Goal: Transaction & Acquisition: Purchase product/service

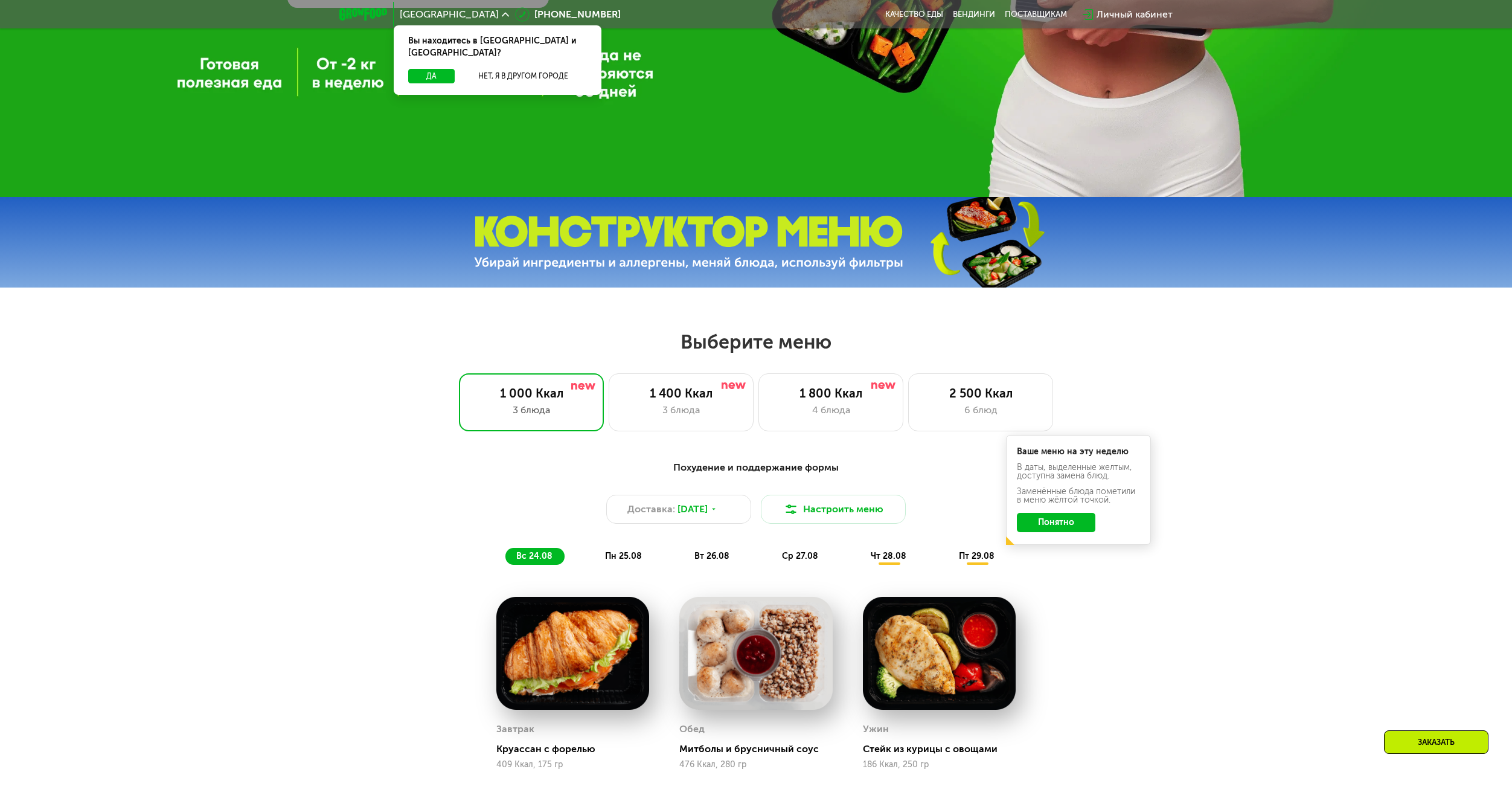
scroll to position [725, 0]
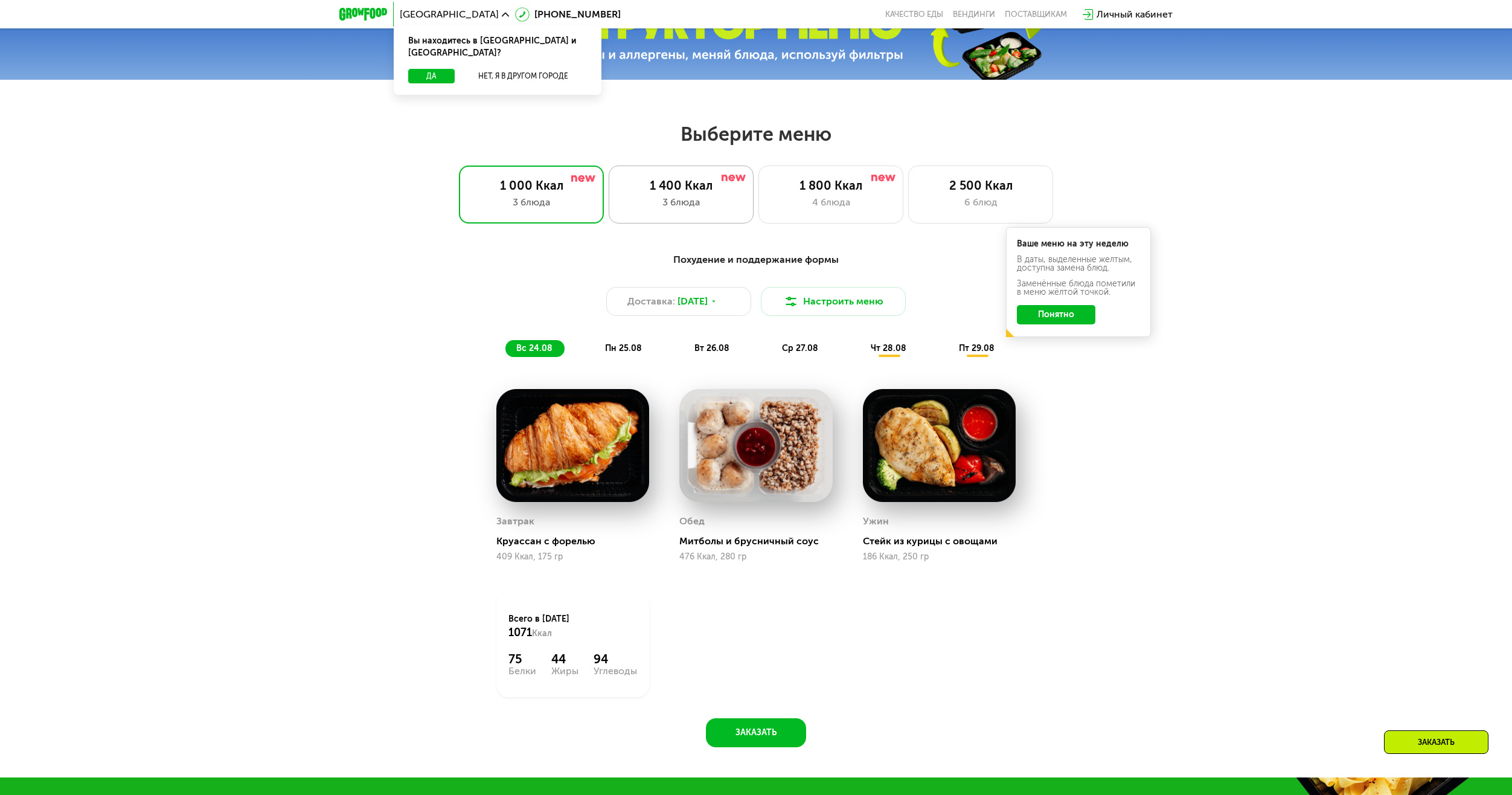
click at [647, 190] on div "1 400 Ккал" at bounding box center [681, 185] width 120 height 14
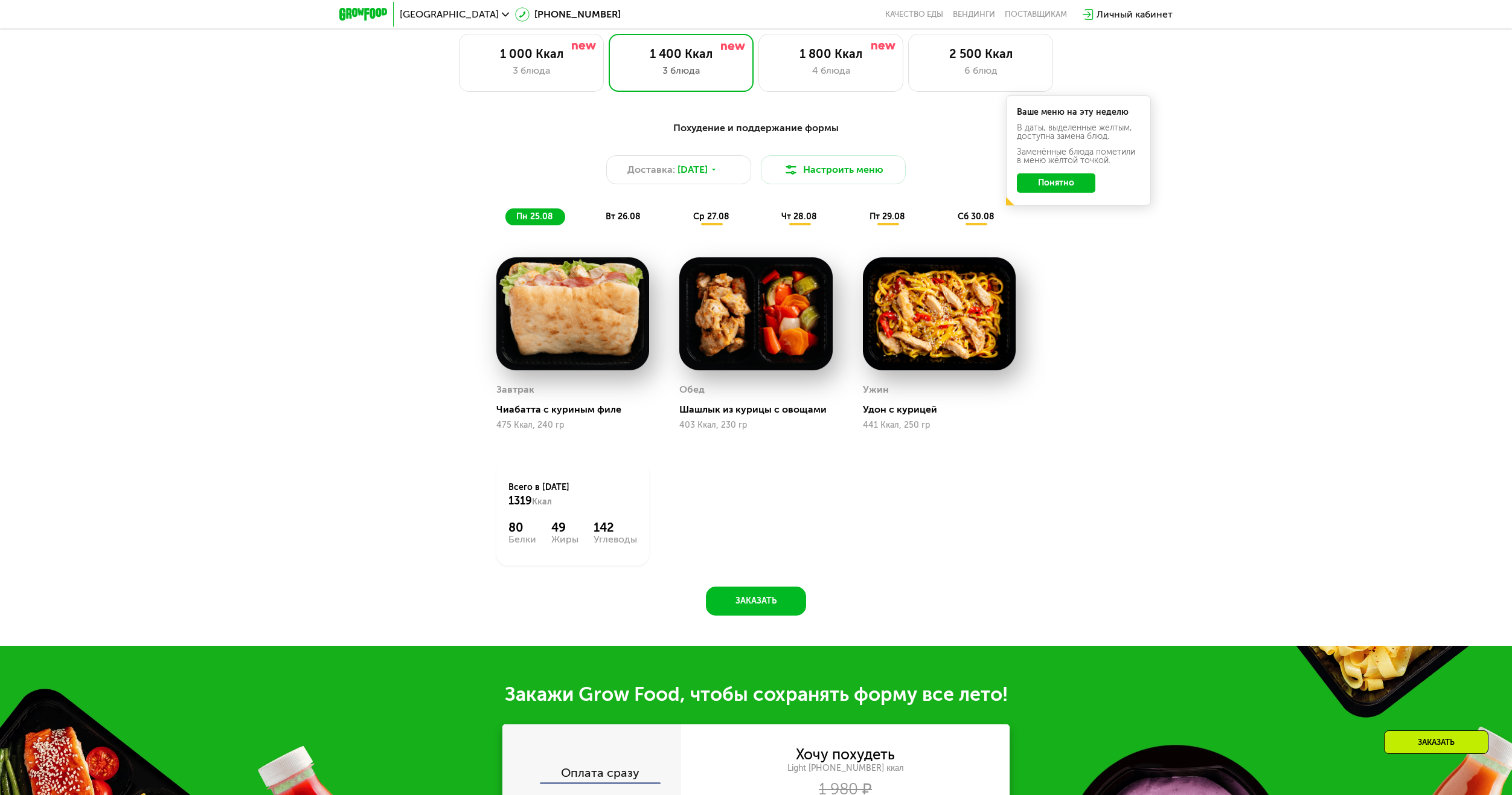
scroll to position [906, 0]
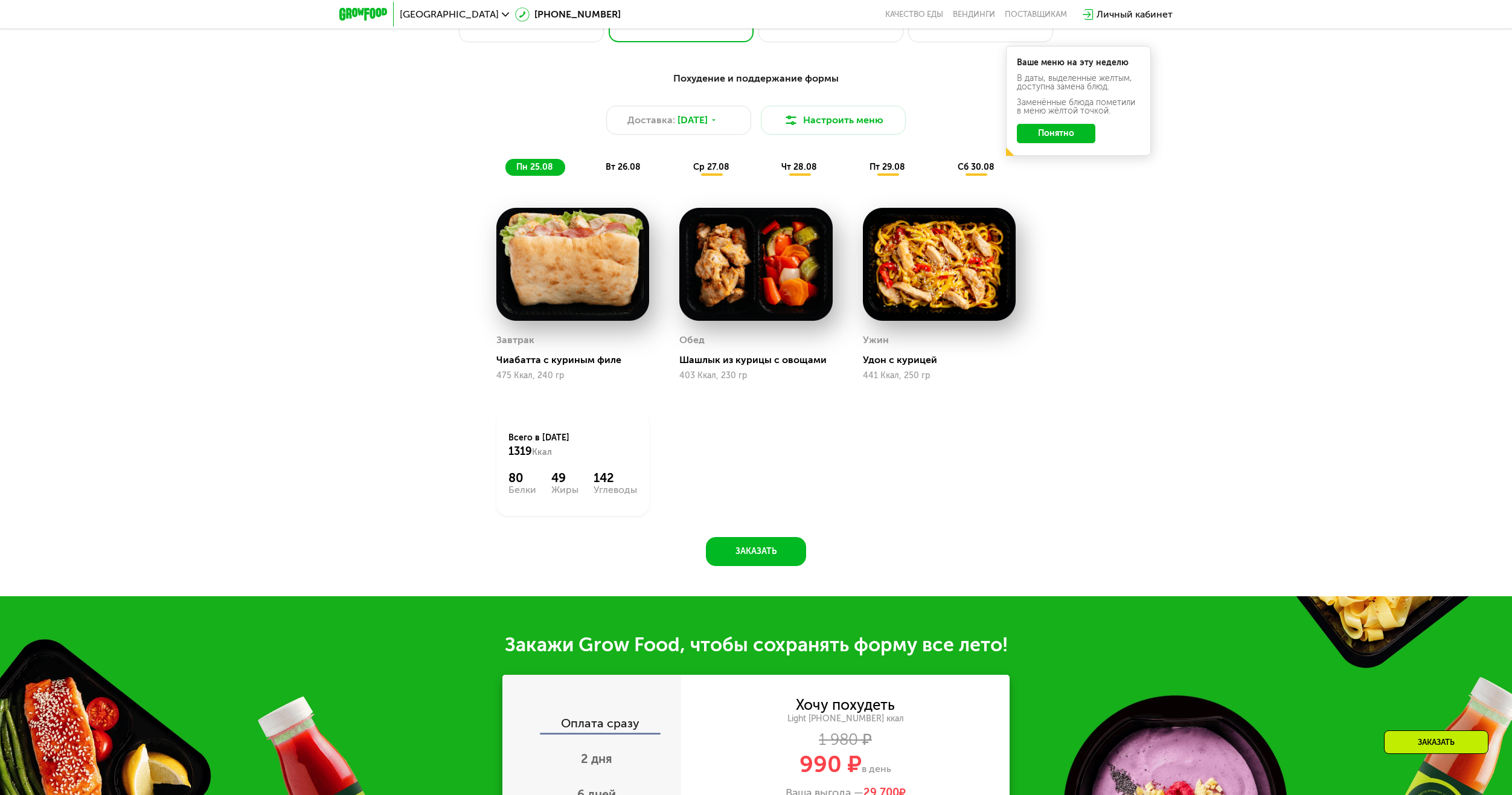
click at [630, 172] on span "вт 26.08" at bounding box center [623, 167] width 35 height 11
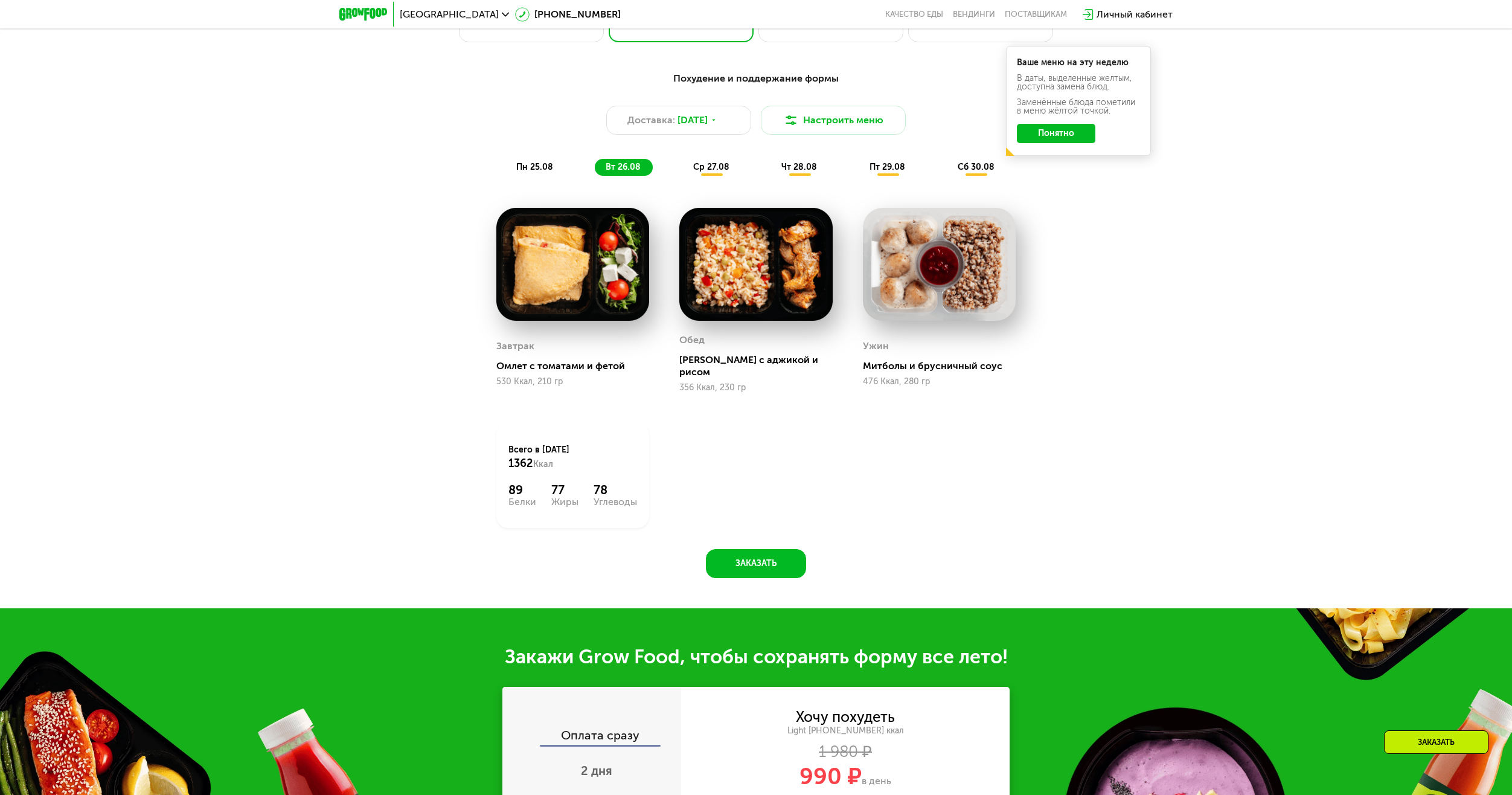
click at [770, 176] on div "ср 27.08" at bounding box center [799, 167] width 58 height 17
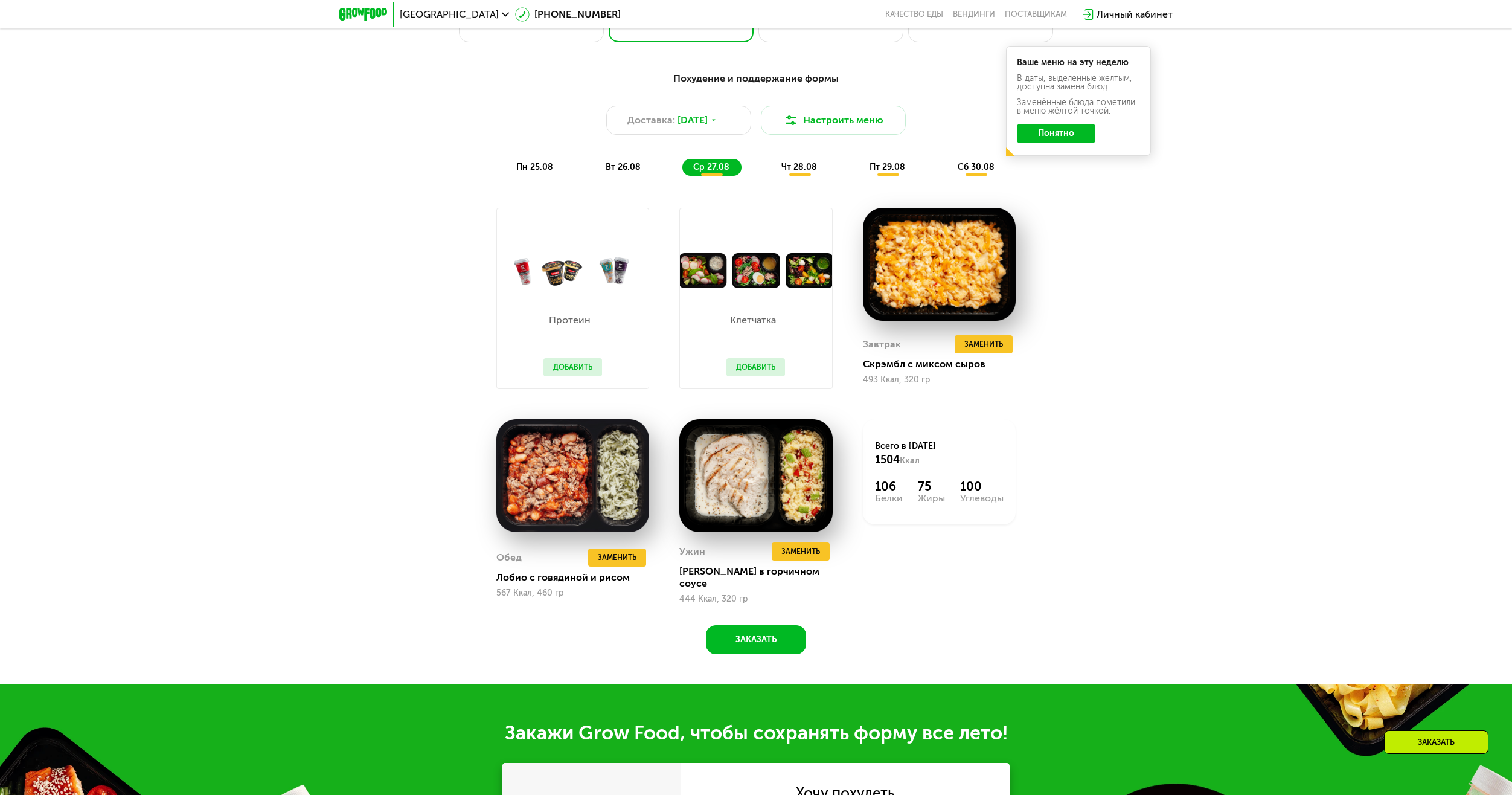
click at [859, 176] on div "чт 28.08" at bounding box center [888, 167] width 58 height 17
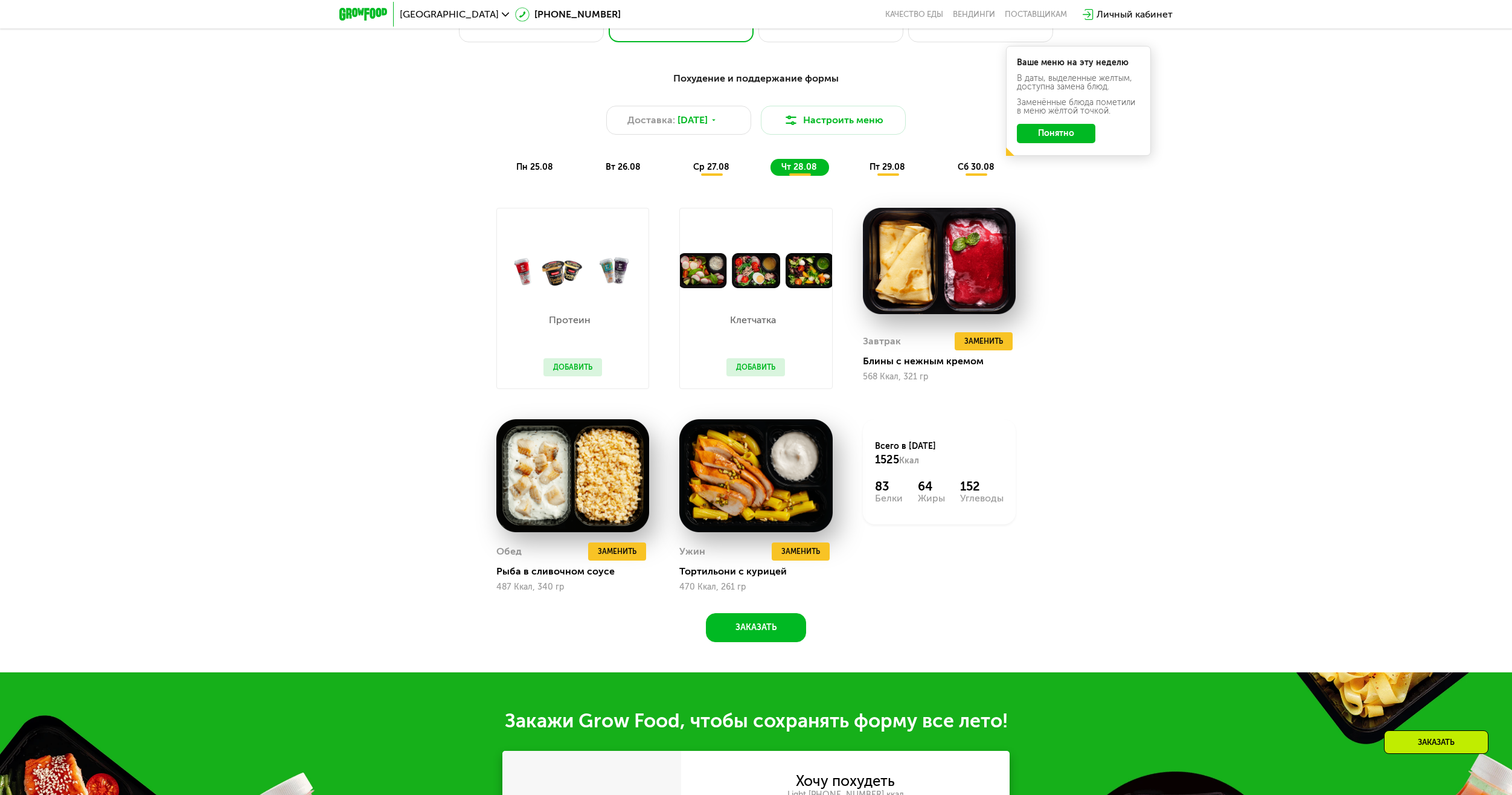
click at [947, 176] on div "пт 29.08" at bounding box center [976, 167] width 60 height 17
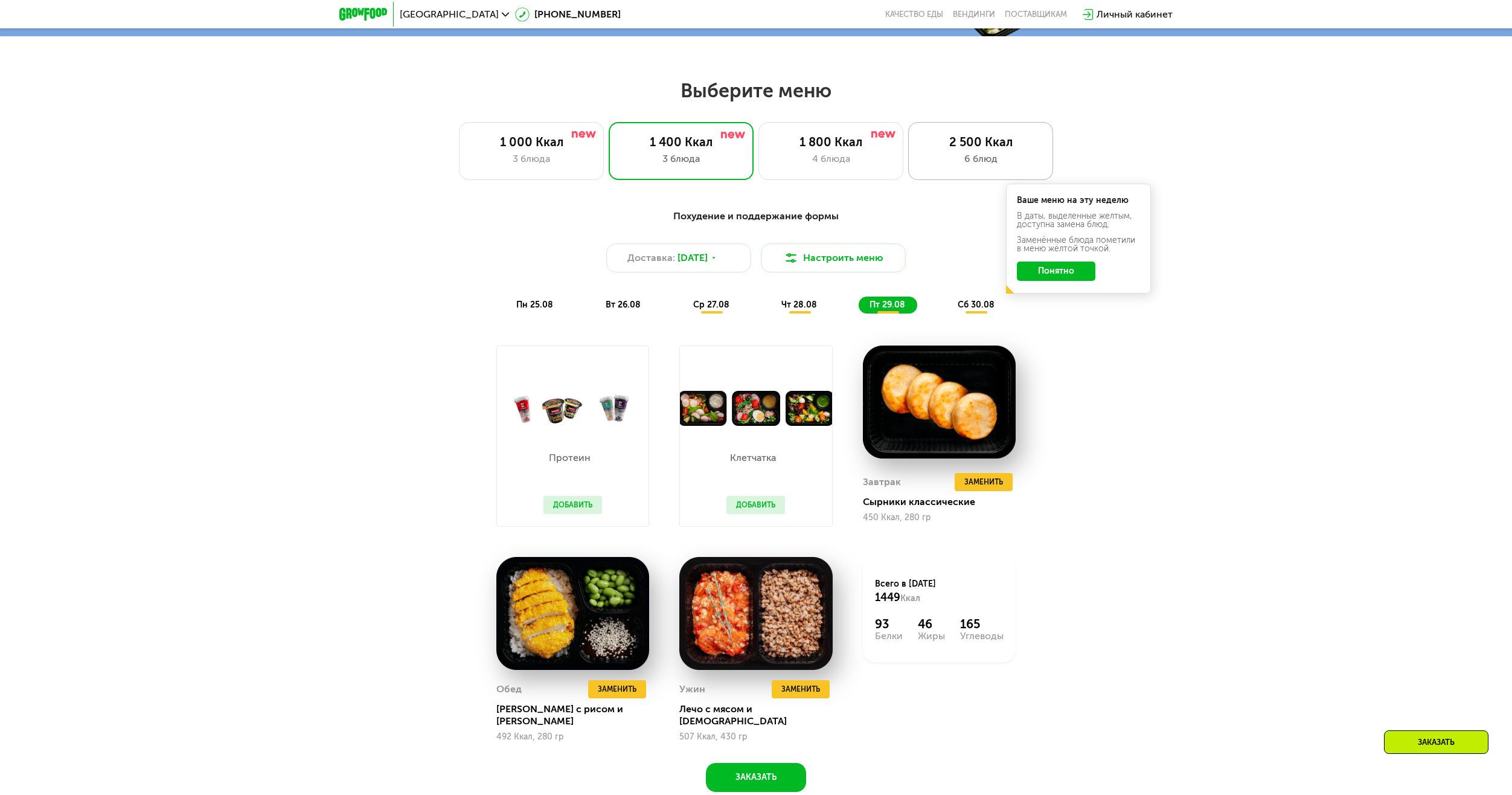
scroll to position [725, 0]
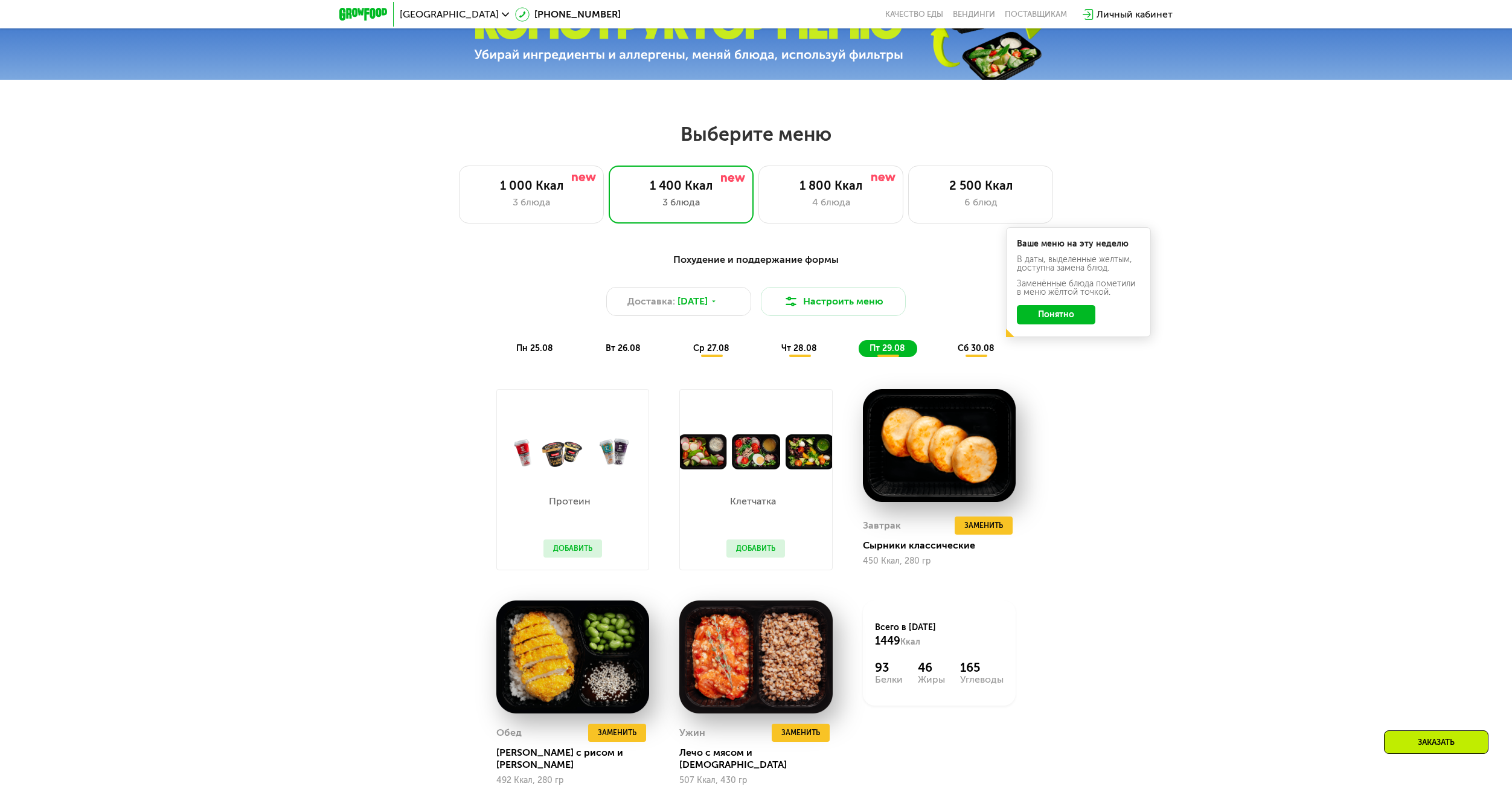
click at [1063, 320] on button "Понятно" at bounding box center [1056, 315] width 79 height 20
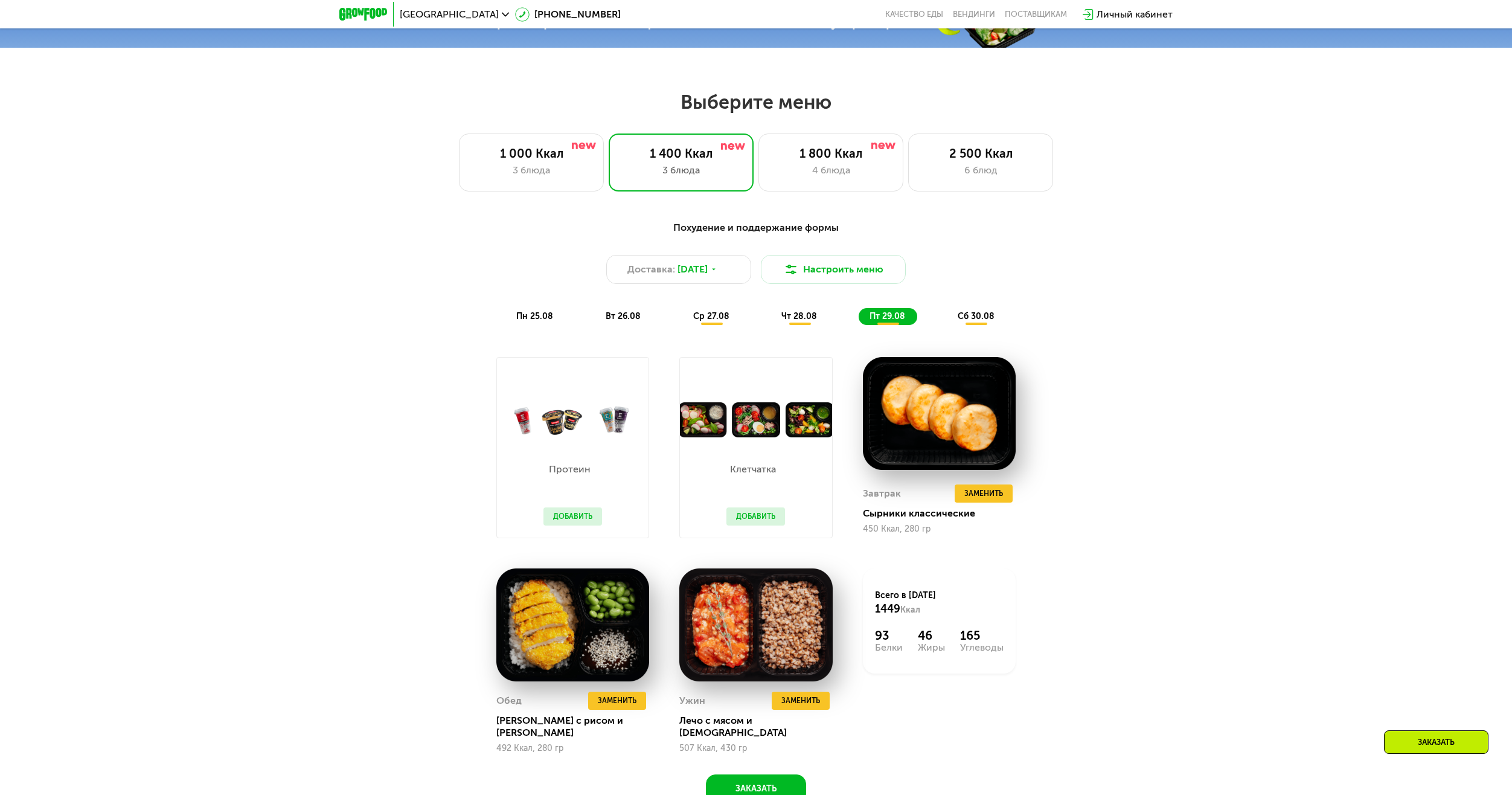
scroll to position [846, 0]
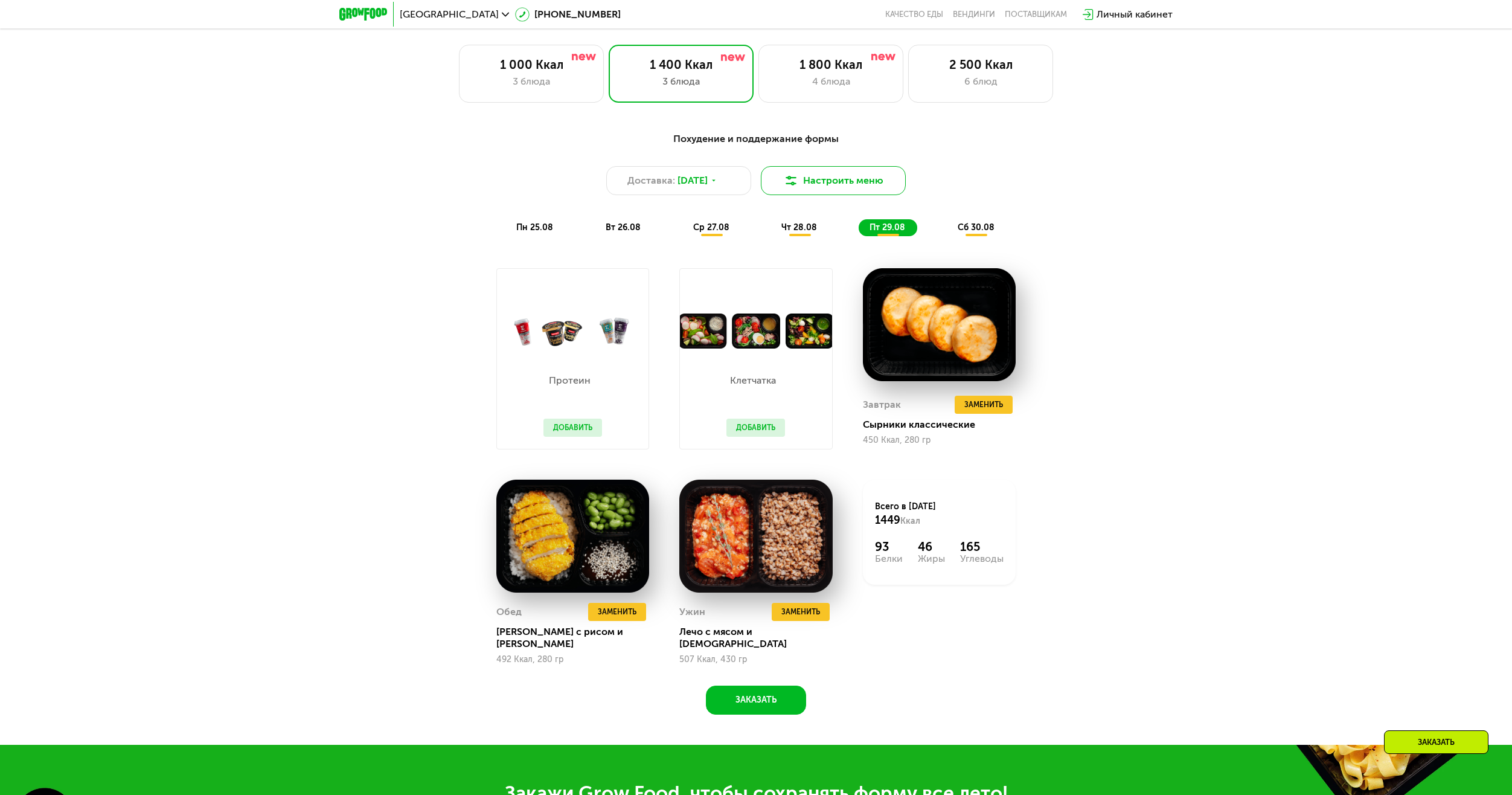
click at [818, 176] on button "Настроить меню" at bounding box center [834, 180] width 145 height 29
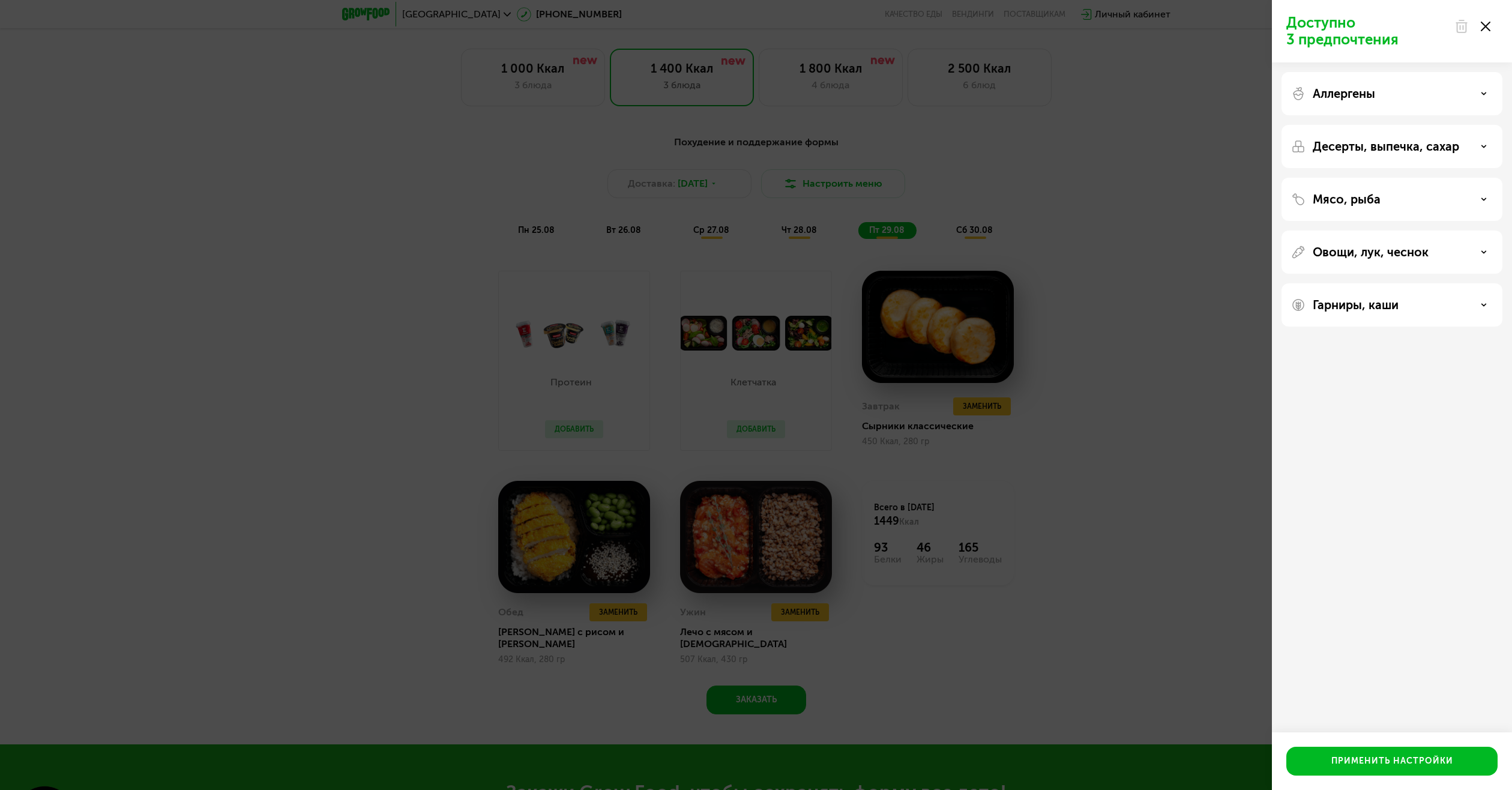
click at [1361, 98] on p "Аллергены" at bounding box center [1343, 93] width 62 height 14
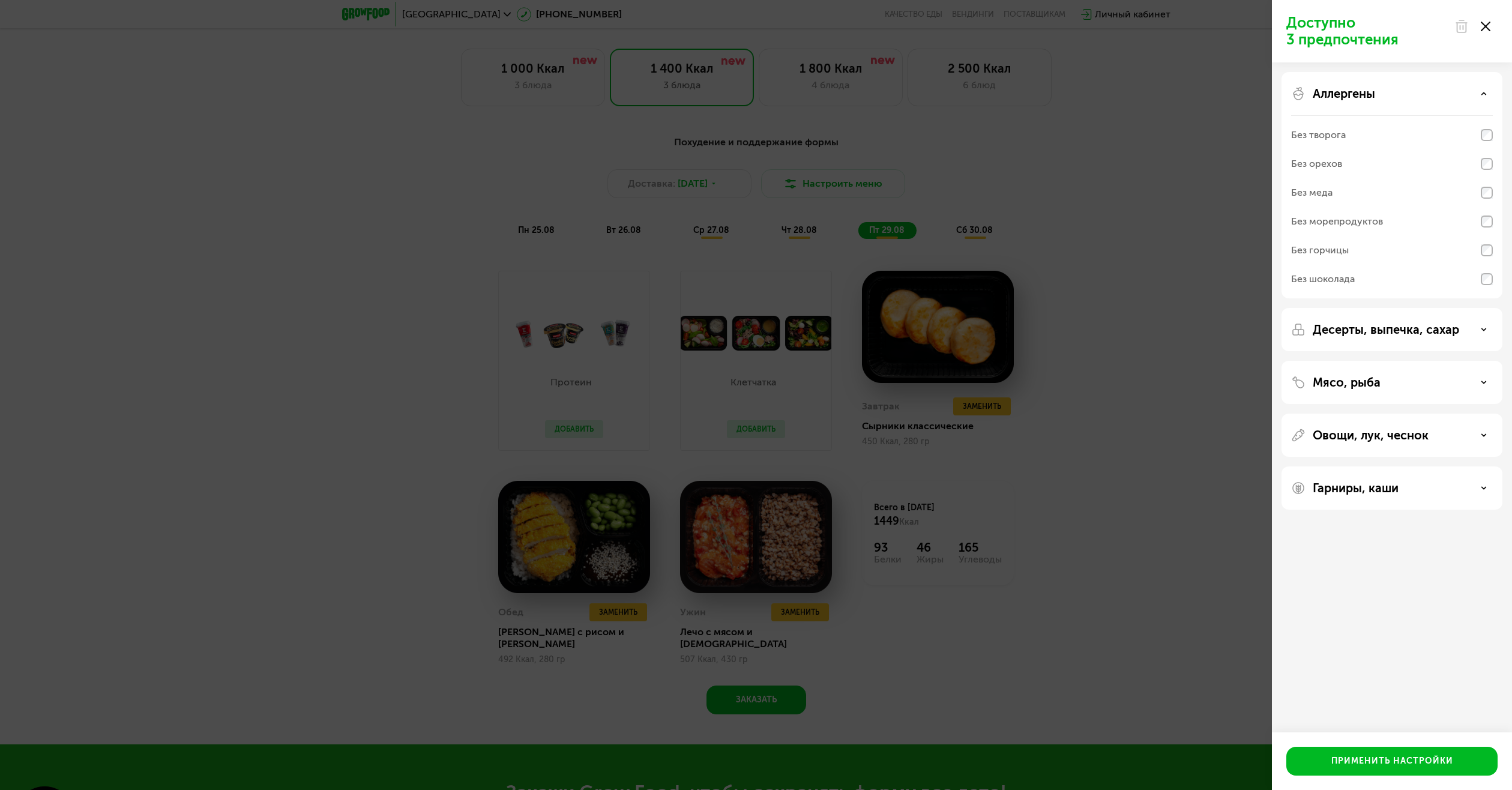
click at [1361, 98] on p "Аллергены" at bounding box center [1343, 93] width 62 height 14
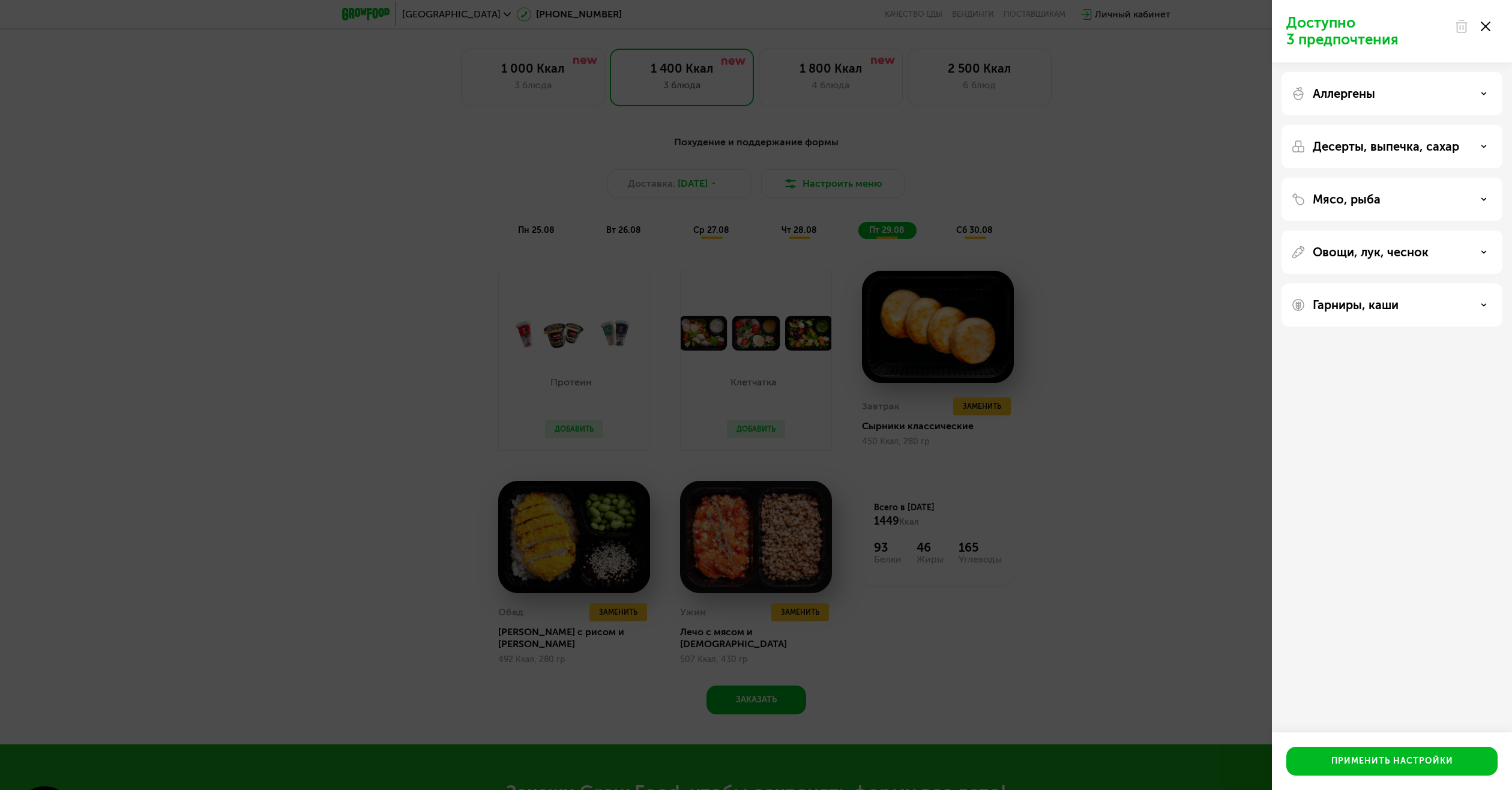
click at [1359, 178] on div "Десерты, выпечка, сахар" at bounding box center [1392, 199] width 221 height 43
click at [1357, 153] on p "Десерты, выпечка, сахар" at bounding box center [1386, 146] width 147 height 14
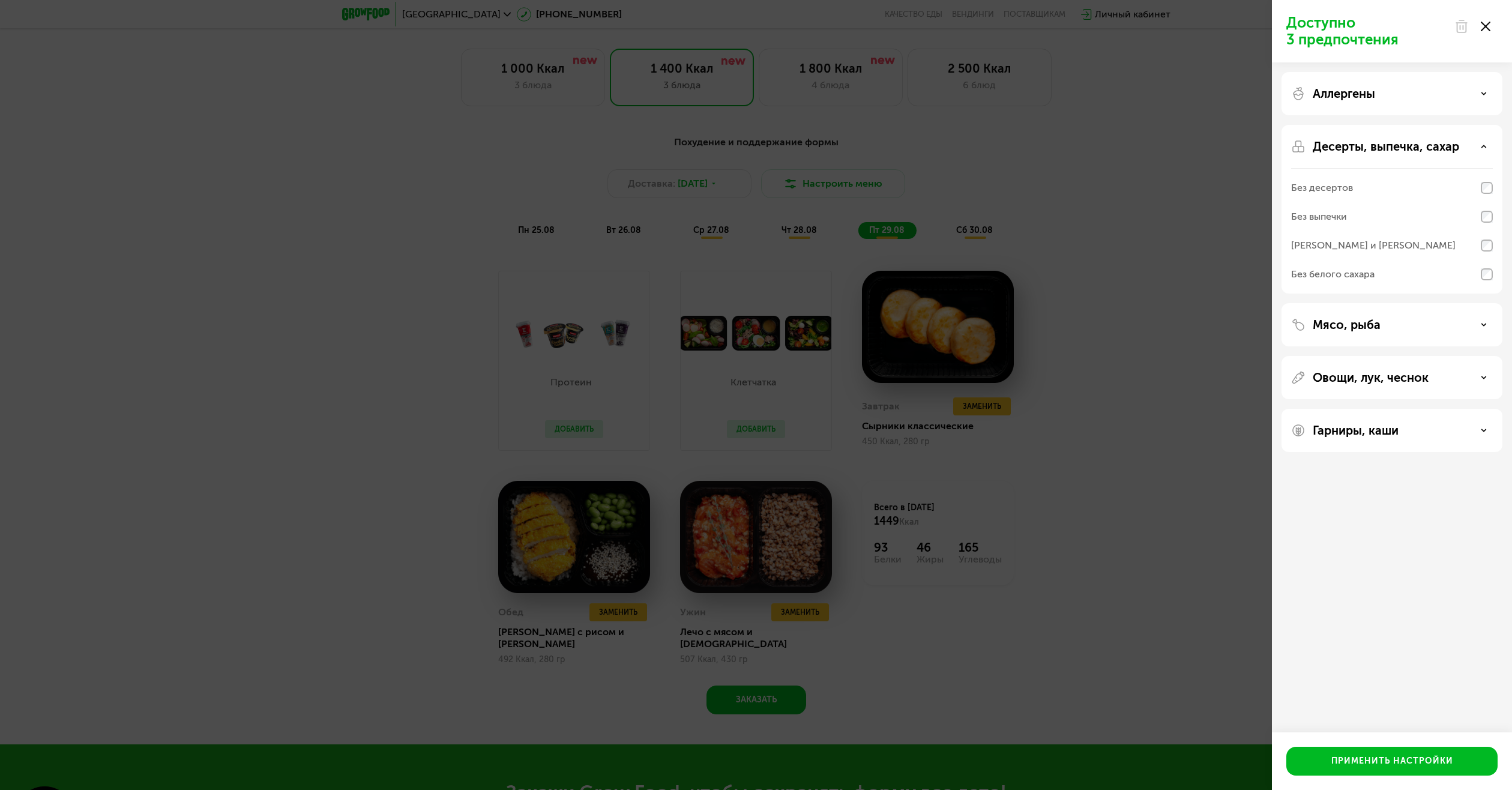
click at [1353, 152] on p "Десерты, выпечка, сахар" at bounding box center [1386, 146] width 147 height 14
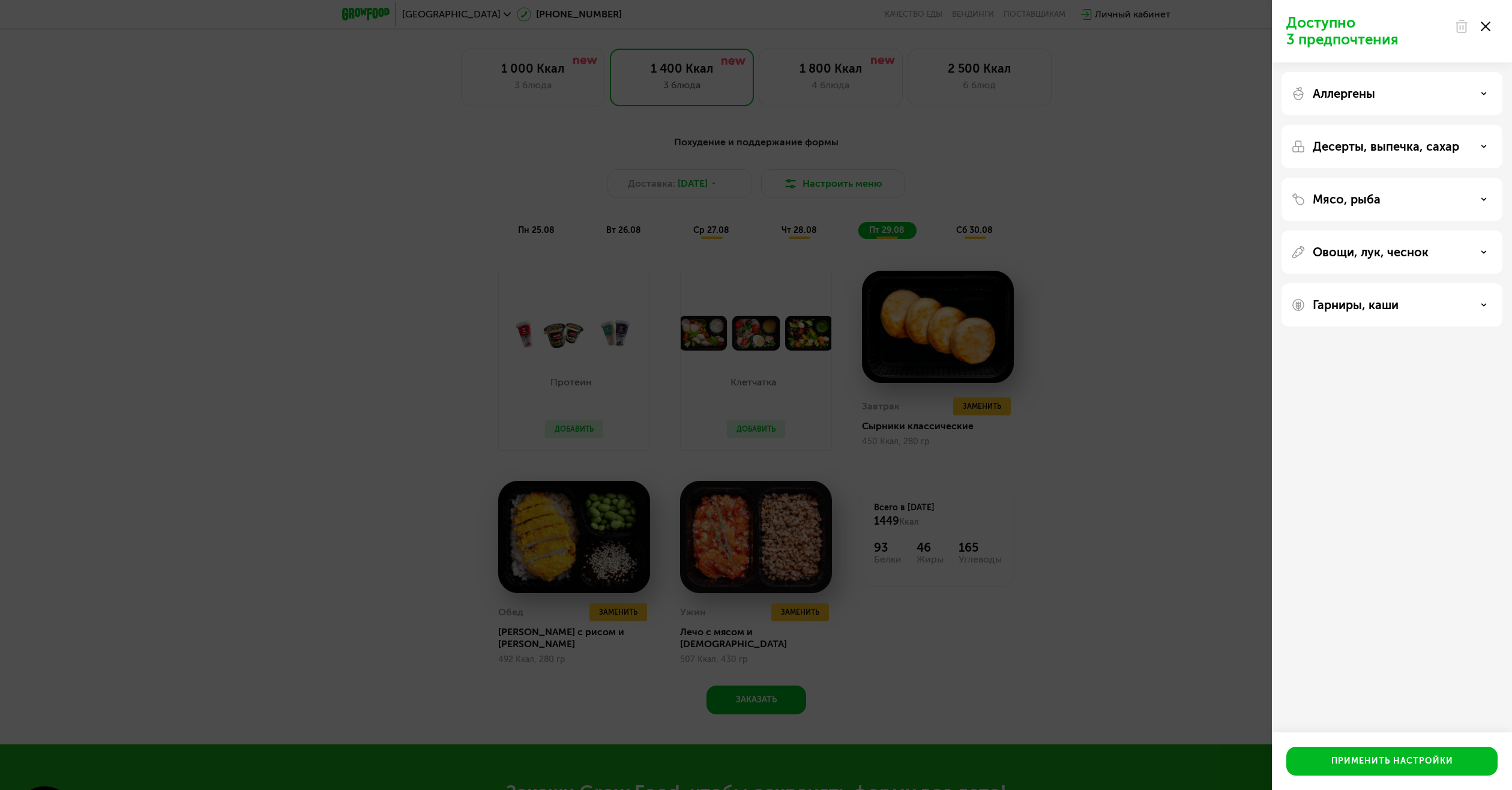
click at [1357, 199] on p "Мясо, рыба" at bounding box center [1347, 199] width 68 height 14
click at [1351, 196] on p "Мясо, рыба" at bounding box center [1347, 199] width 68 height 14
click at [1371, 257] on p "Овощи, лук, чеснок" at bounding box center [1371, 252] width 116 height 14
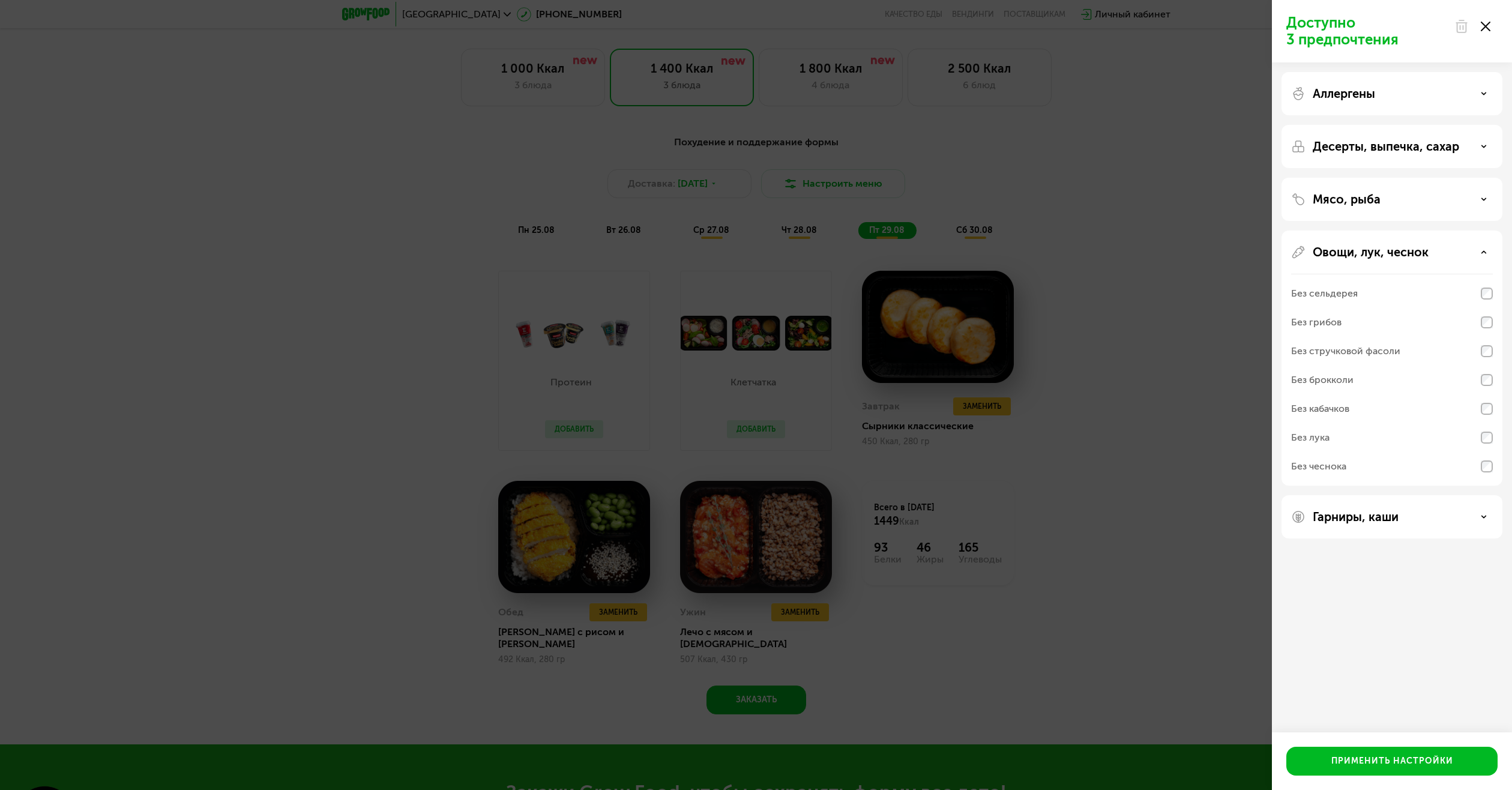
click at [1369, 254] on p "Овощи, лук, чеснок" at bounding box center [1371, 252] width 116 height 14
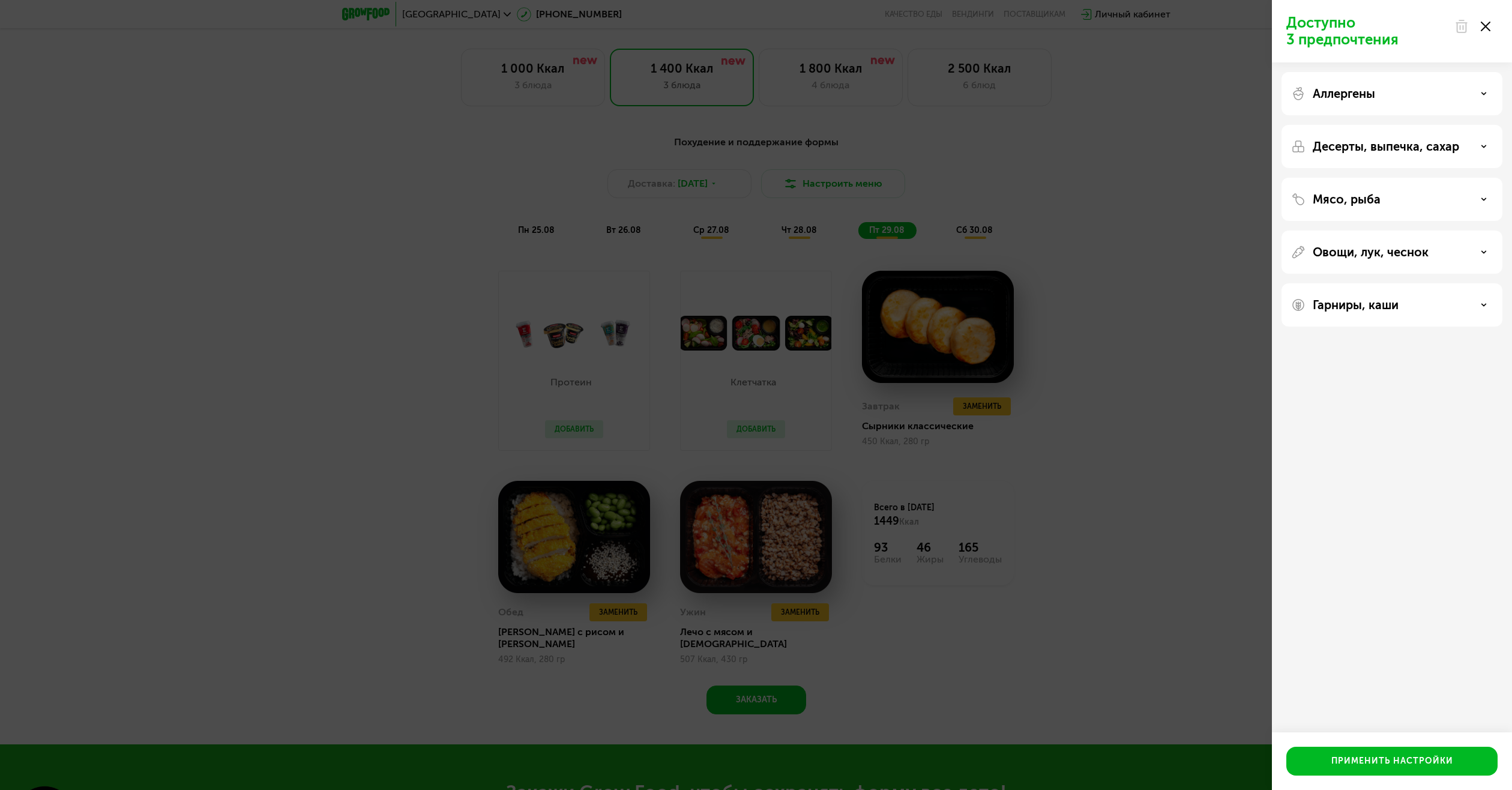
click at [1384, 300] on p "Гарниры, каши" at bounding box center [1356, 305] width 86 height 14
click at [1384, 301] on p "Гарниры, каши" at bounding box center [1356, 305] width 86 height 14
click at [1483, 26] on icon at bounding box center [1486, 26] width 10 height 10
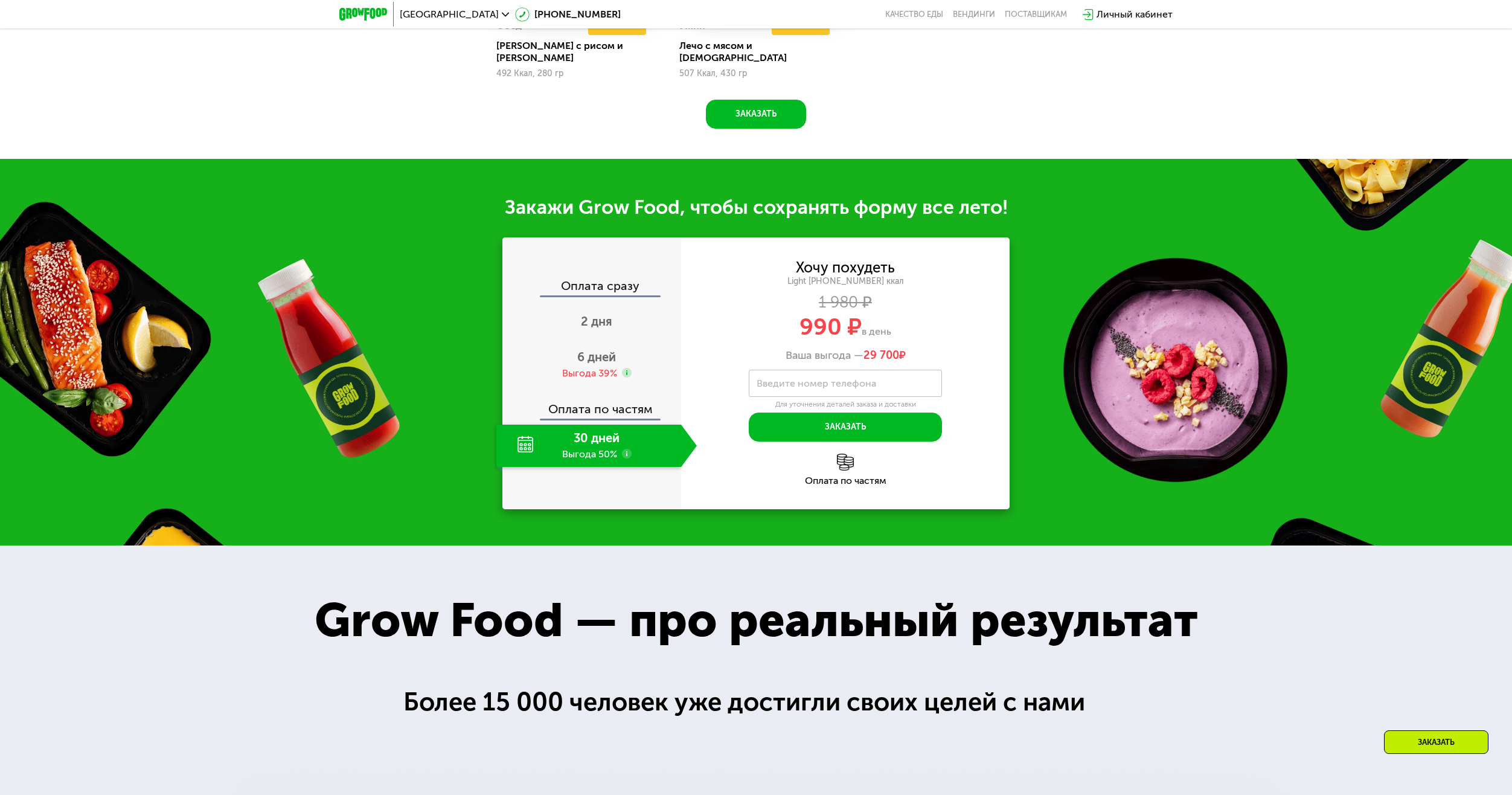
scroll to position [1450, 0]
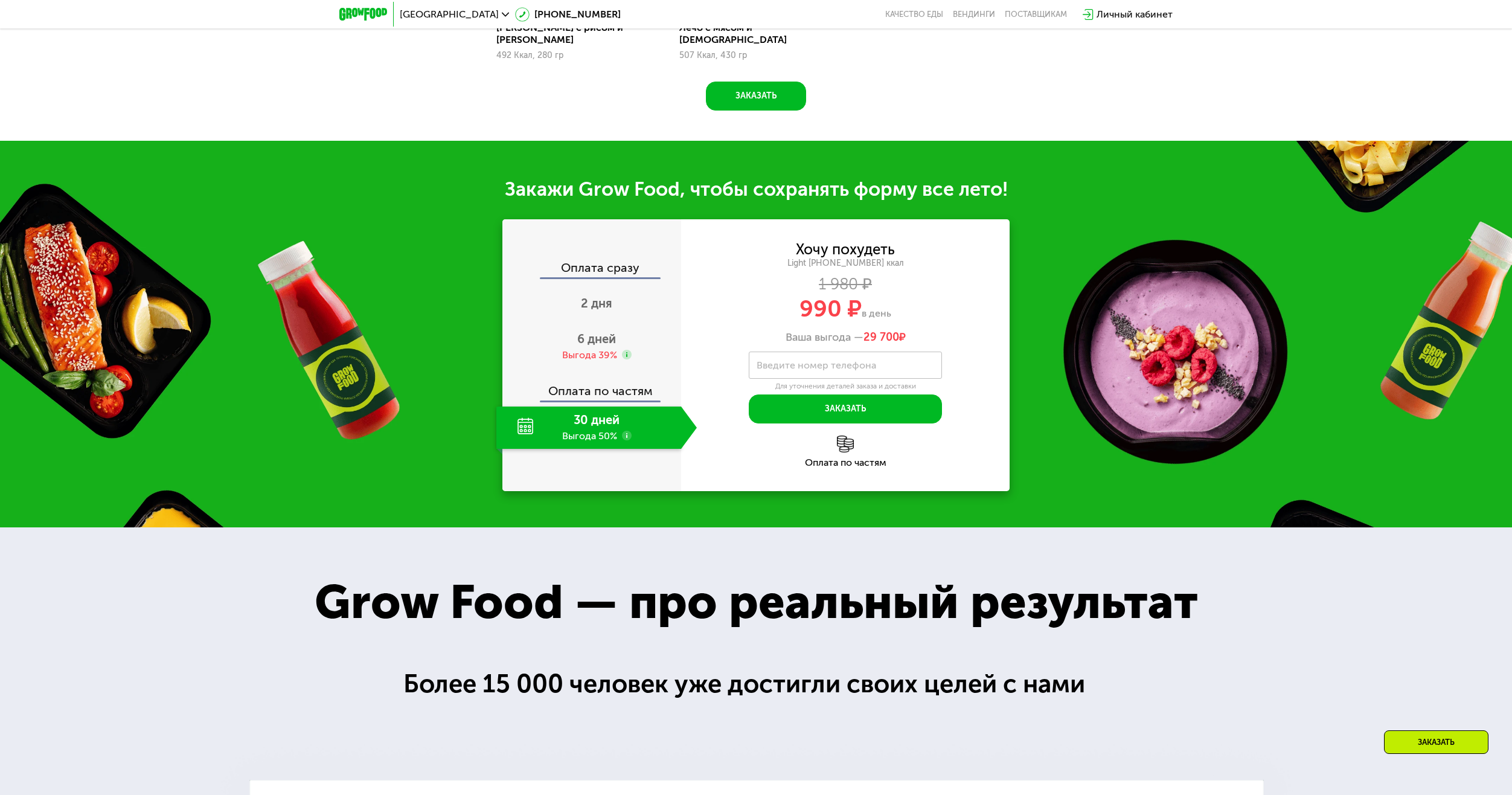
click at [599, 417] on div "30 дней Выгода 50%" at bounding box center [589, 428] width 185 height 42
drag, startPoint x: 899, startPoint y: 328, endPoint x: 866, endPoint y: 328, distance: 33.0
click at [866, 331] on span "29 700 ₽" at bounding box center [885, 338] width 42 height 14
click at [843, 331] on div "Ваша выгода — 29 700 ₽" at bounding box center [845, 338] width 328 height 14
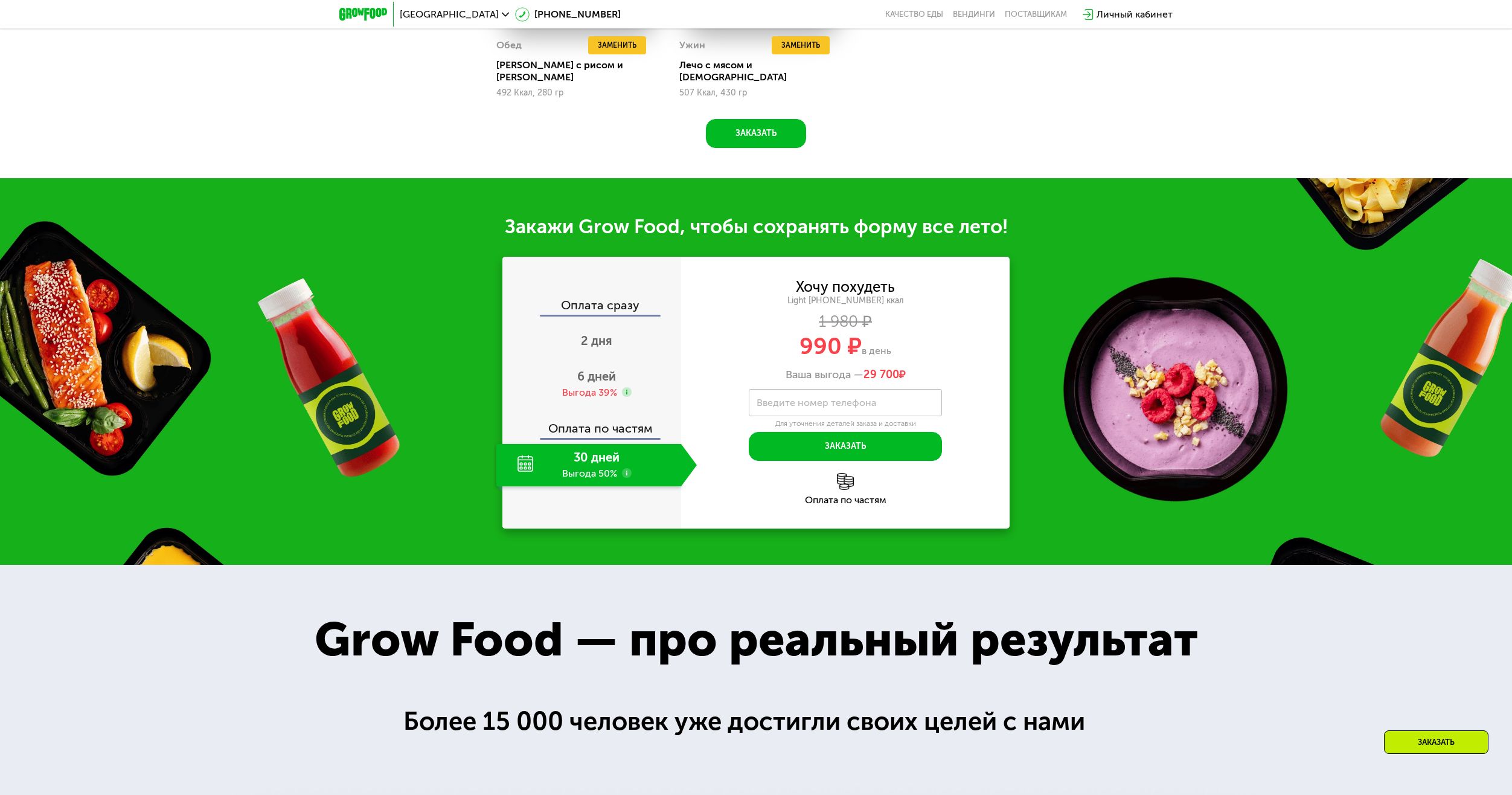
scroll to position [1269, 0]
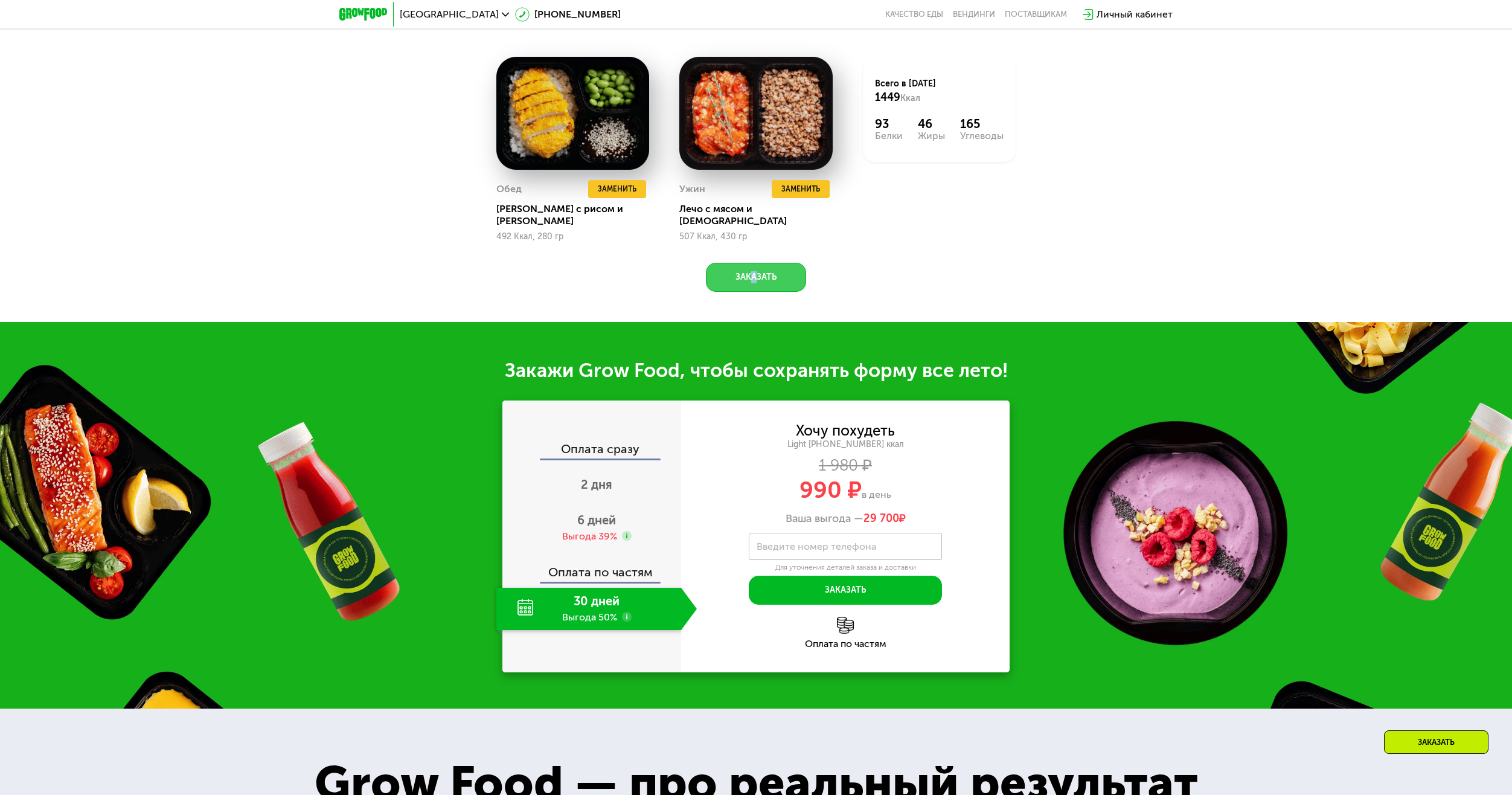
click at [748, 282] on div "Похудение и поддержание формы Доставка: [DATE] Настроить меню пн 25.08 вт 26.08…" at bounding box center [756, 7] width 1512 height 630
click at [748, 279] on button "Заказать" at bounding box center [756, 277] width 100 height 29
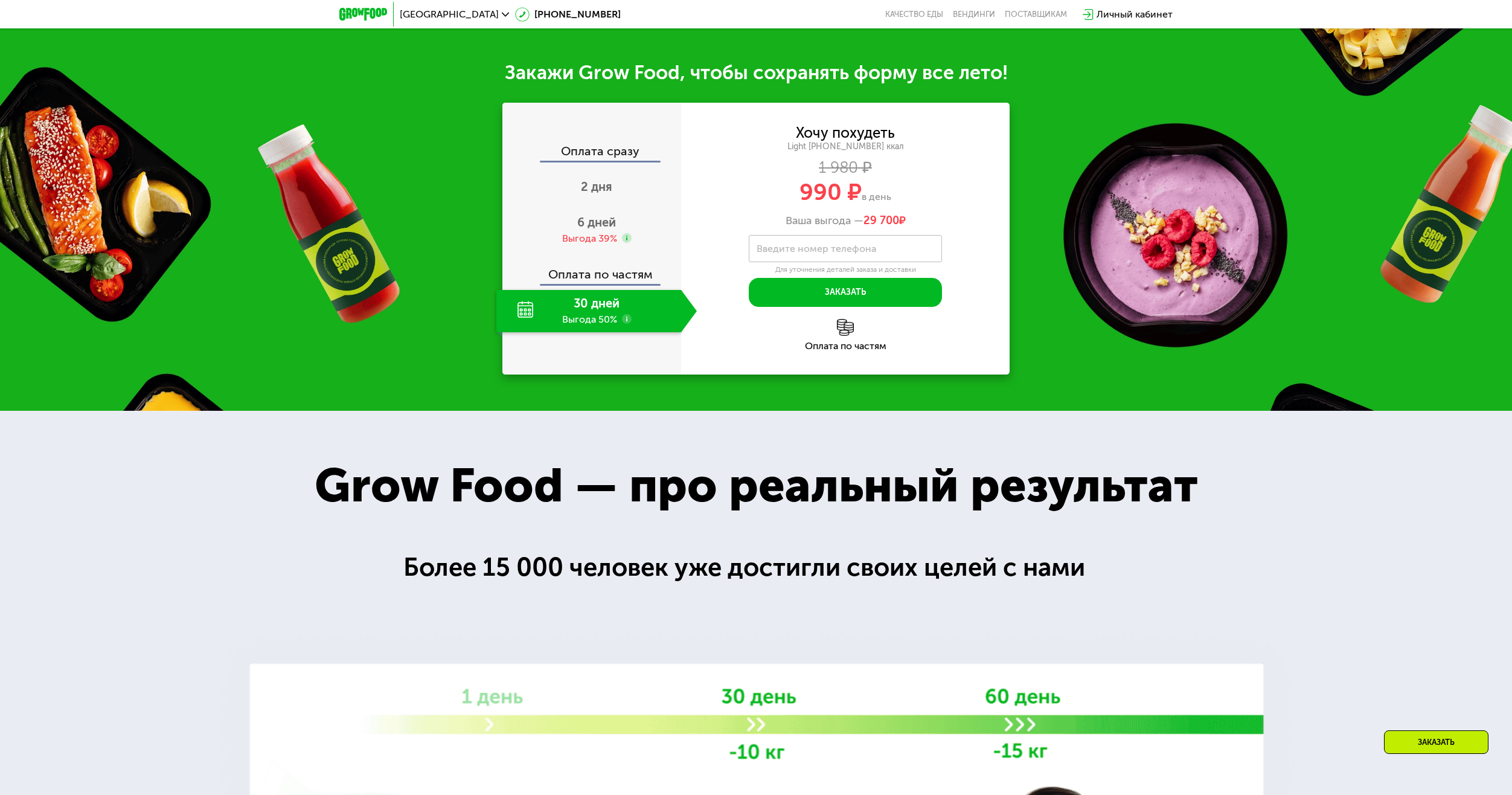
scroll to position [1583, 0]
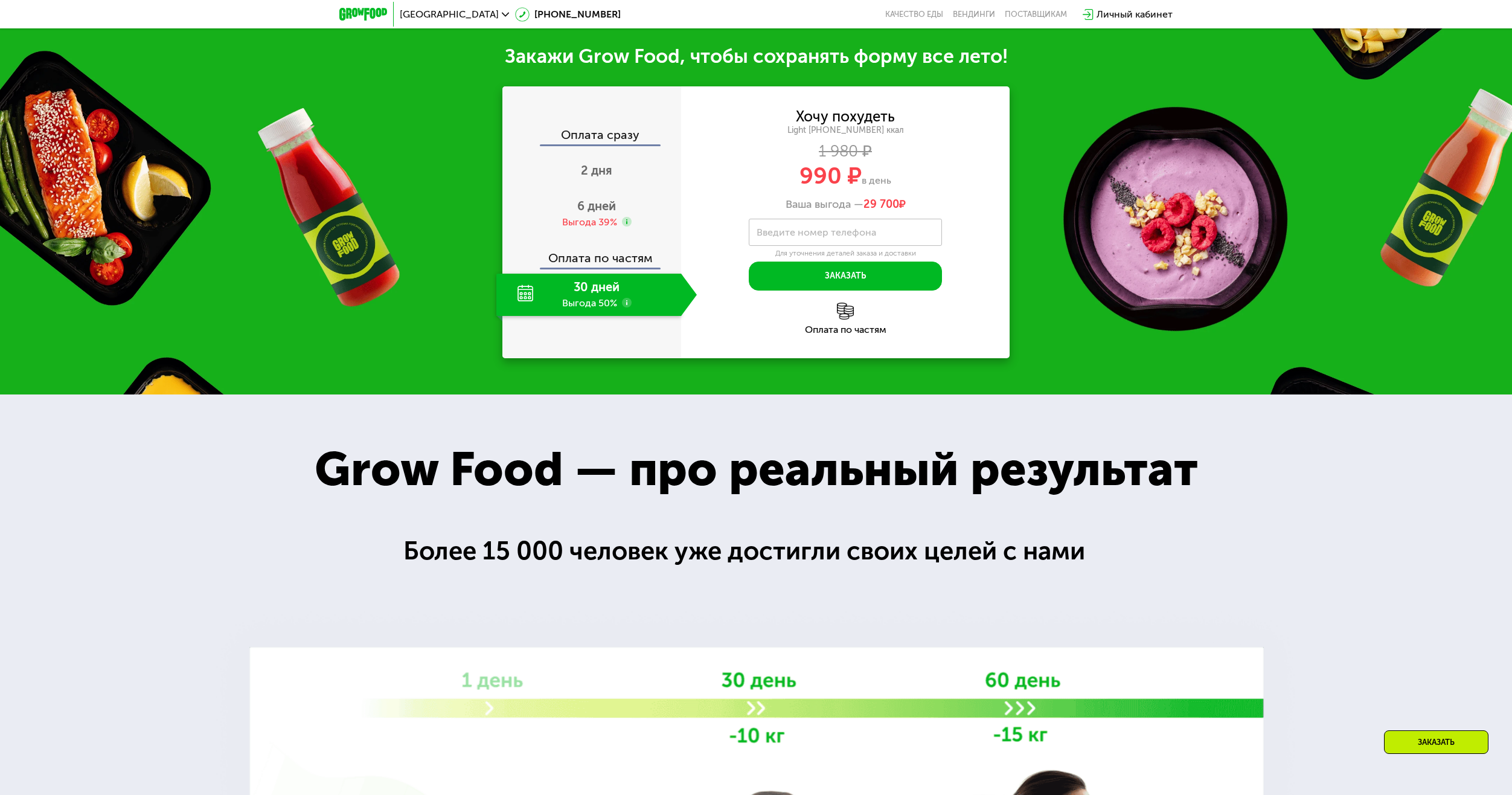
click at [616, 285] on div "30 дней Выгода 50%" at bounding box center [589, 295] width 185 height 42
click at [596, 204] on span "6 дней" at bounding box center [596, 206] width 39 height 14
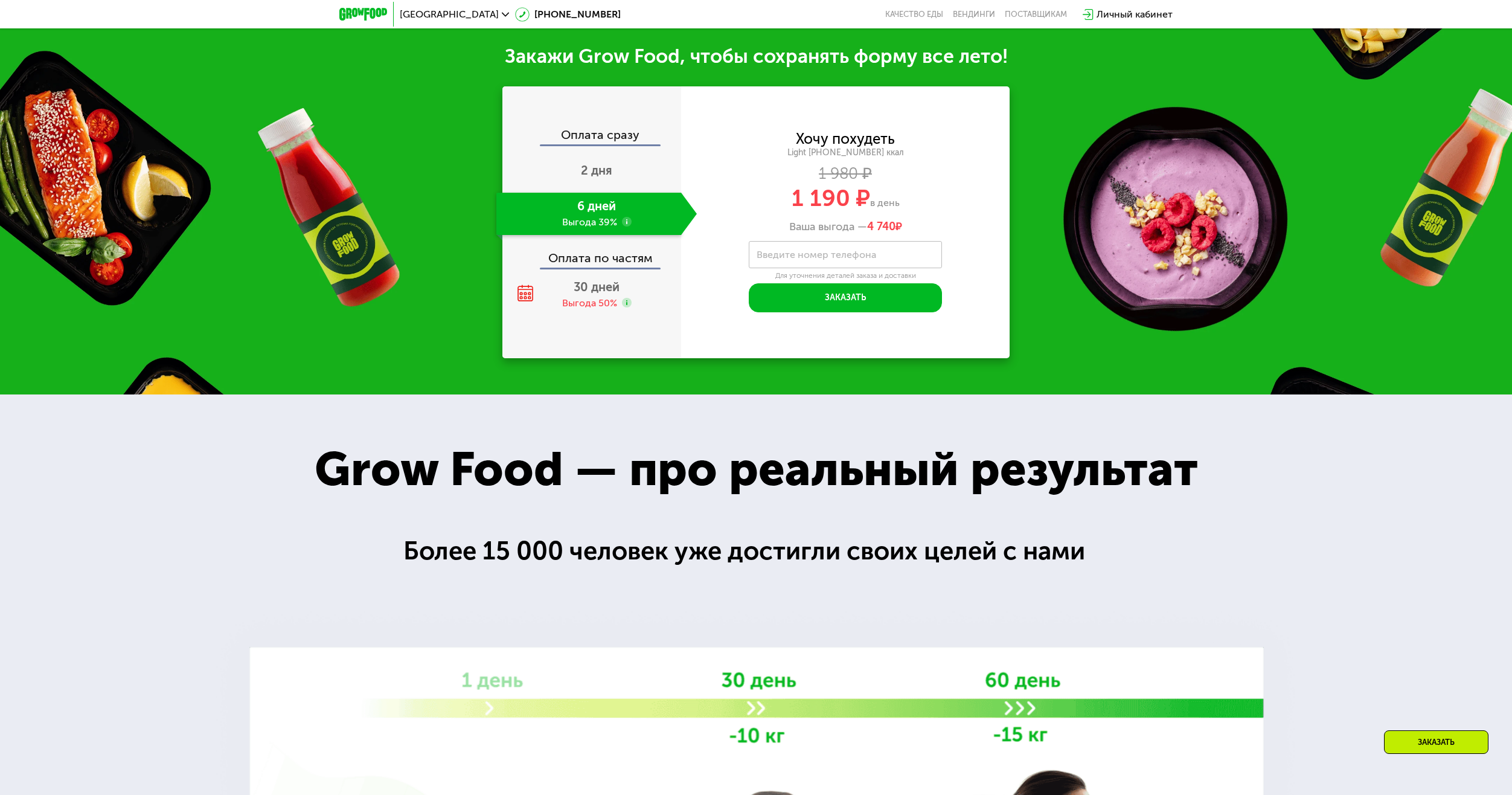
click at [608, 262] on div "Оплата по частям" at bounding box center [593, 254] width 178 height 28
click at [587, 285] on span "30 дней" at bounding box center [596, 286] width 46 height 14
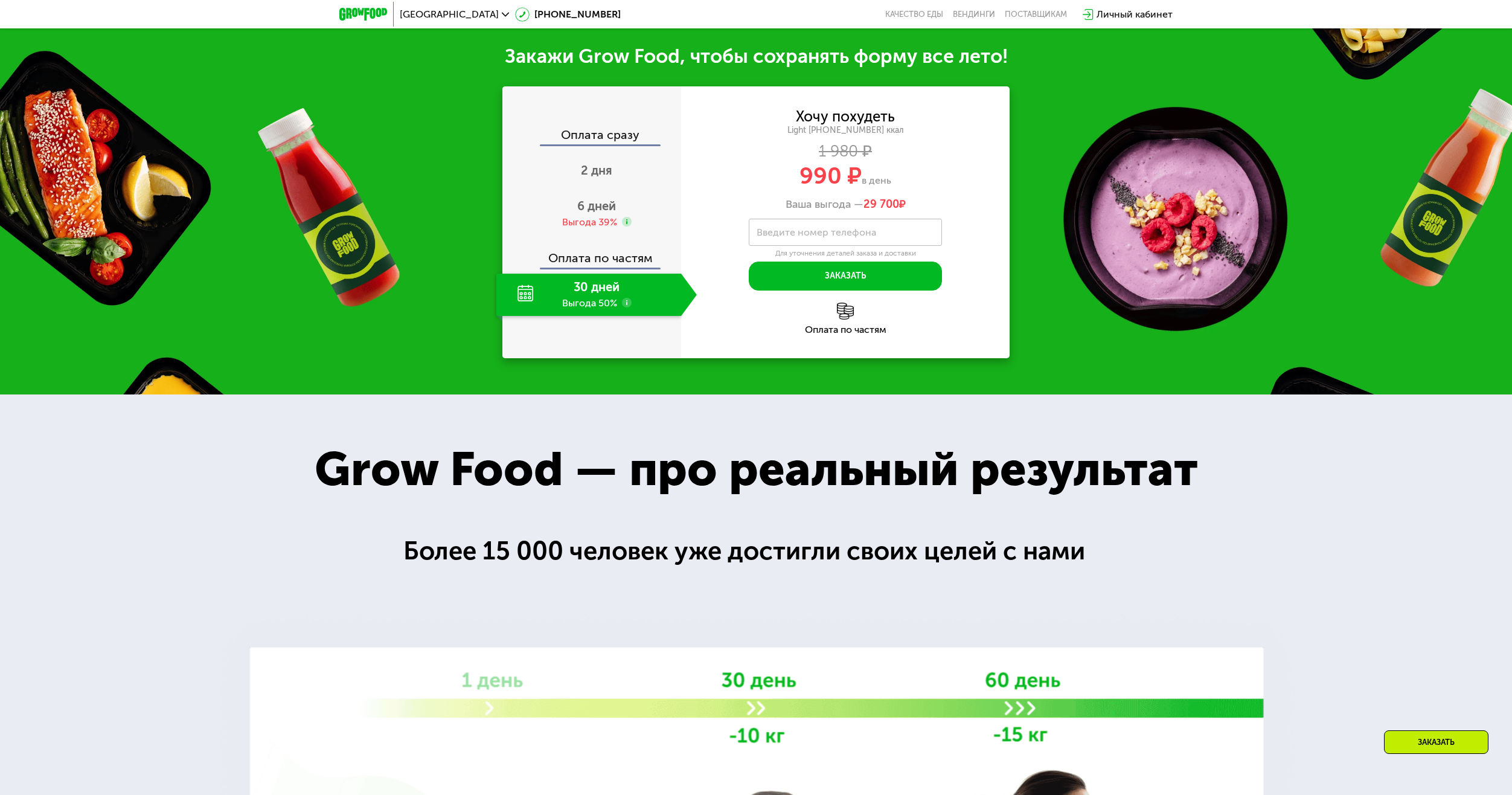
click at [848, 325] on div "Оплата по частям" at bounding box center [845, 329] width 328 height 10
click at [841, 304] on img at bounding box center [845, 311] width 17 height 17
click at [841, 325] on div "Оплата по частям" at bounding box center [845, 329] width 328 height 10
drag, startPoint x: 842, startPoint y: 325, endPoint x: 905, endPoint y: 325, distance: 63.0
click at [911, 325] on div "Оплата по частям" at bounding box center [845, 329] width 328 height 10
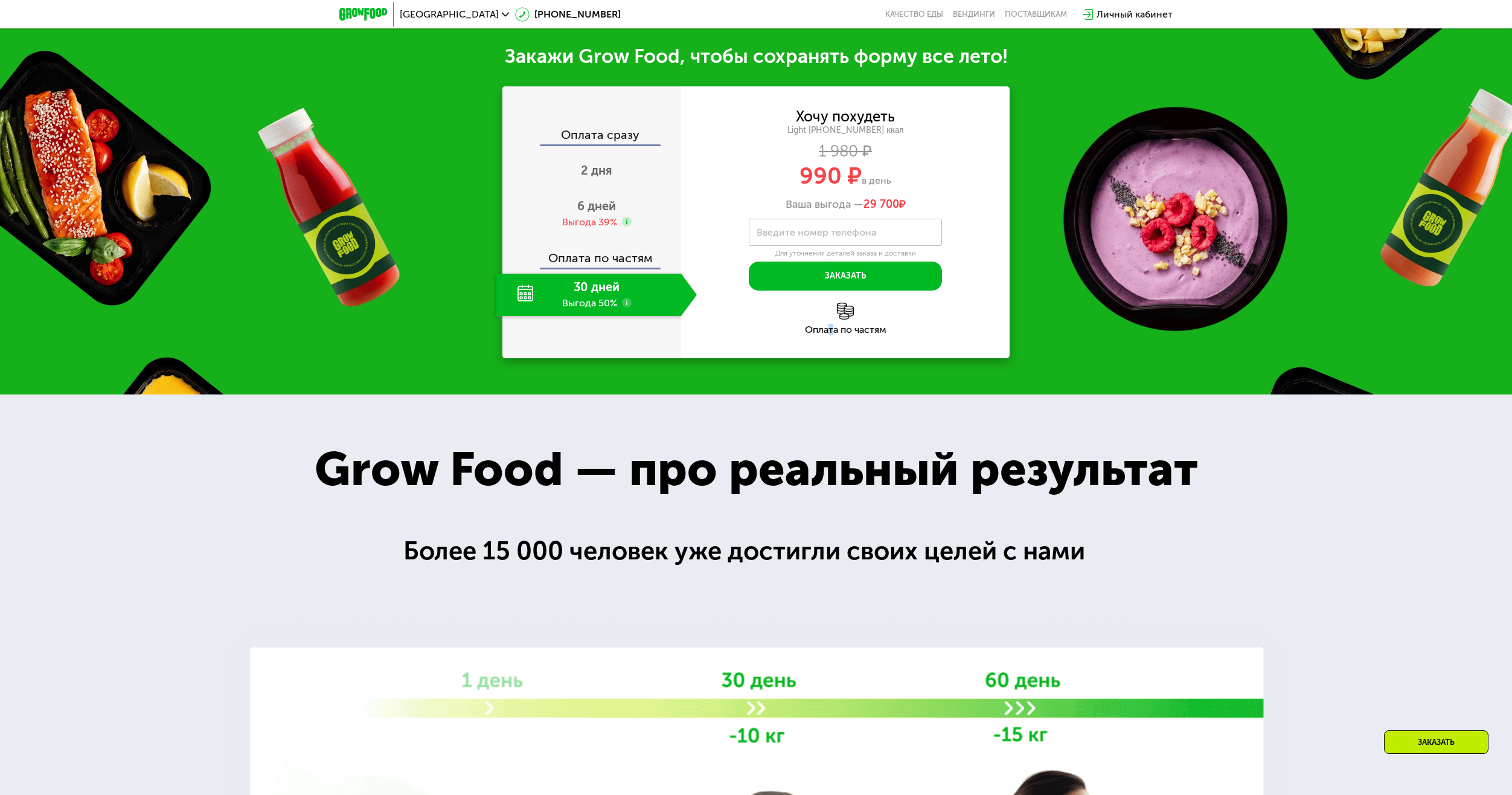
click at [826, 325] on div "Оплата по частям" at bounding box center [845, 329] width 328 height 10
click at [809, 313] on div "Оплата по частям" at bounding box center [845, 319] width 328 height 32
click at [904, 315] on div "Оплата по частям" at bounding box center [845, 319] width 328 height 32
drag, startPoint x: 801, startPoint y: 171, endPoint x: 834, endPoint y: 172, distance: 33.0
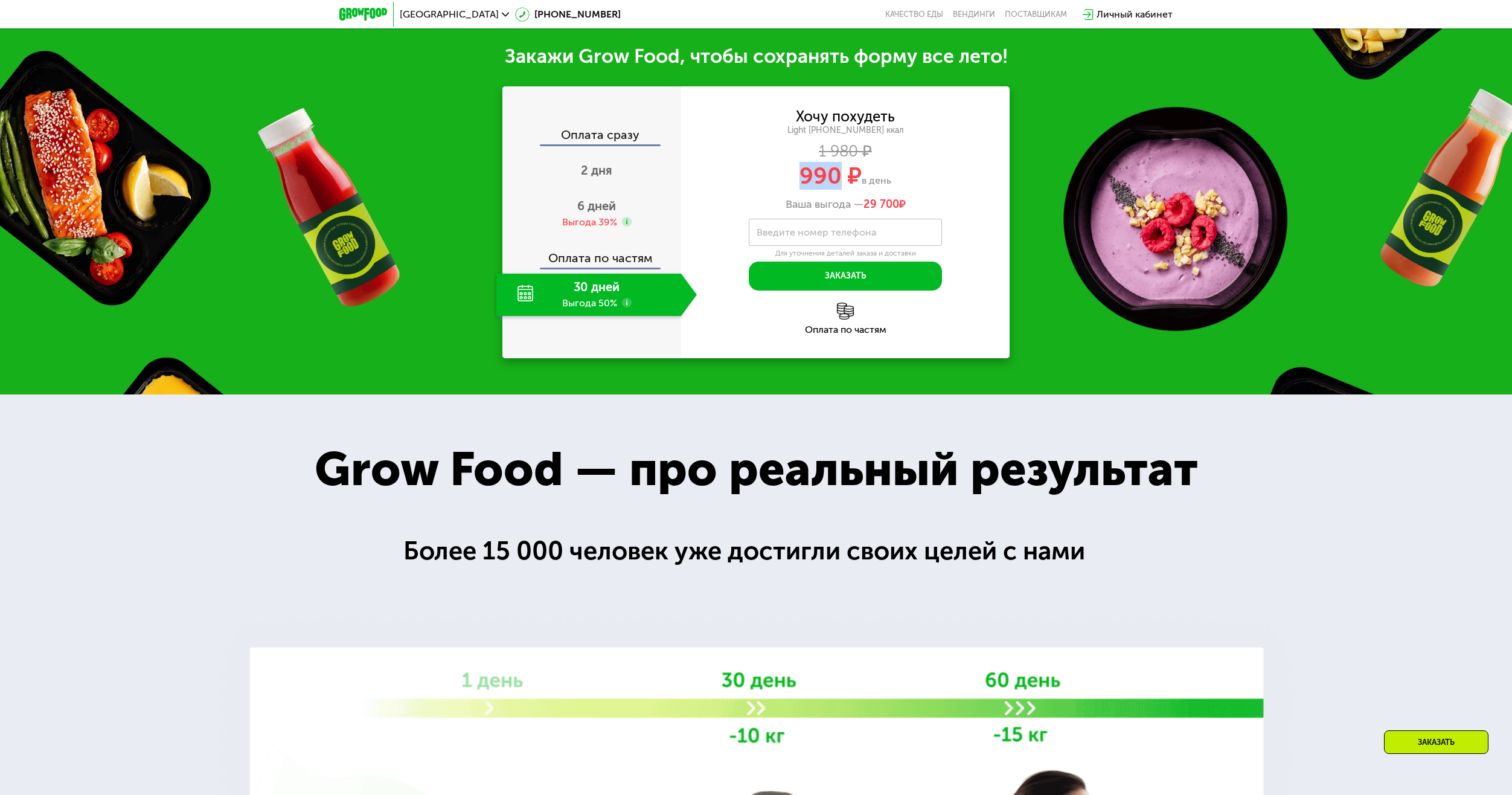
click at [834, 172] on span "990 ₽" at bounding box center [831, 176] width 62 height 28
click at [838, 178] on span "990 ₽" at bounding box center [831, 176] width 62 height 28
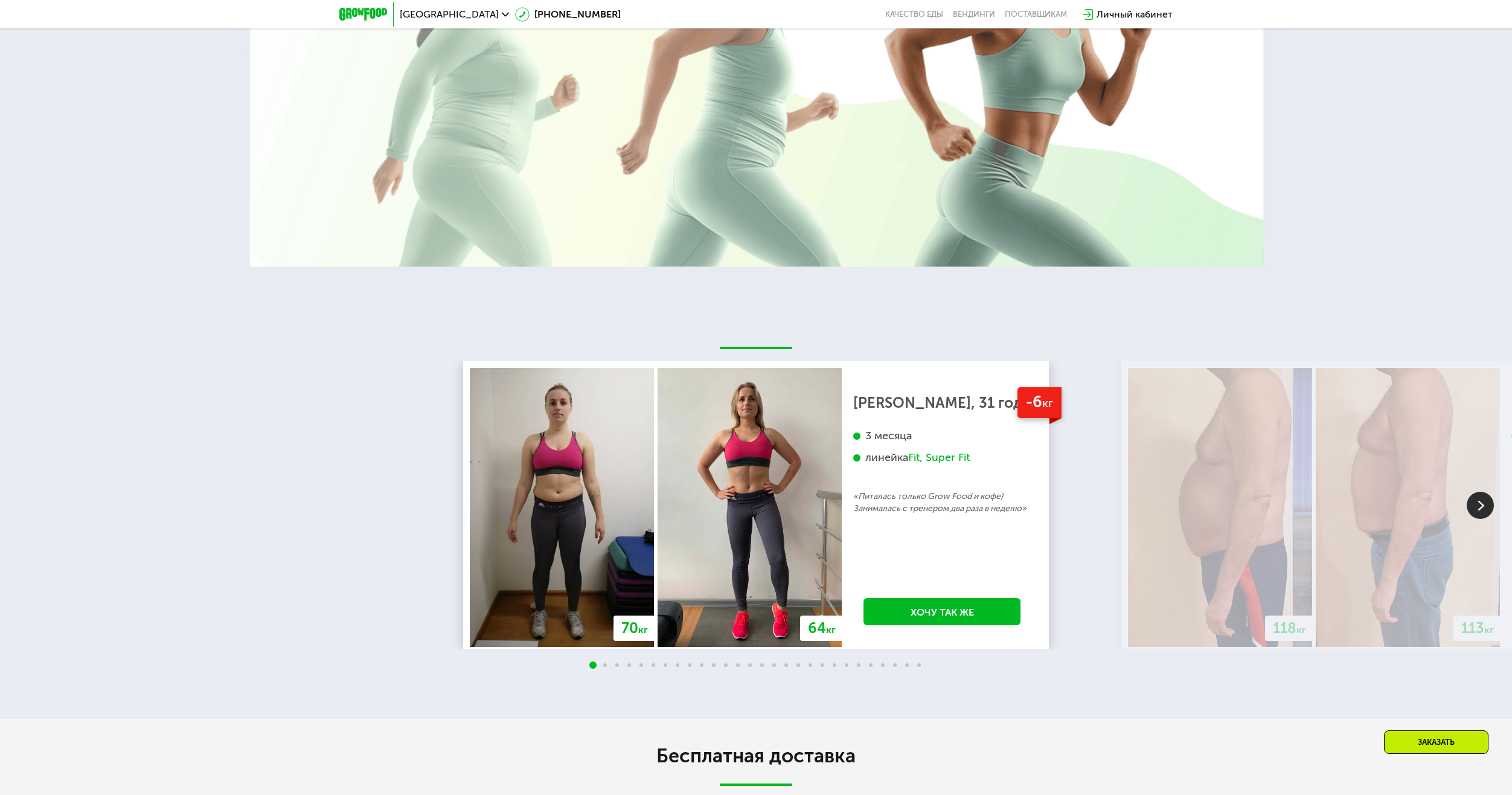
scroll to position [2489, 0]
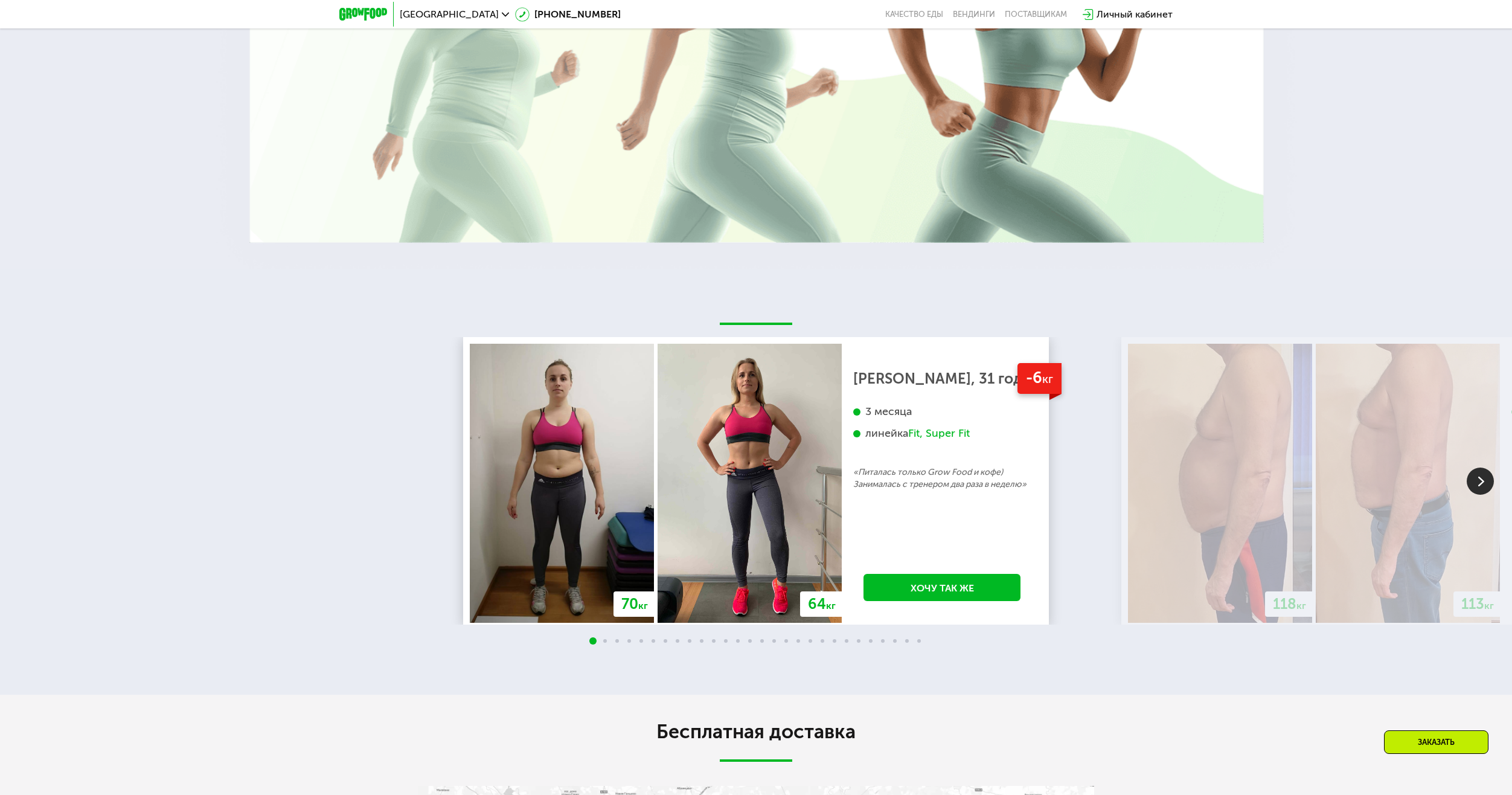
click at [908, 405] on div "3 месяца" at bounding box center [942, 412] width 178 height 14
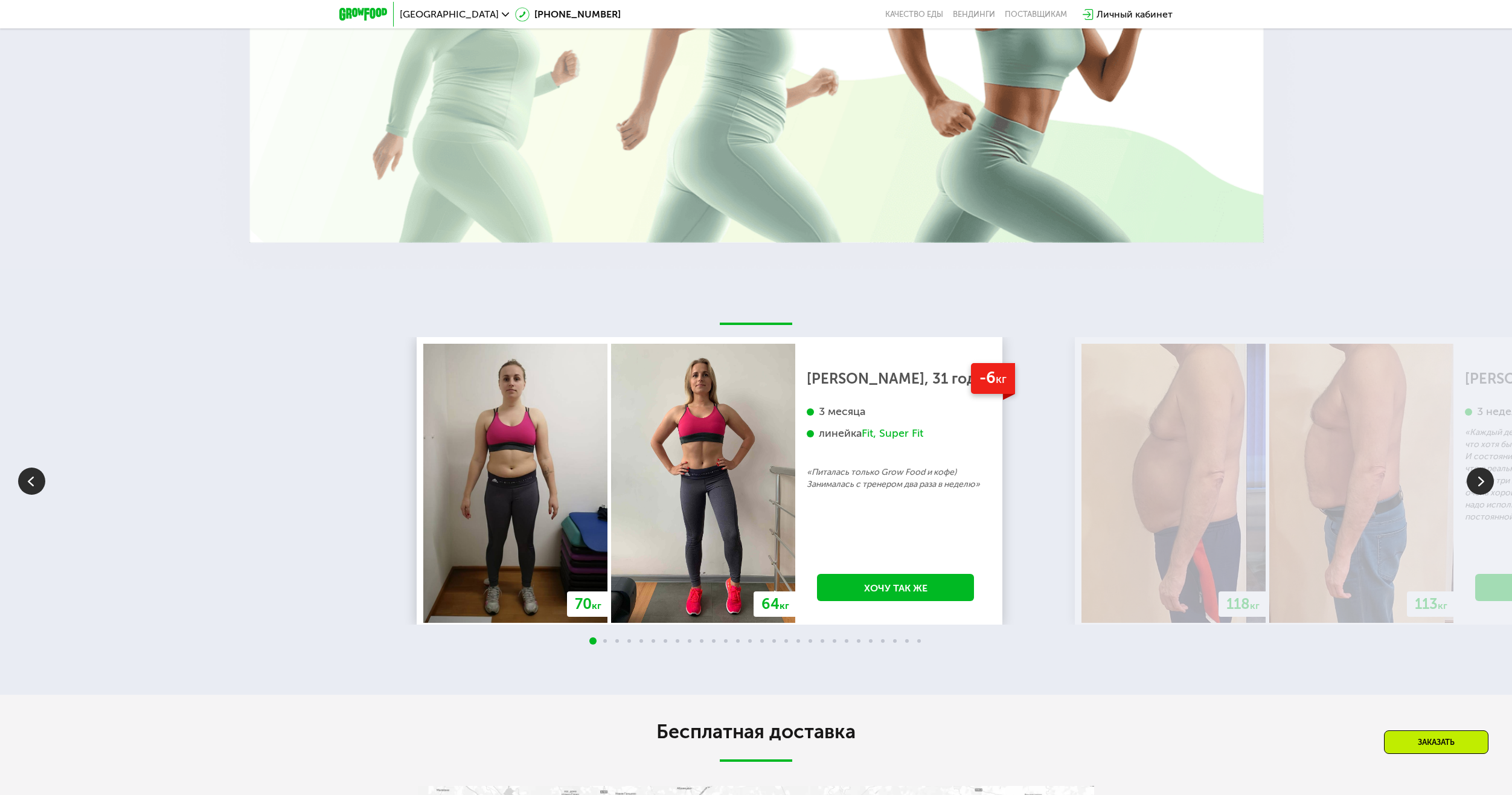
click at [850, 405] on div "3 месяца" at bounding box center [895, 412] width 178 height 14
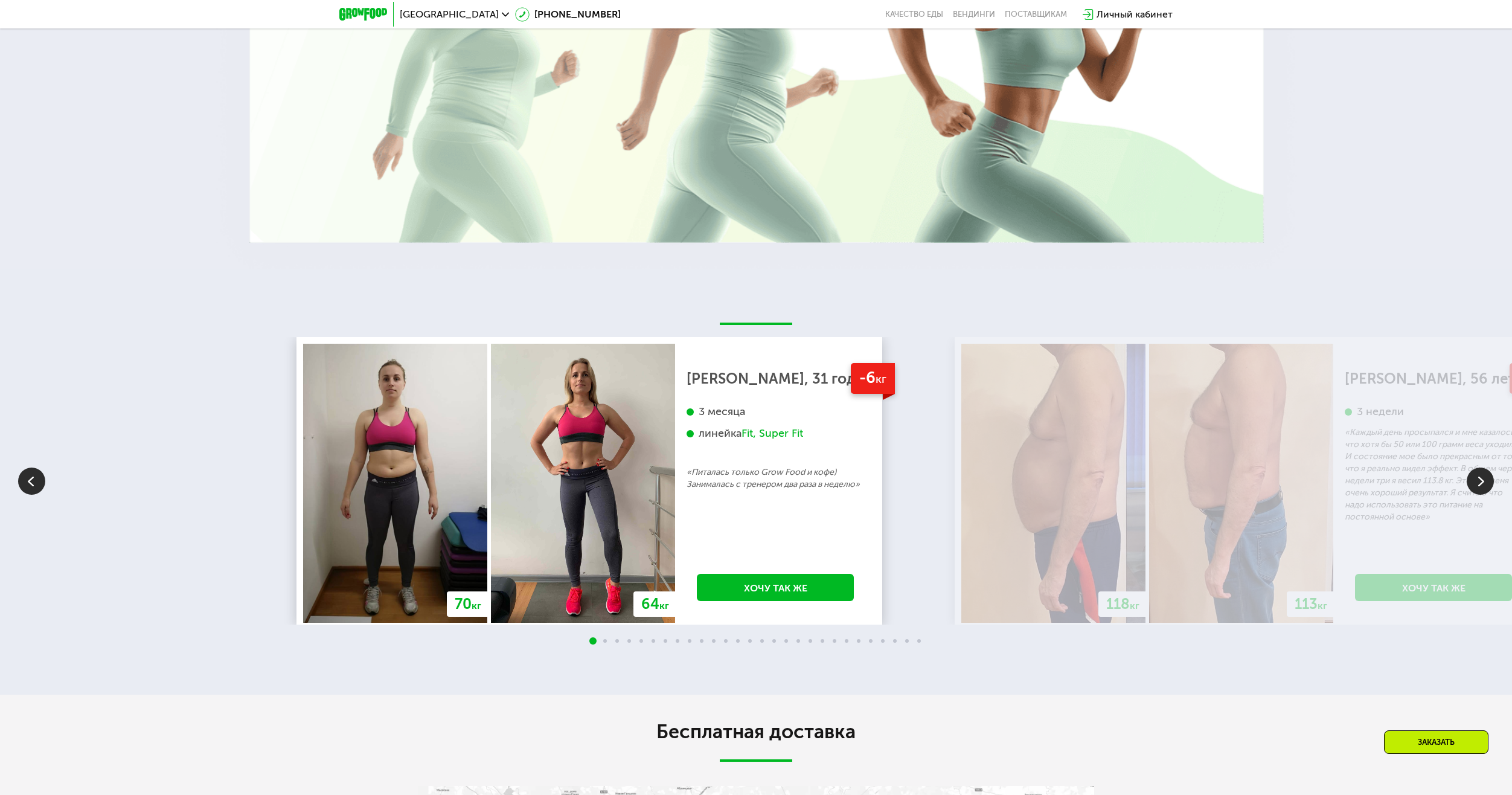
click at [748, 434] on div "3 месяца линейка Fit, Super Fit" at bounding box center [775, 435] width 178 height 61
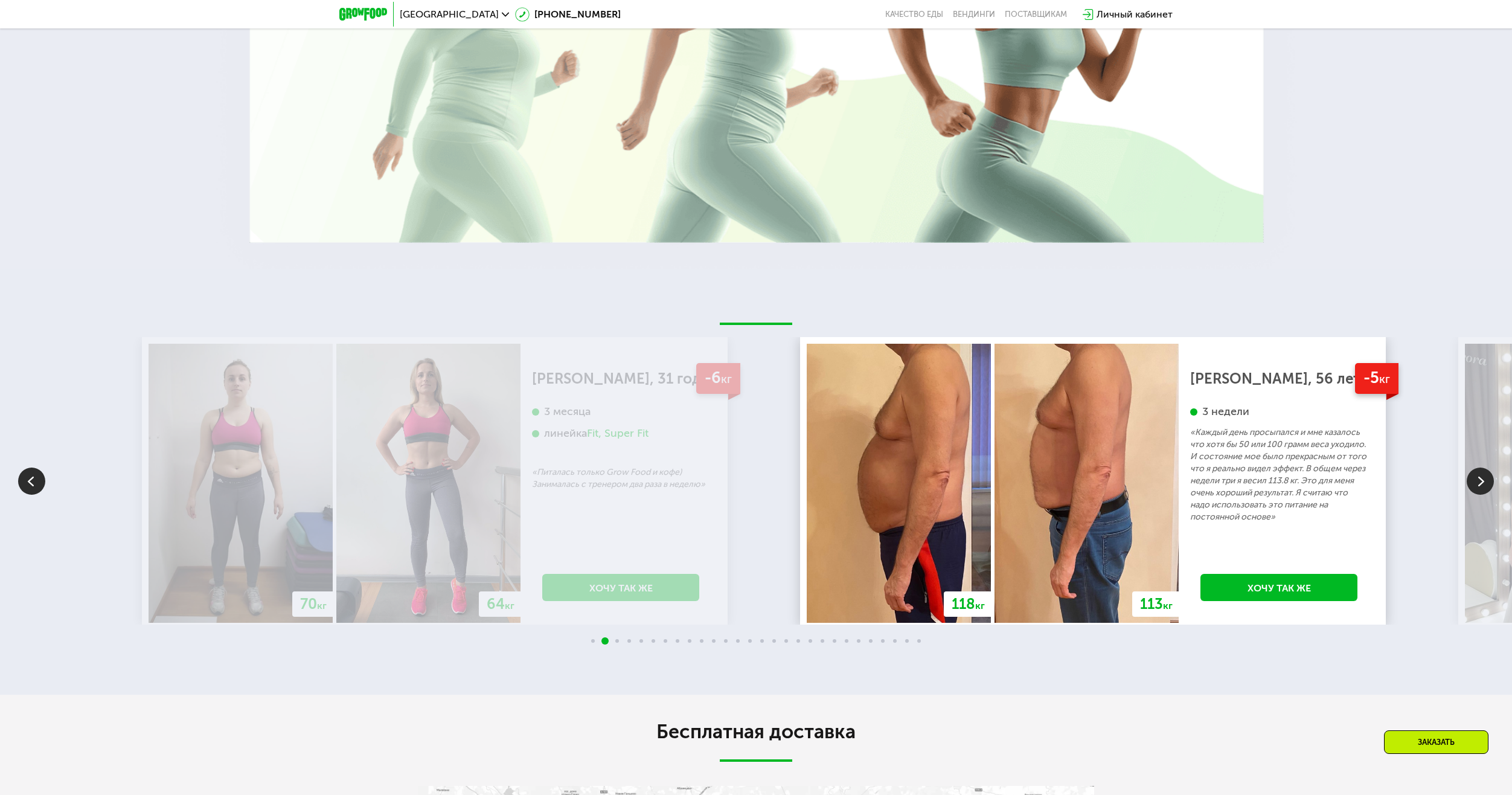
click at [829, 428] on div "70 кг 64 кг -6 кг [PERSON_NAME], 31 год 3 месяца линейка Fit, Super Fit «Питала…" at bounding box center [898, 481] width 1512 height 288
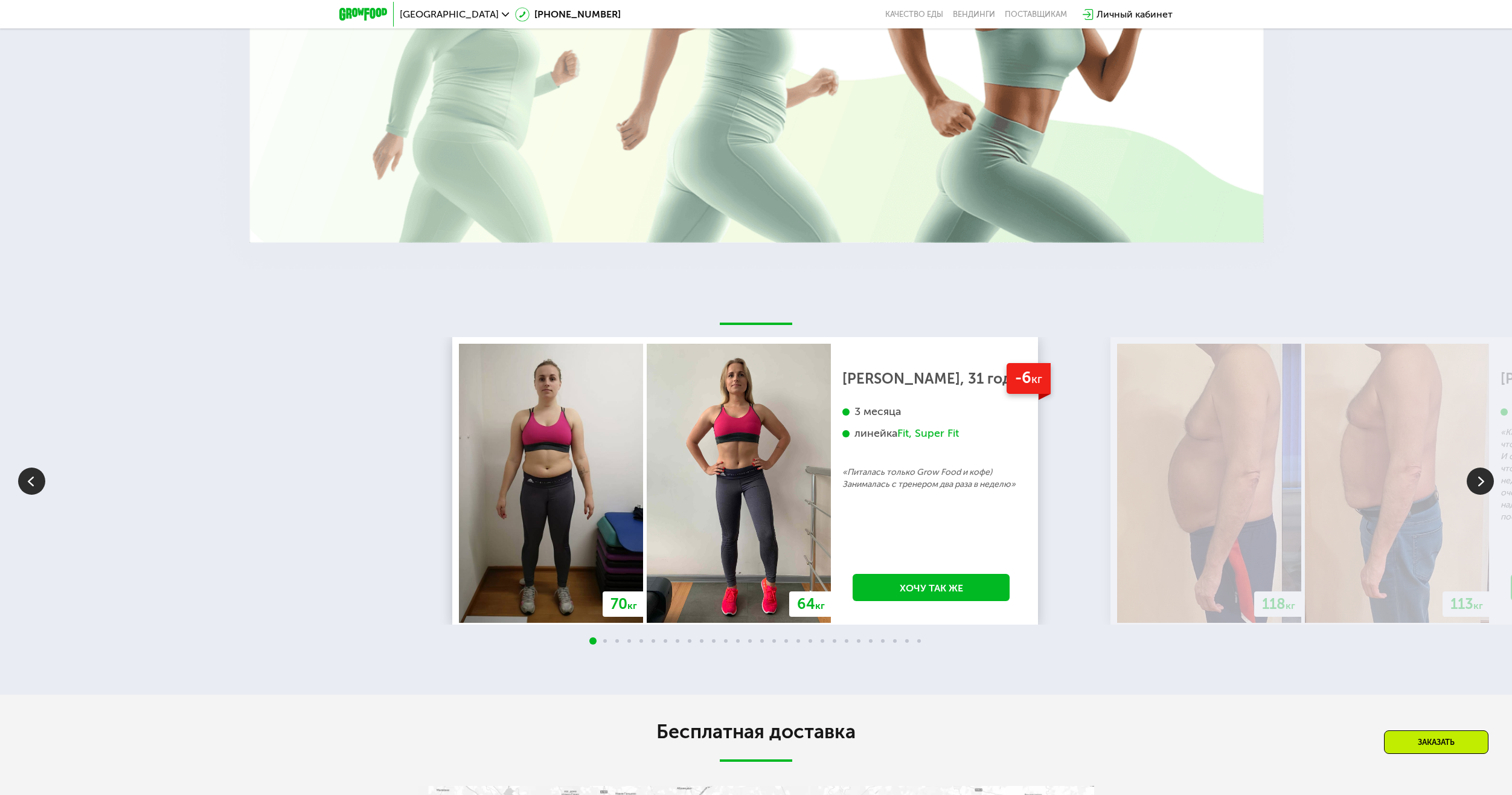
click at [842, 450] on div "3 месяца линейка Fit, Super Fit" at bounding box center [931, 435] width 178 height 61
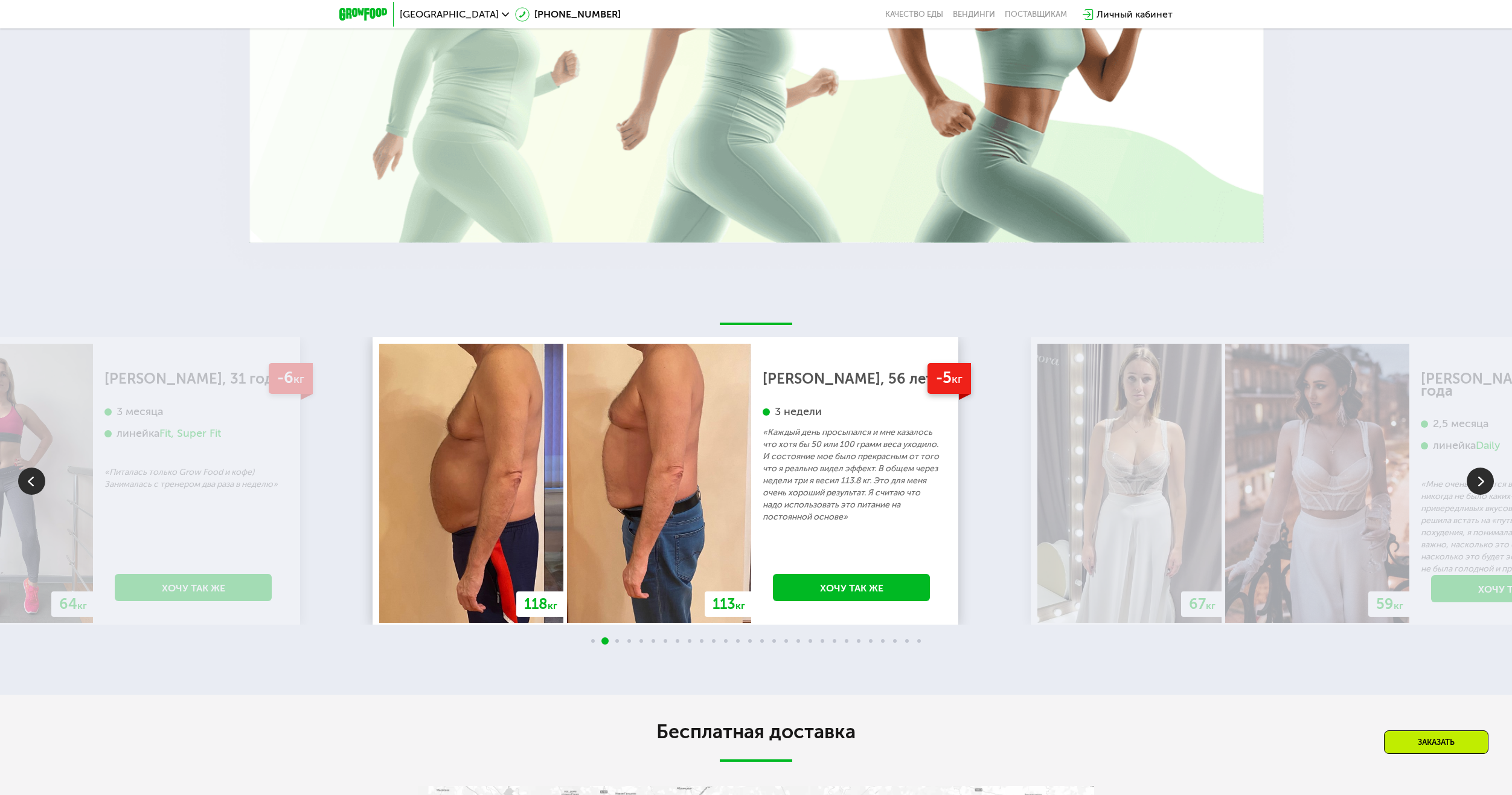
click at [763, 415] on div "[PERSON_NAME], 56 лет 3 недели «Каждый день просыпался и мне казалось что хотя …" at bounding box center [851, 447] width 178 height 151
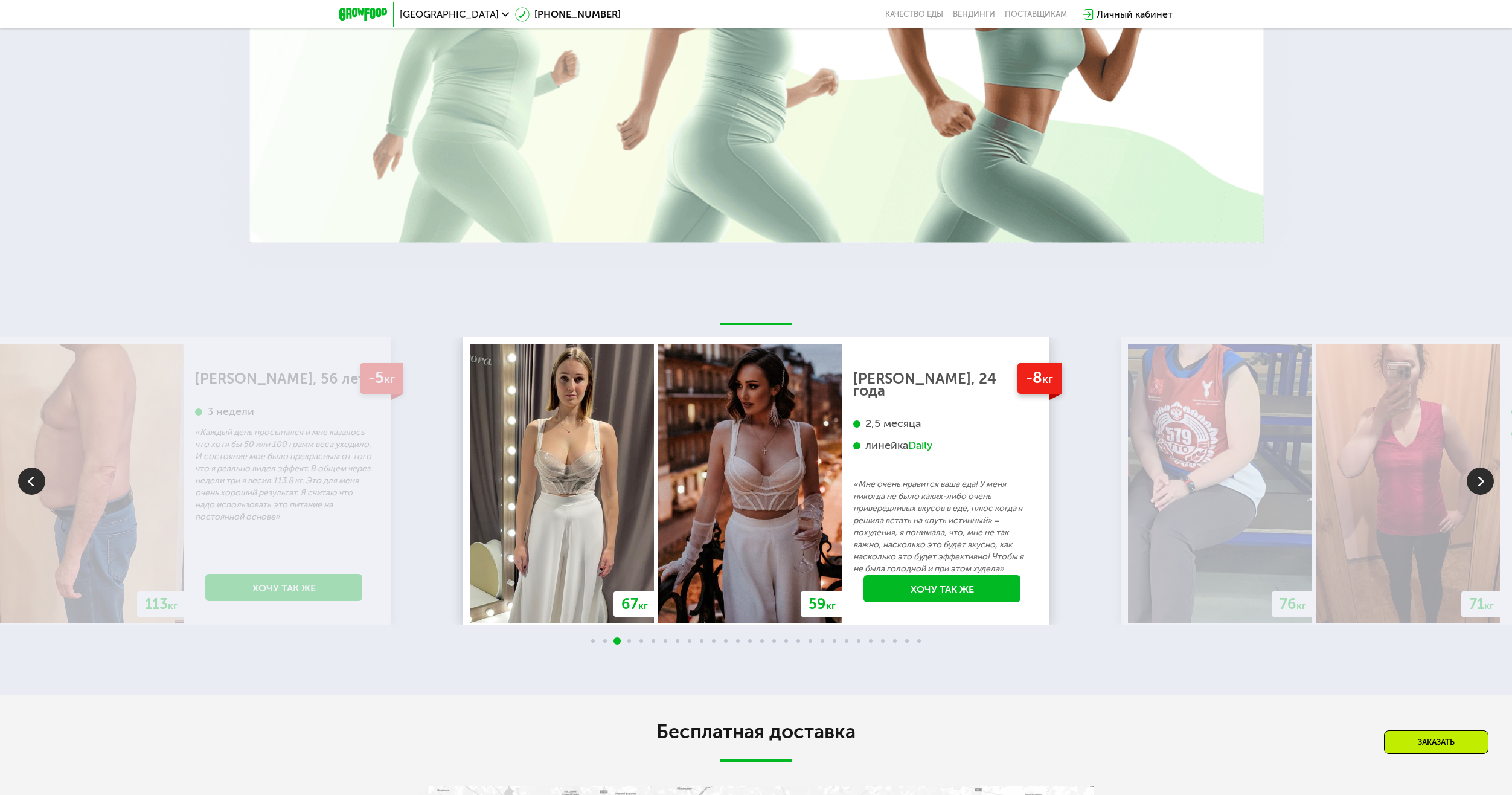
click at [854, 438] on div "линейка Daily" at bounding box center [942, 445] width 178 height 14
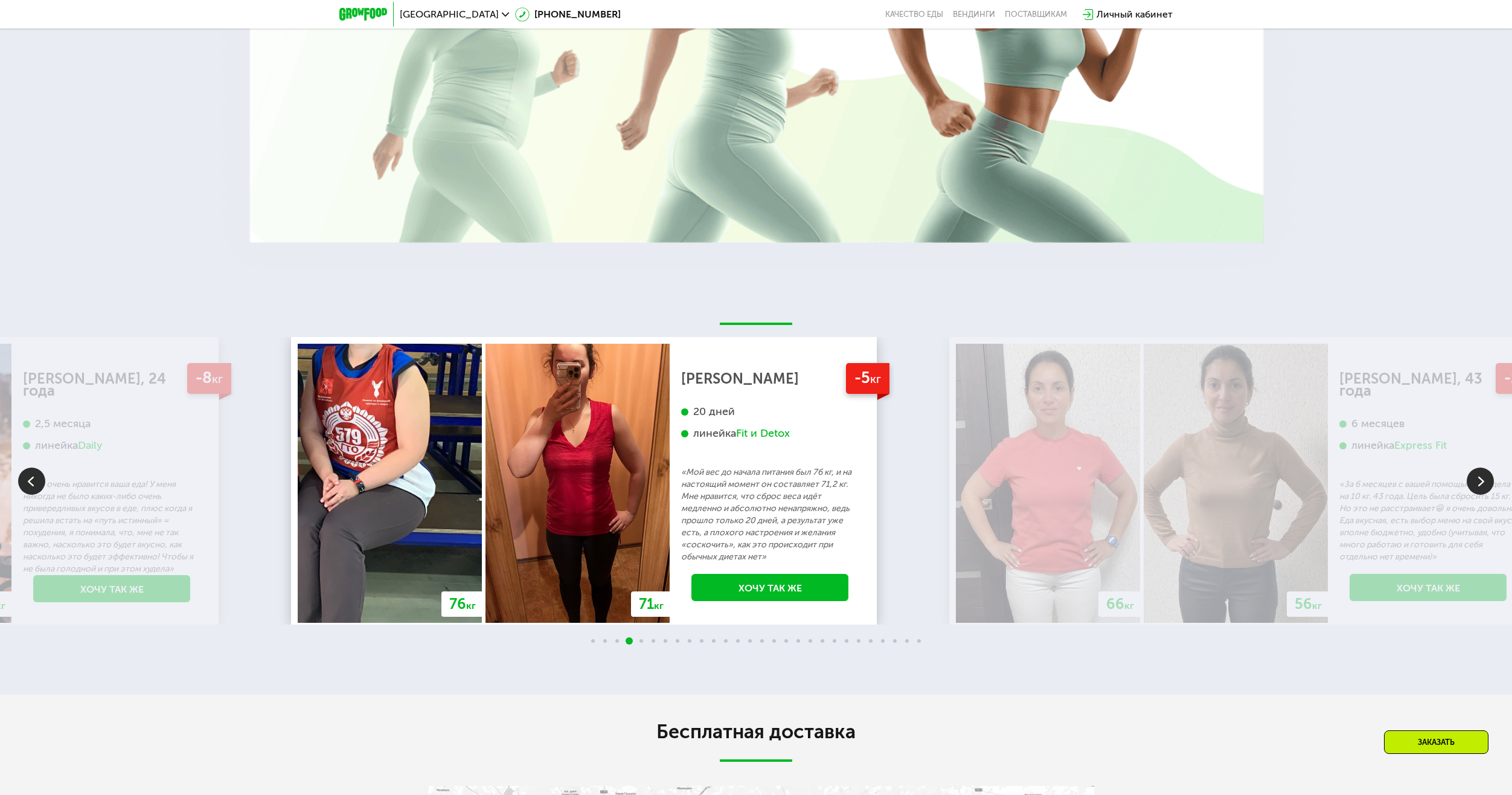
click at [683, 474] on div "[PERSON_NAME] 20 дней линейка Fit и Detox «Мой вес до начала питания был 76 кг,…" at bounding box center [770, 467] width 178 height 190
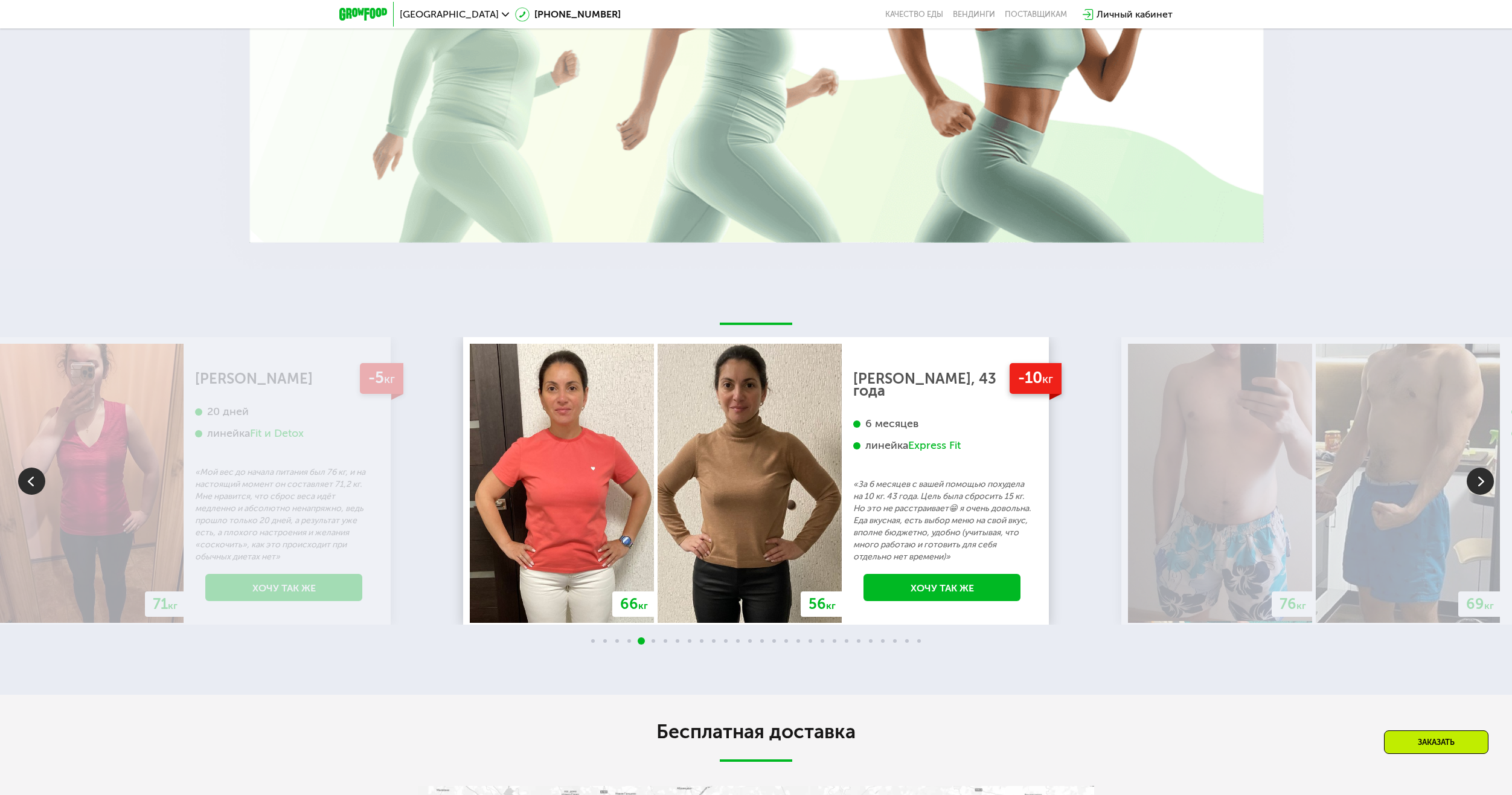
click at [587, 429] on div "70 кг 64 кг -6 кг [PERSON_NAME], 31 год 3 месяца линейка Fit, Super Fit «Питала…" at bounding box center [756, 481] width 1512 height 288
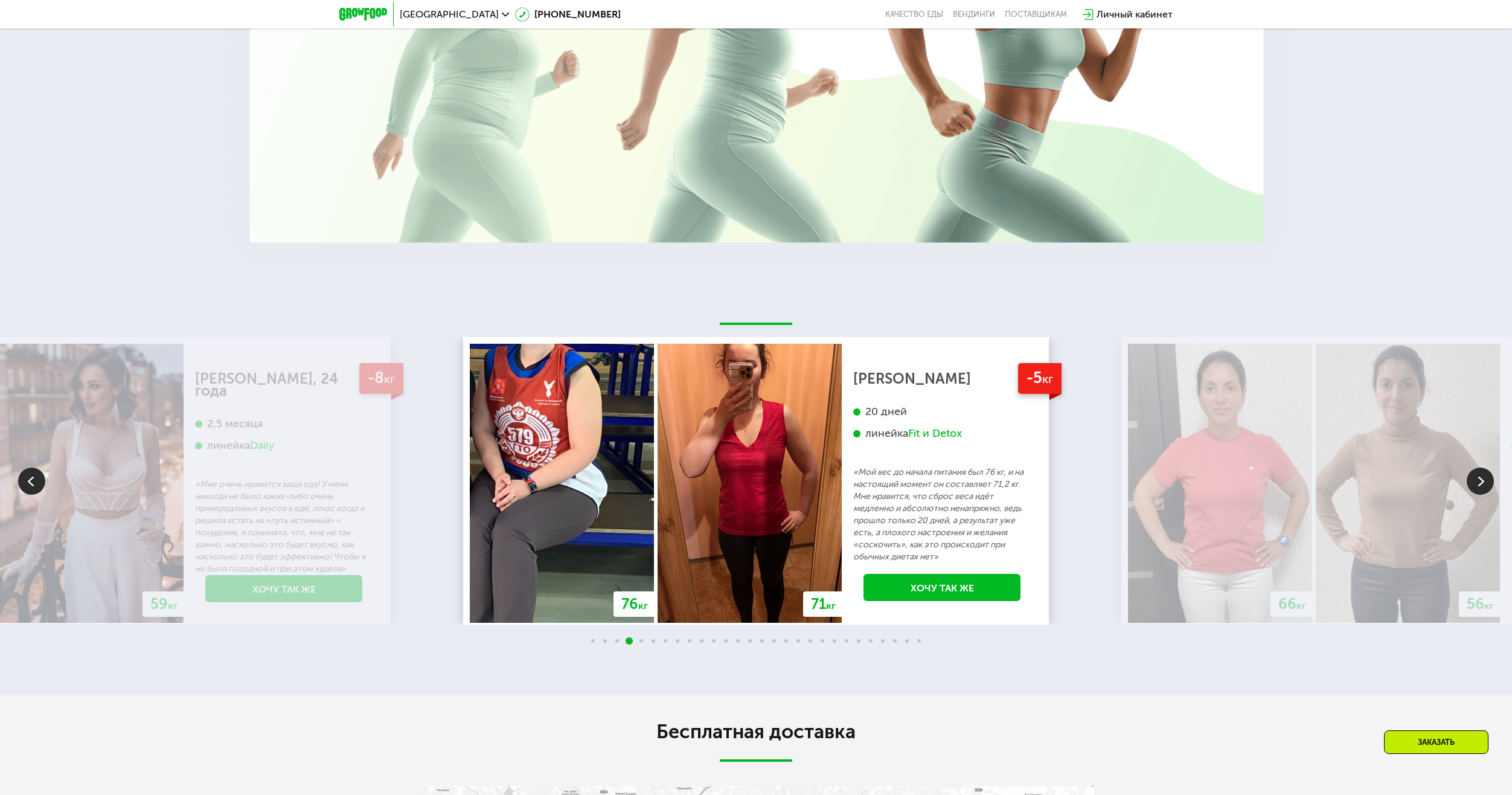
click at [854, 441] on div "[PERSON_NAME] 20 дней линейка Fit и Detox «Мой вес до начала питания был 76 кг,…" at bounding box center [942, 467] width 178 height 190
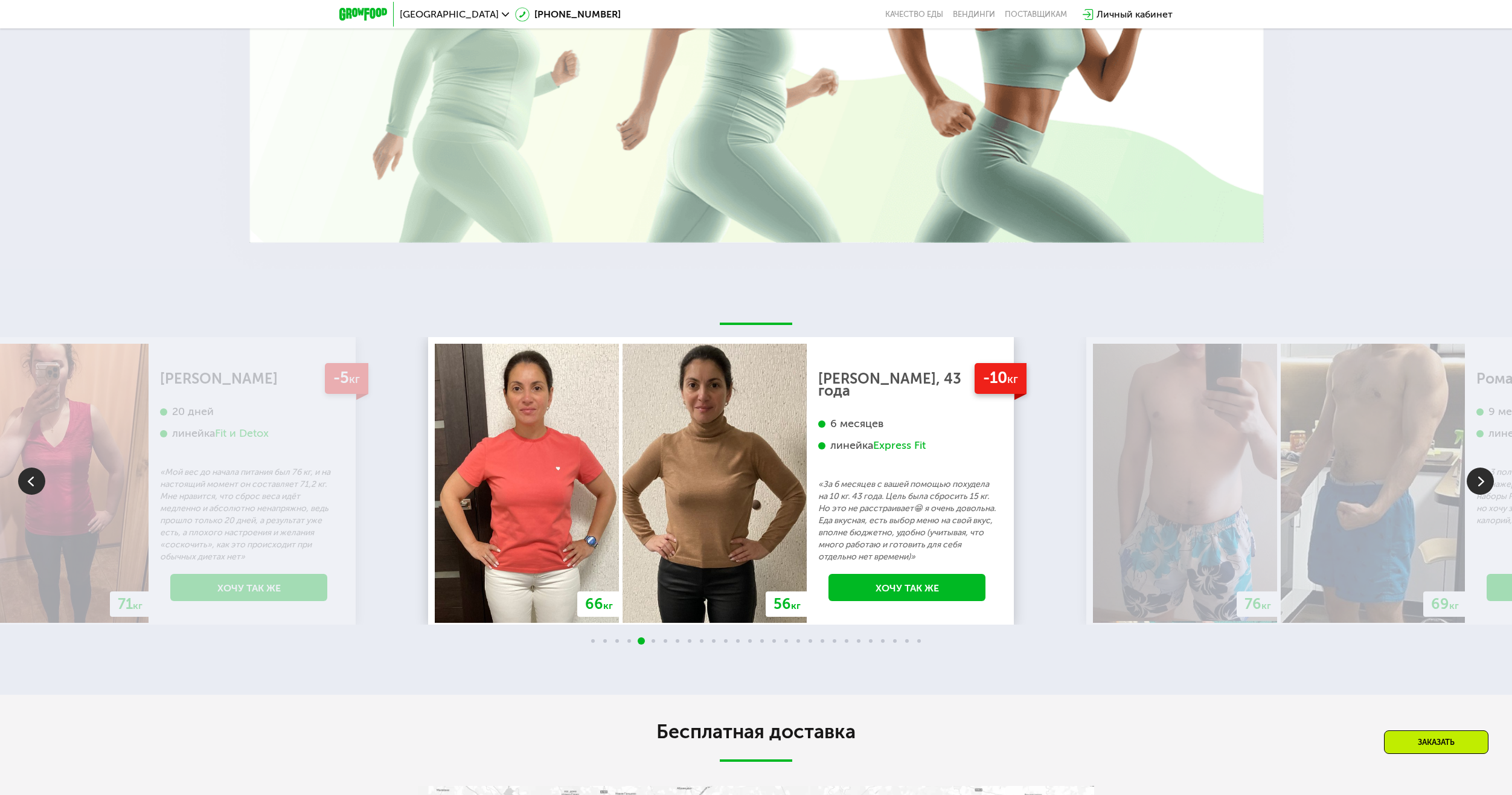
click at [818, 447] on div "6 месяцев линейка Express Fit" at bounding box center [907, 447] width 178 height 61
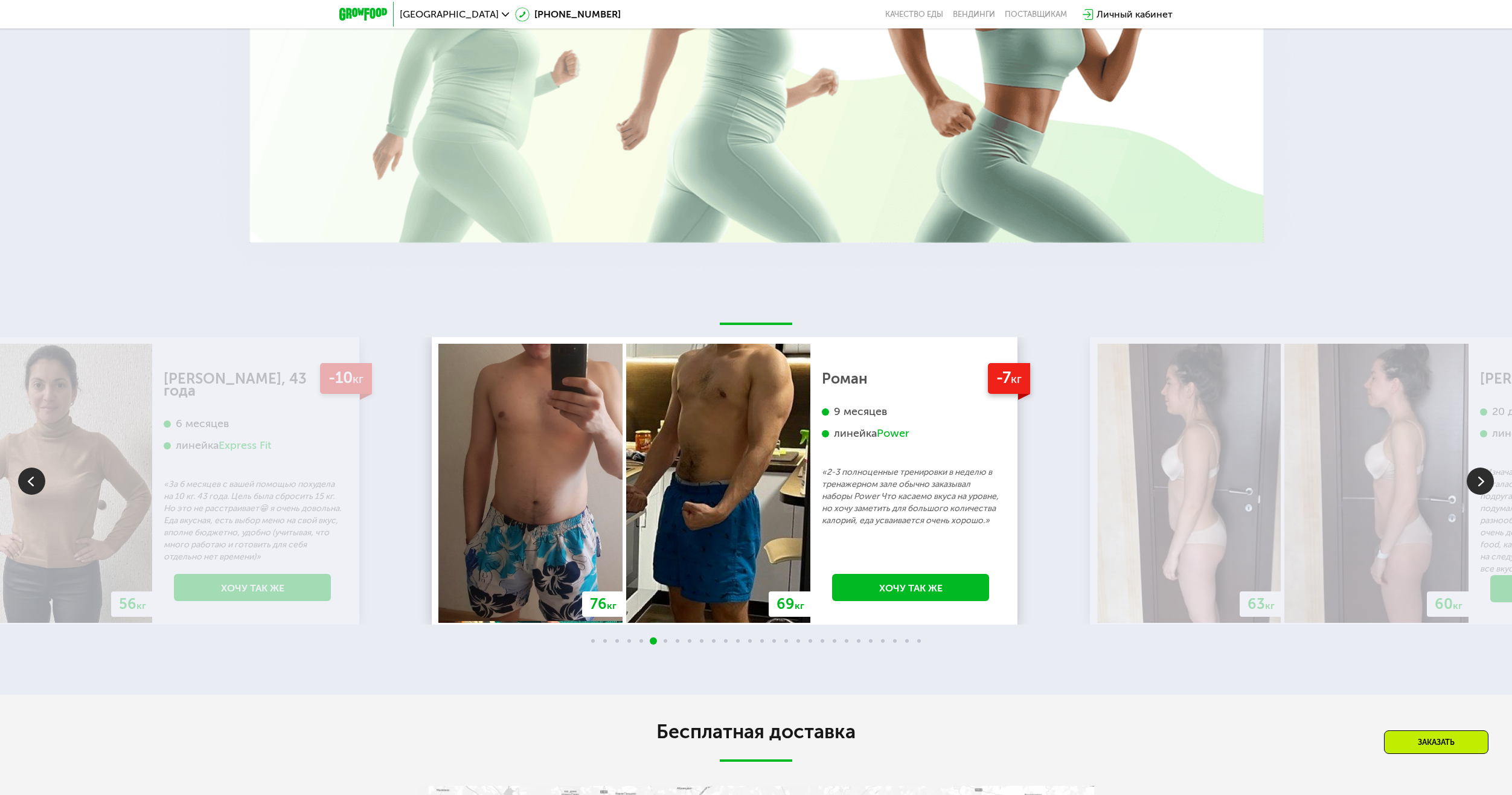
click at [822, 444] on div "Роман 9 месяцев линейка Power «2-3 полноценные тренировки в неделю в тренажерно…" at bounding box center [910, 449] width 178 height 154
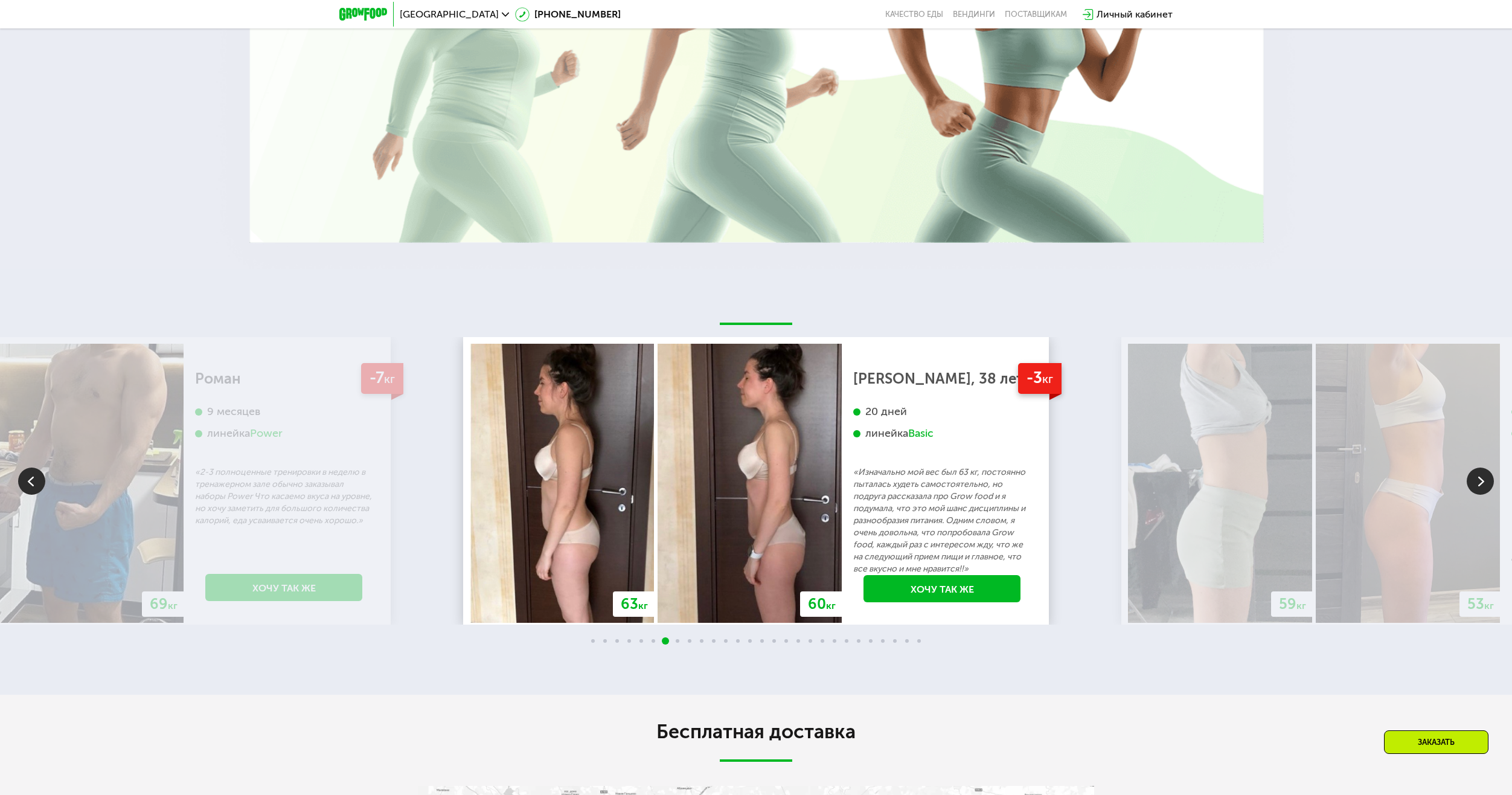
click at [854, 450] on div "[PERSON_NAME], 38 лет 20 дней линейка Basic «Изначально мой вес был 63 кг, пост…" at bounding box center [942, 473] width 178 height 202
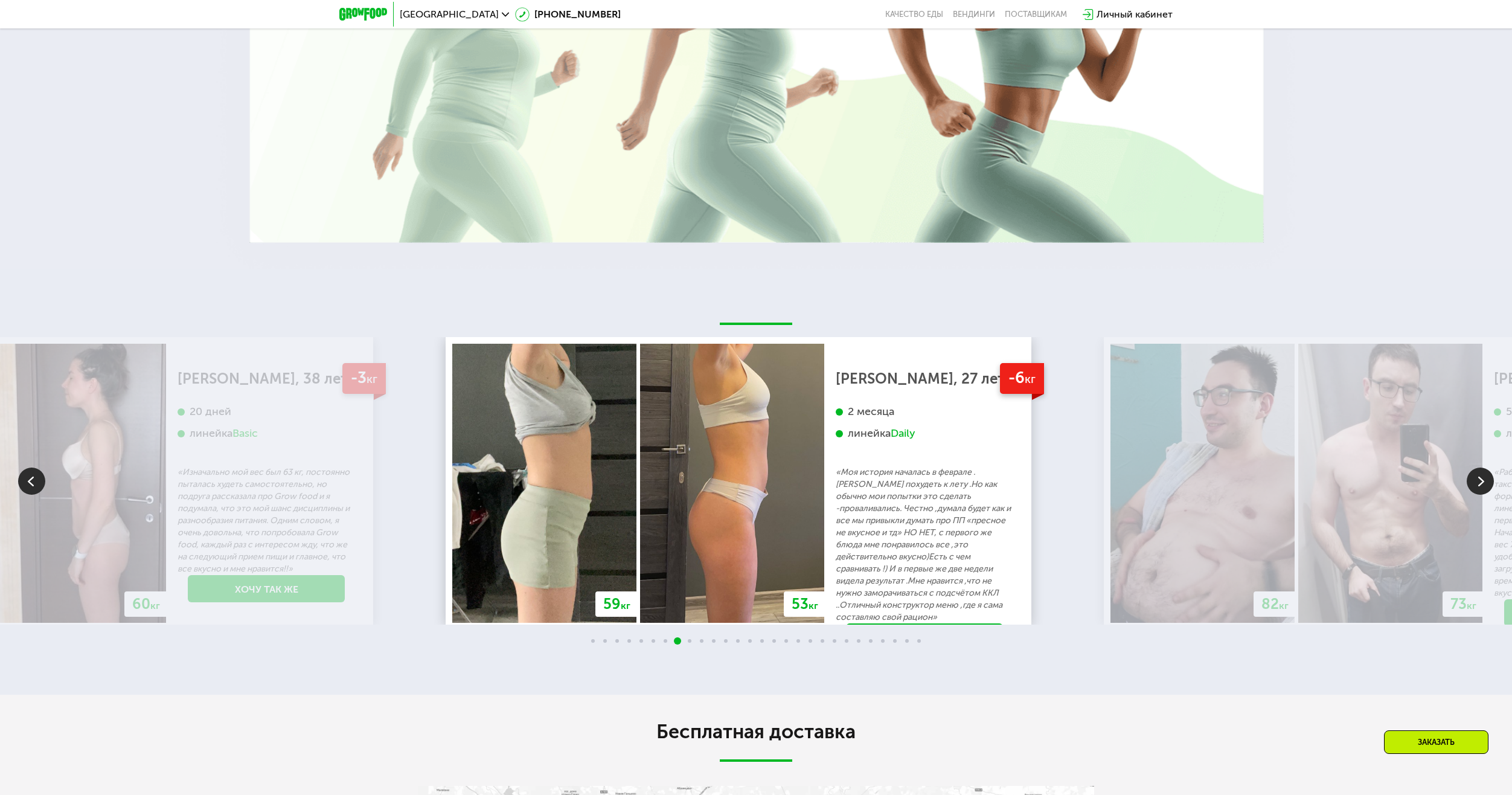
click at [682, 426] on img at bounding box center [732, 483] width 184 height 279
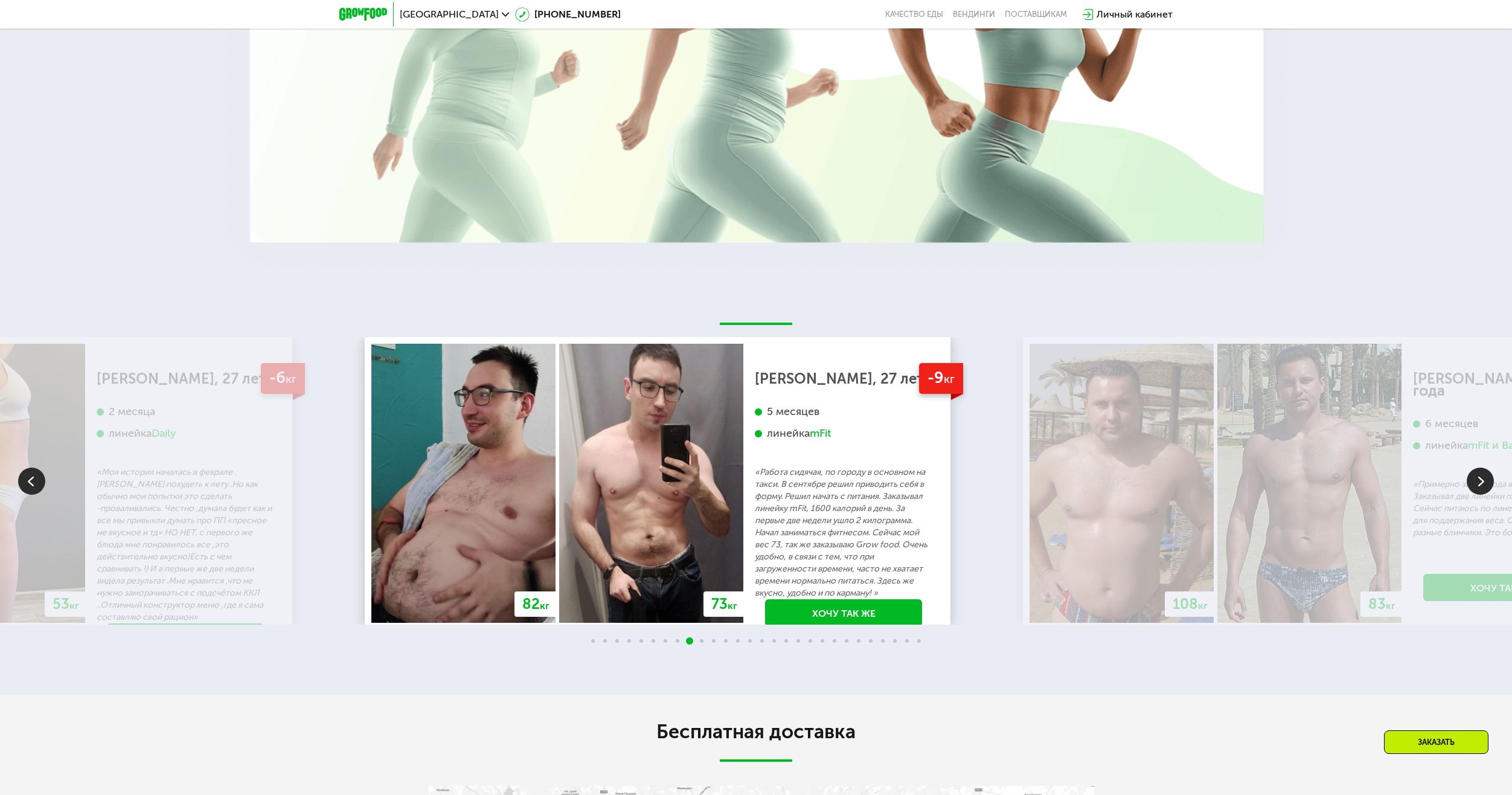
click at [692, 475] on img at bounding box center [651, 483] width 184 height 279
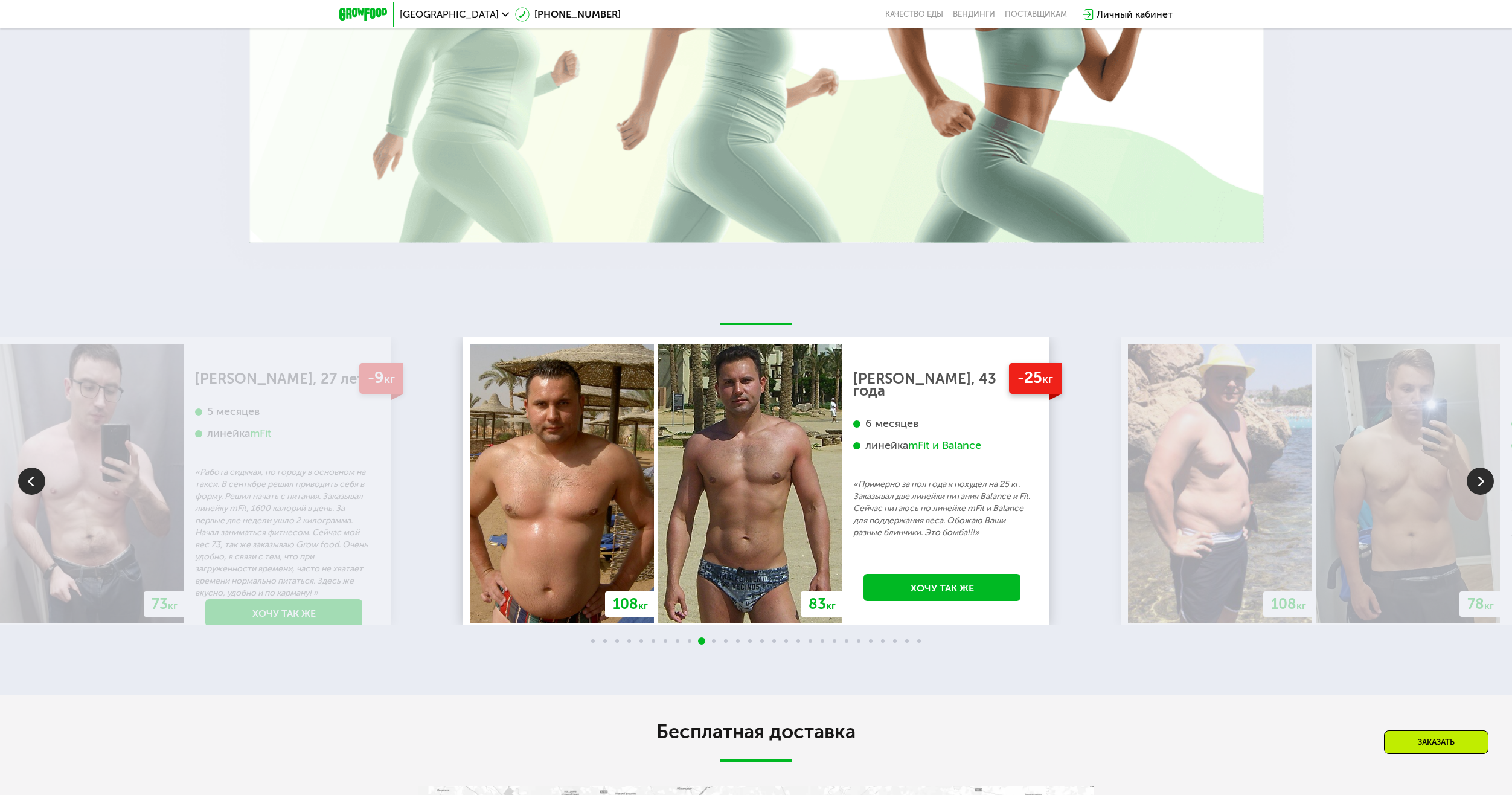
click at [658, 454] on img at bounding box center [749, 483] width 184 height 279
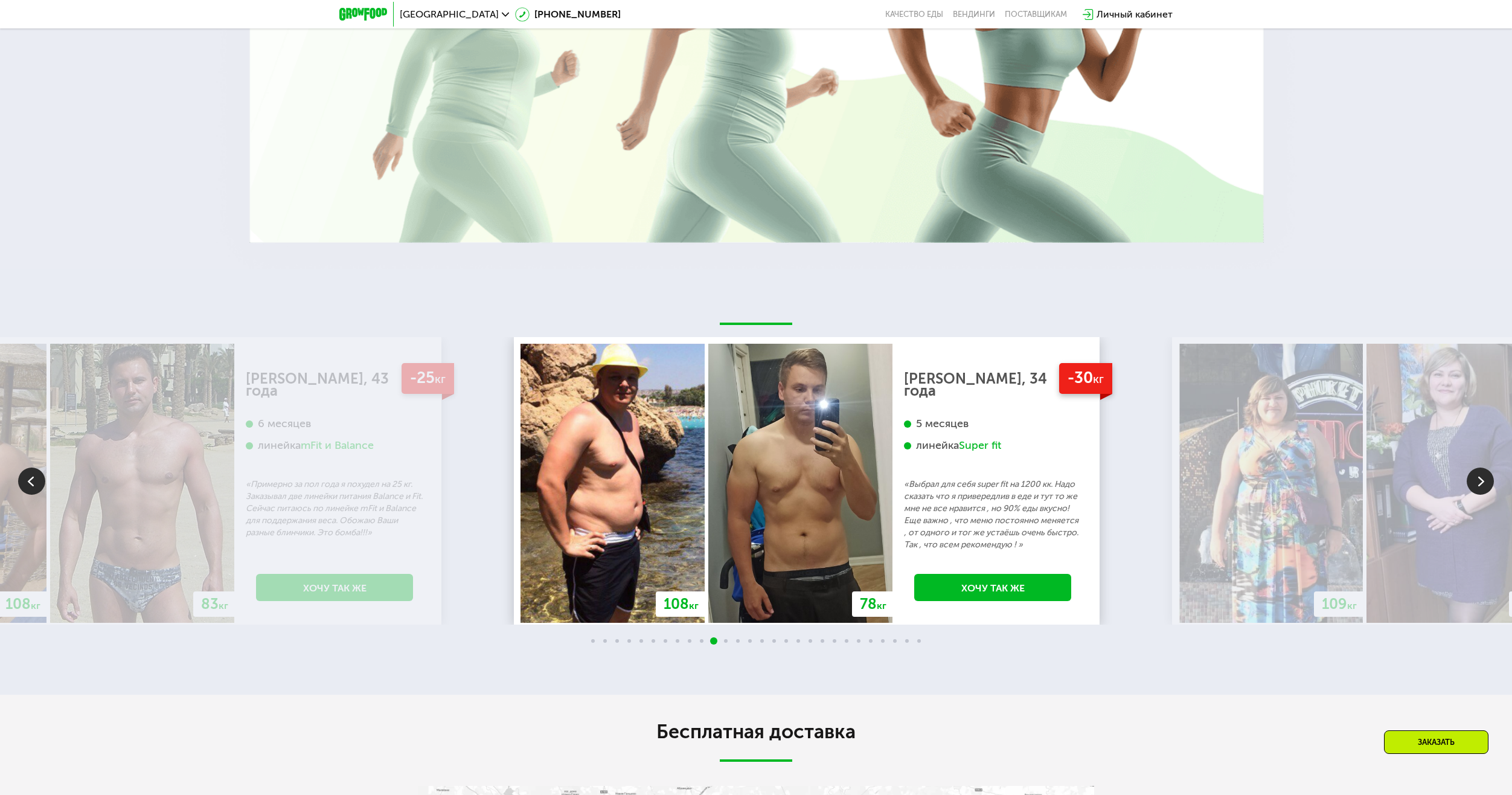
click at [537, 441] on div "70 кг 64 кг -6 кг [PERSON_NAME], 31 год 3 месяца линейка Fit, Super Fit «Питала…" at bounding box center [756, 481] width 1512 height 288
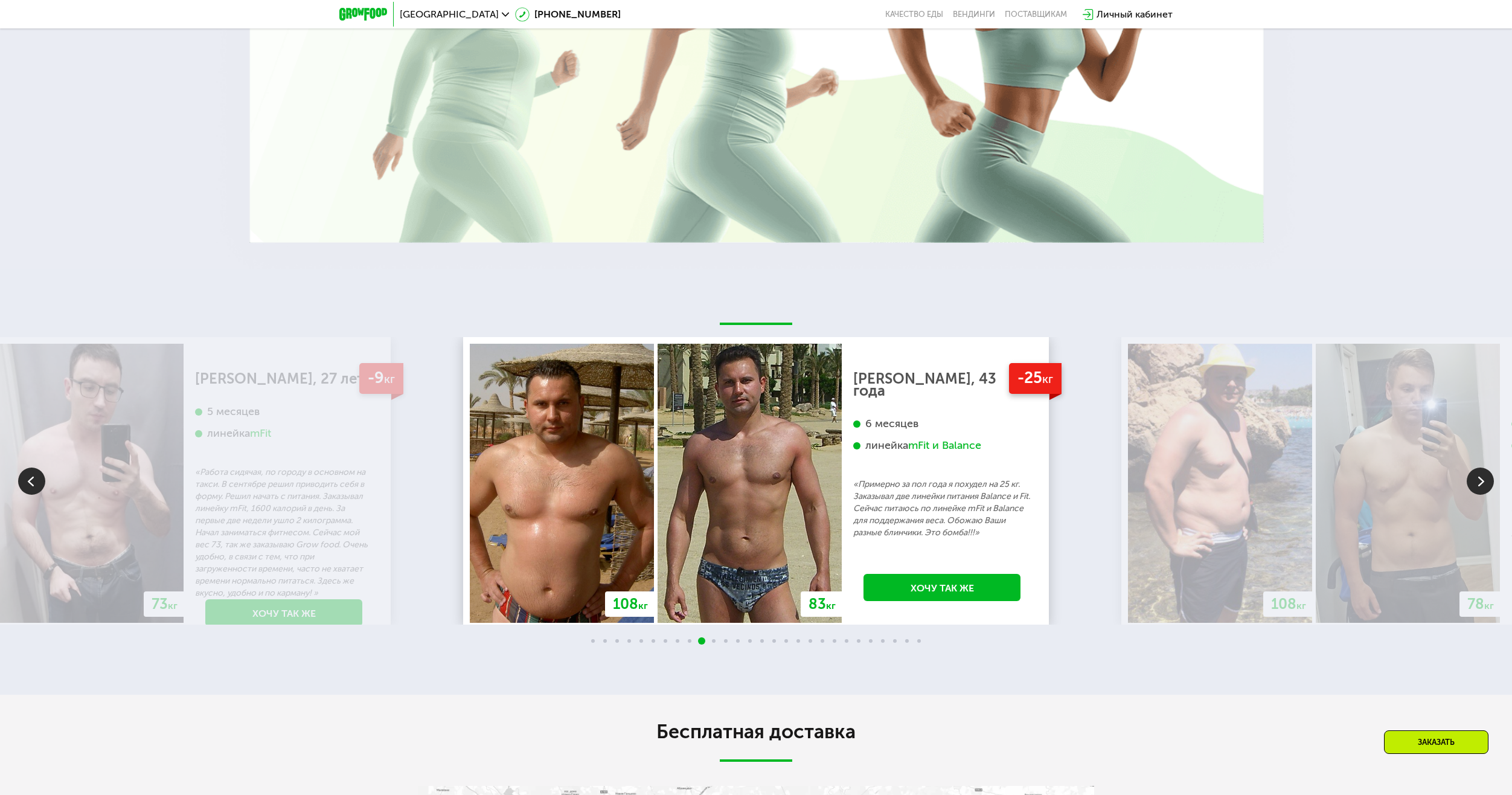
click at [470, 474] on img at bounding box center [562, 483] width 184 height 279
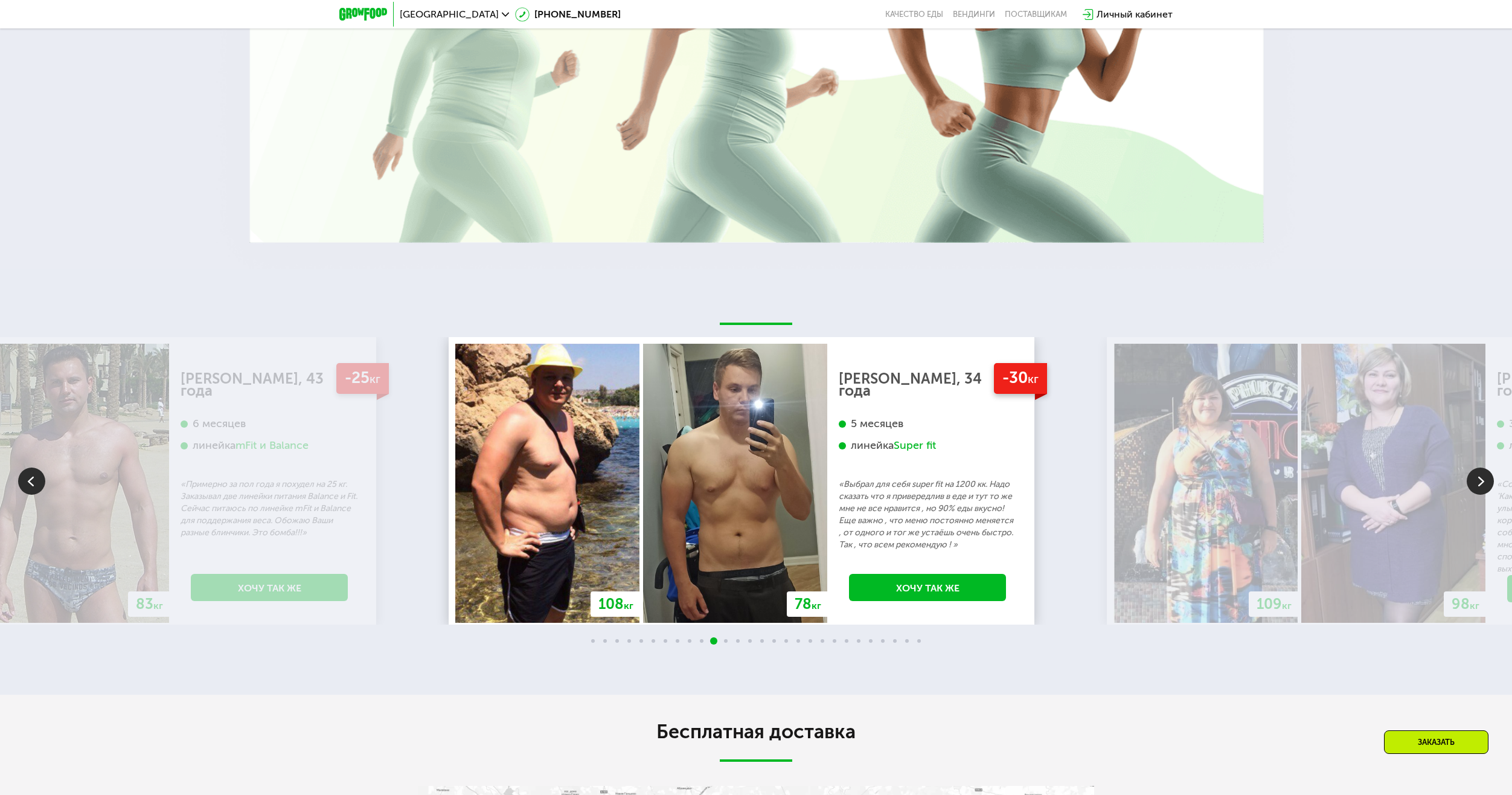
click at [643, 463] on img at bounding box center [735, 483] width 184 height 279
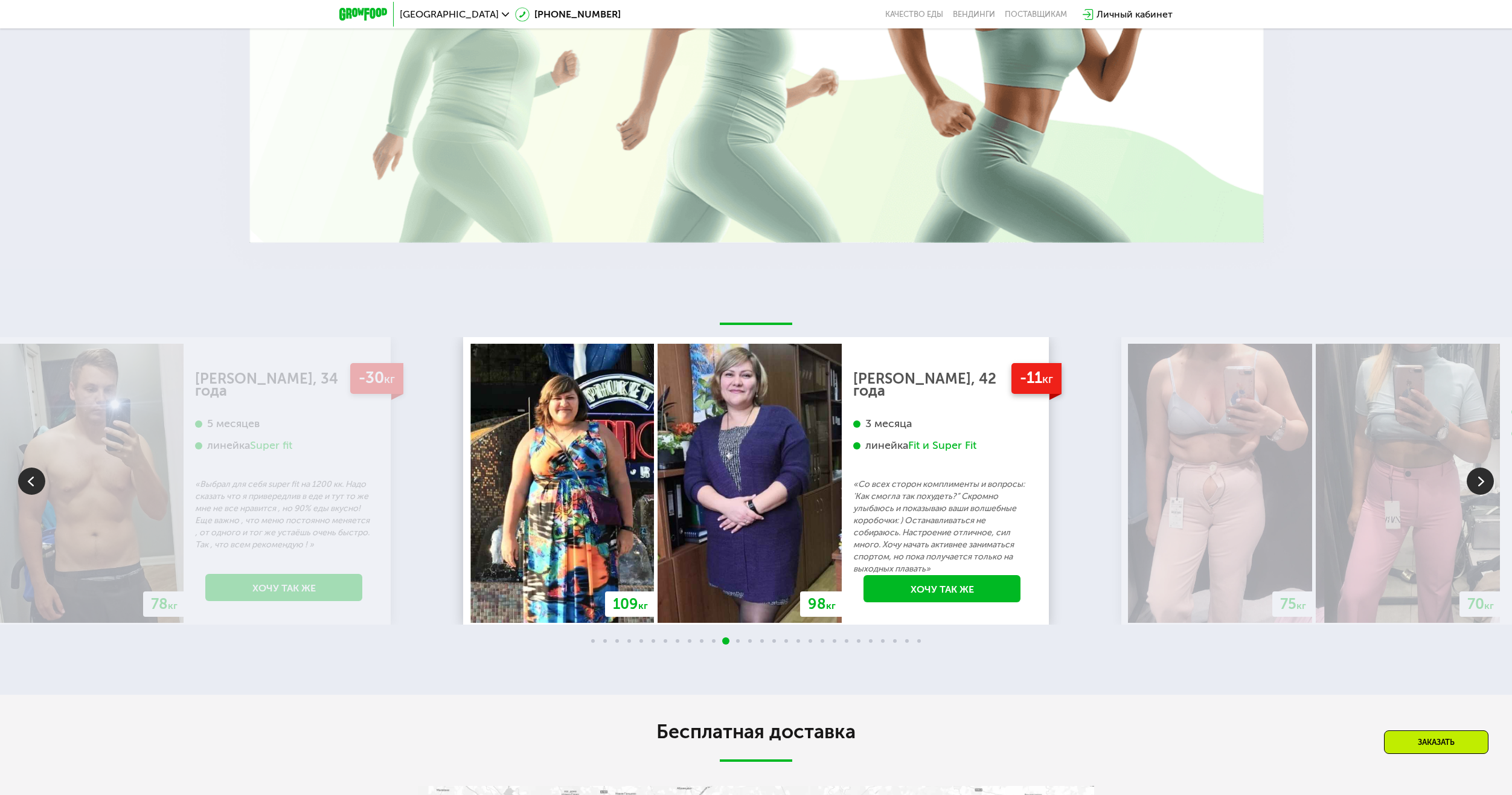
click at [642, 468] on img at bounding box center [562, 483] width 184 height 279
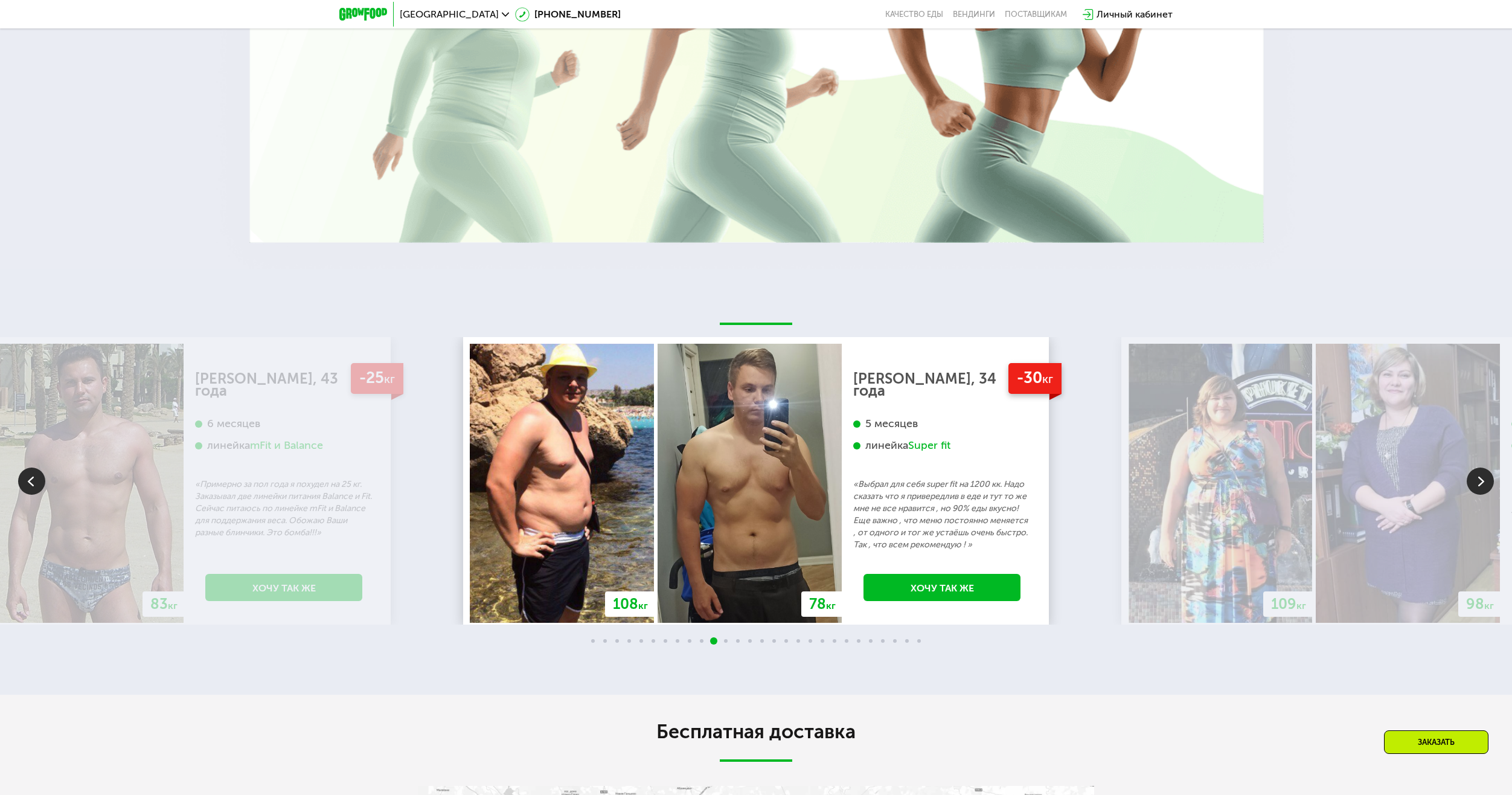
click at [854, 479] on p "«Выбрал для себя super fit на 1200 кк. Надо сказать что я привередлив в еде и т…" at bounding box center [942, 515] width 178 height 73
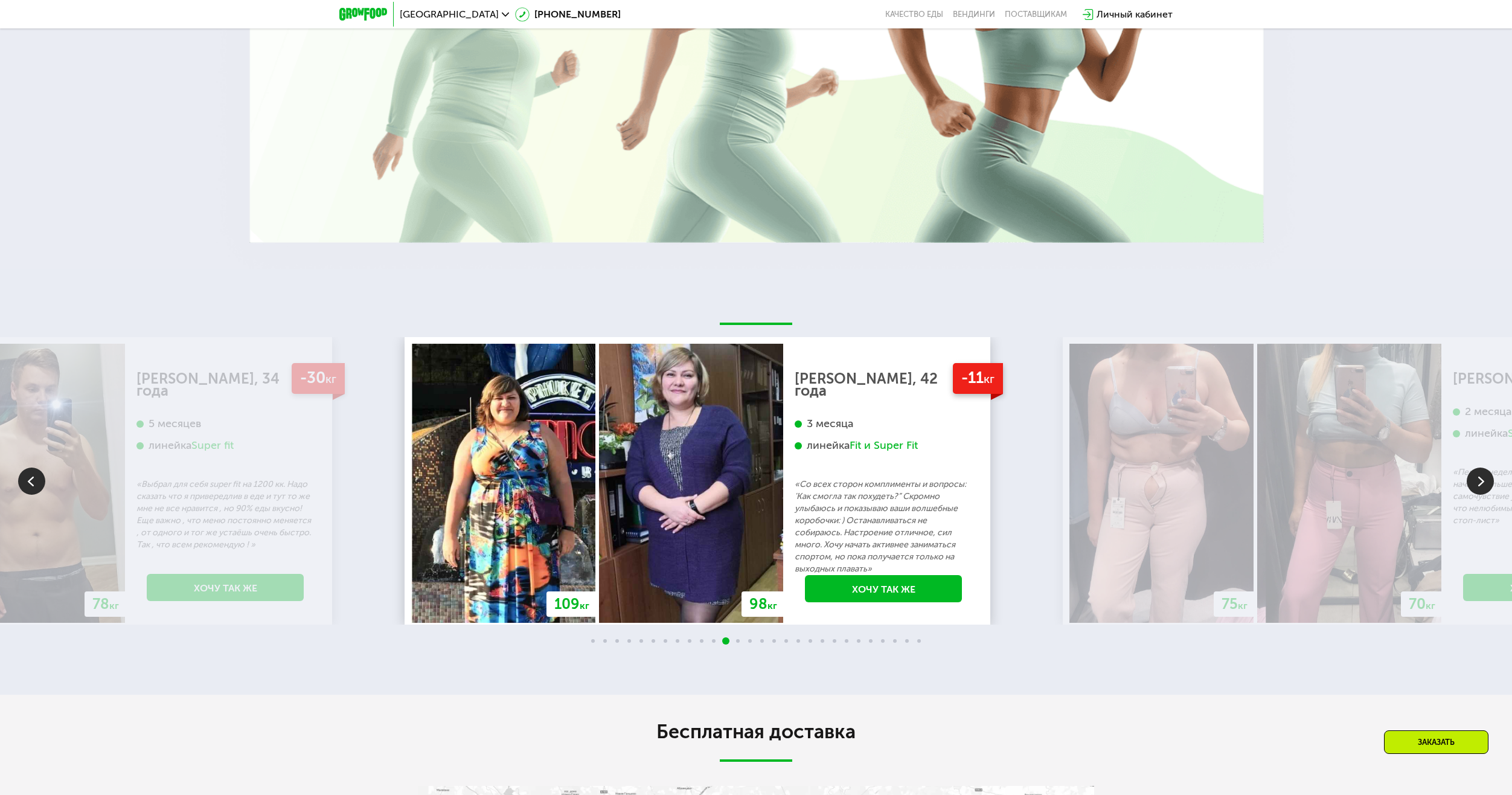
click at [795, 417] on div "3 месяца линейка Fit и Super Fit" at bounding box center [883, 447] width 178 height 61
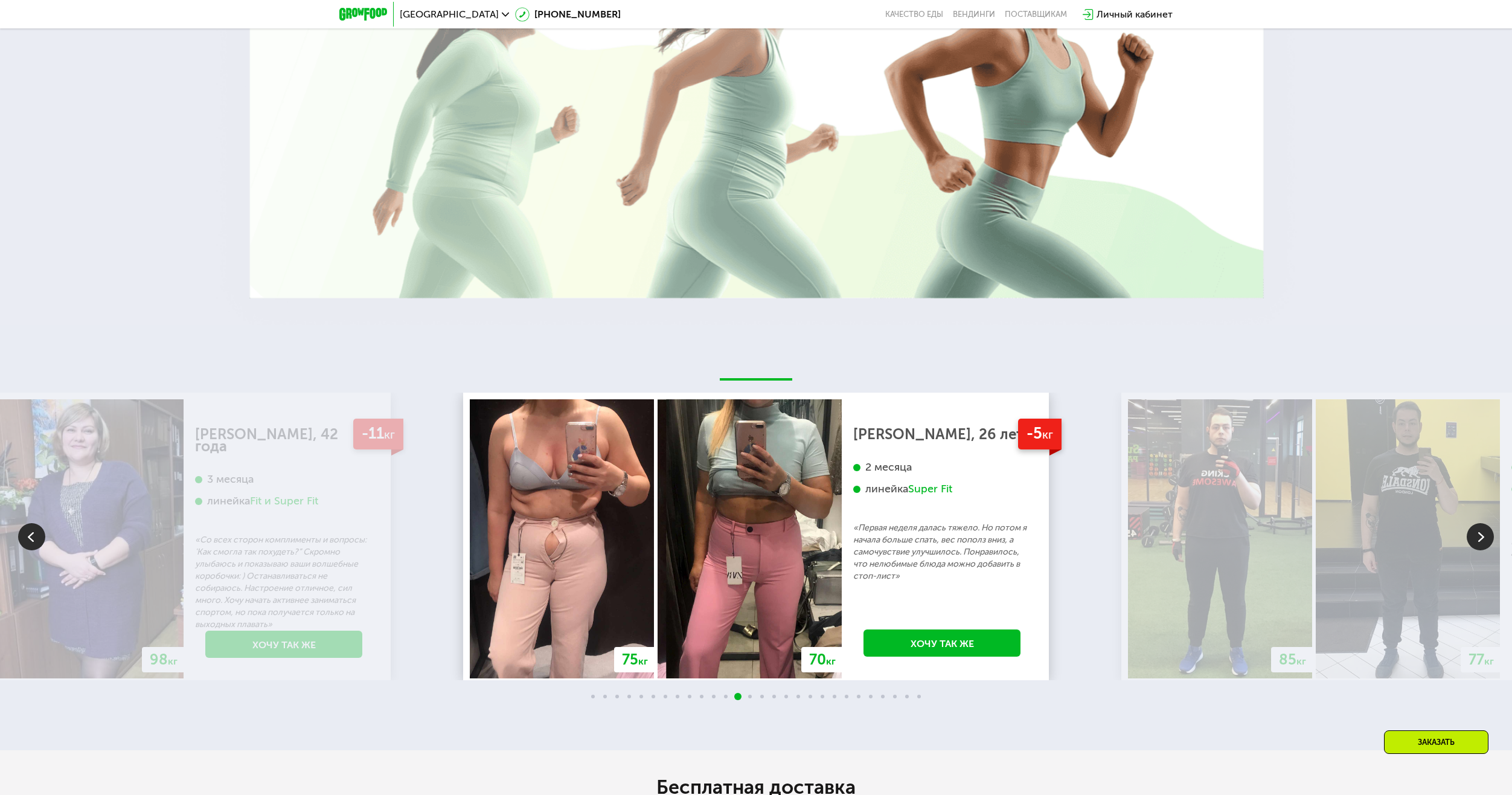
scroll to position [2429, 0]
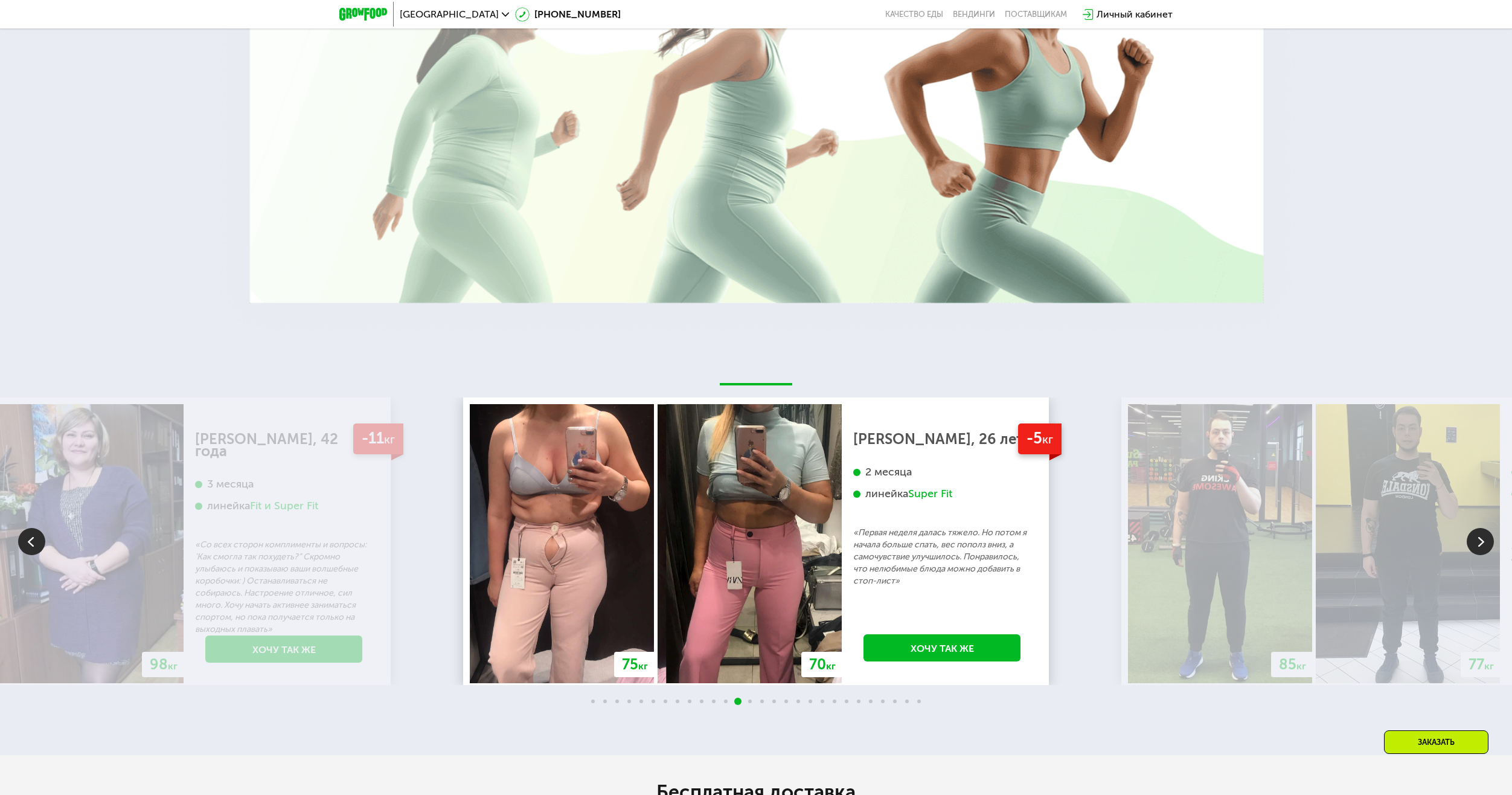
drag, startPoint x: 828, startPoint y: 699, endPoint x: 740, endPoint y: 360, distance: 350.2
click at [740, 360] on div "70 кг 64 кг -6 кг [PERSON_NAME], 31 год 3 месяца линейка Fit, Super Fit «Питала…" at bounding box center [756, 543] width 1512 height 426
click at [854, 483] on div "2 месяца линейка Super Fit" at bounding box center [942, 495] width 178 height 61
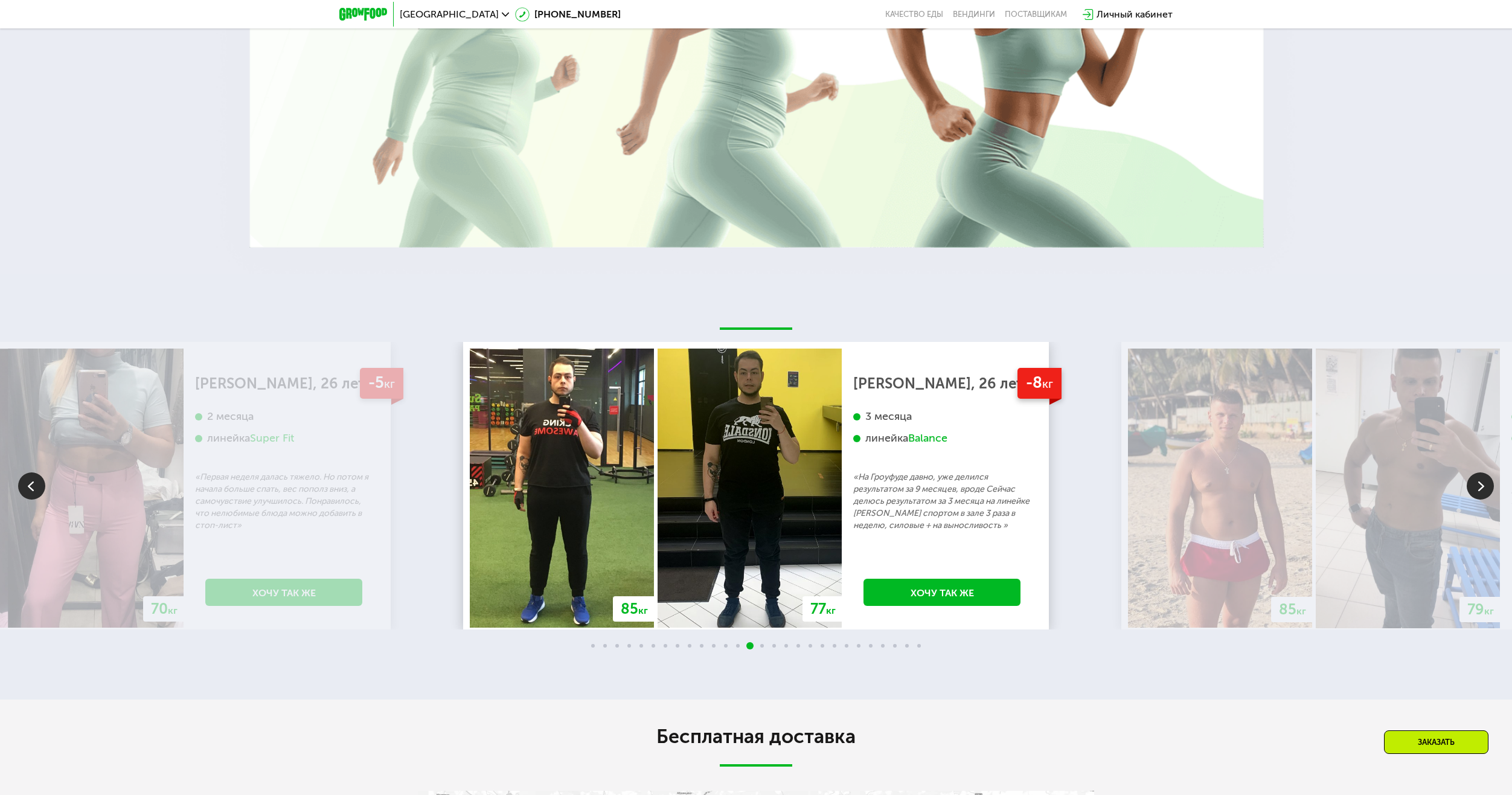
scroll to position [2489, 0]
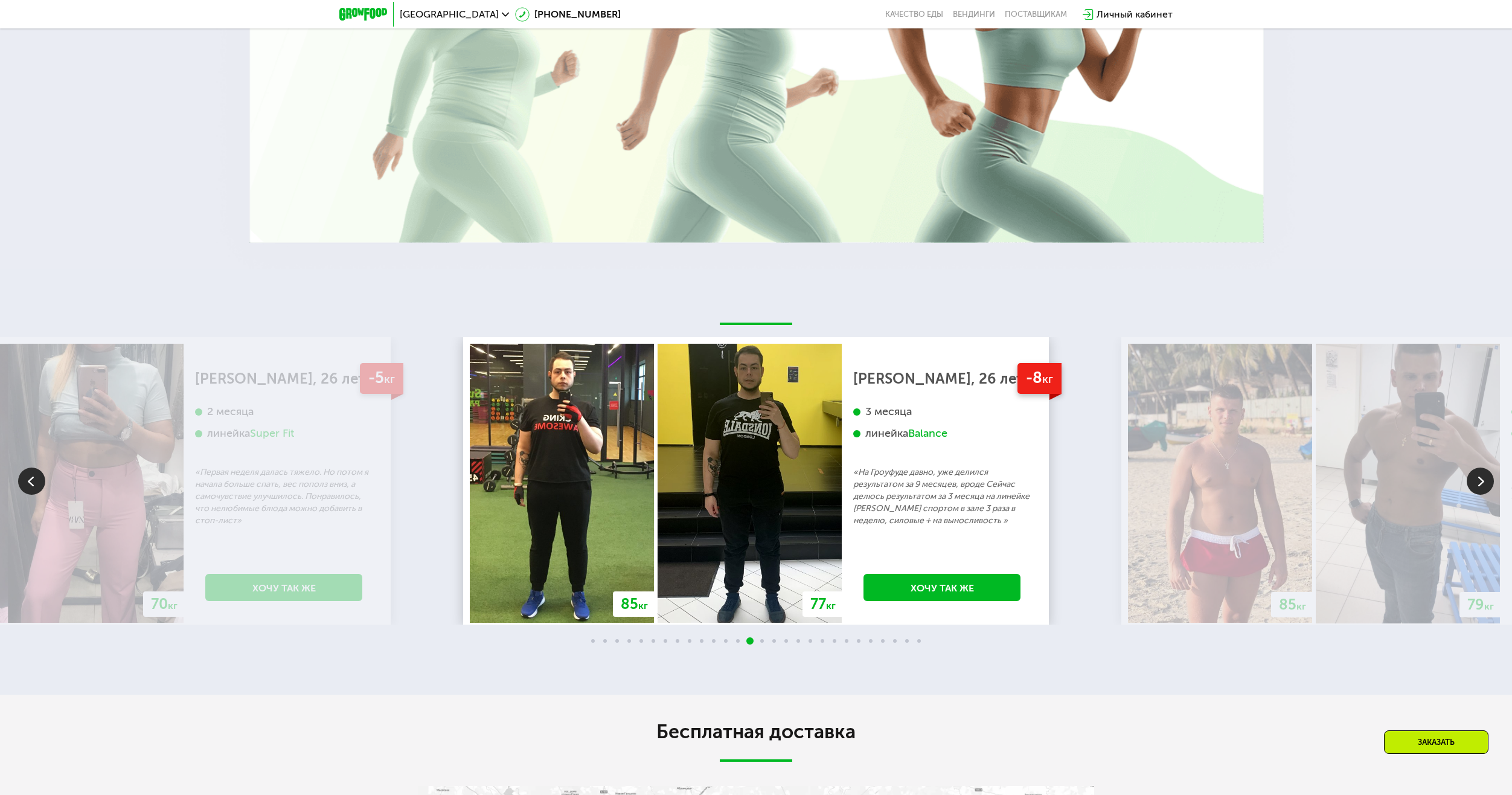
click at [702, 451] on img at bounding box center [749, 483] width 184 height 279
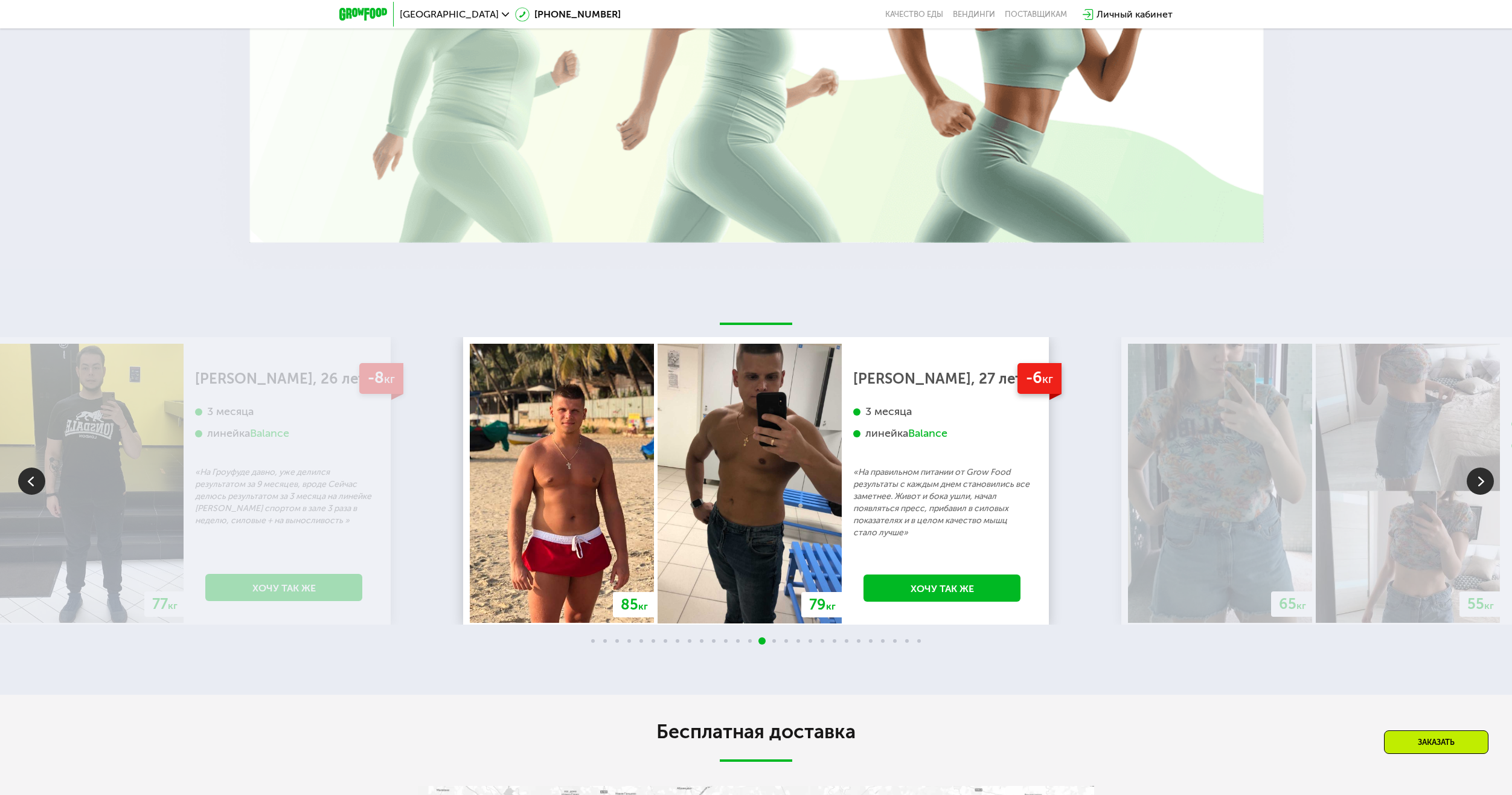
click at [658, 453] on img at bounding box center [749, 483] width 184 height 279
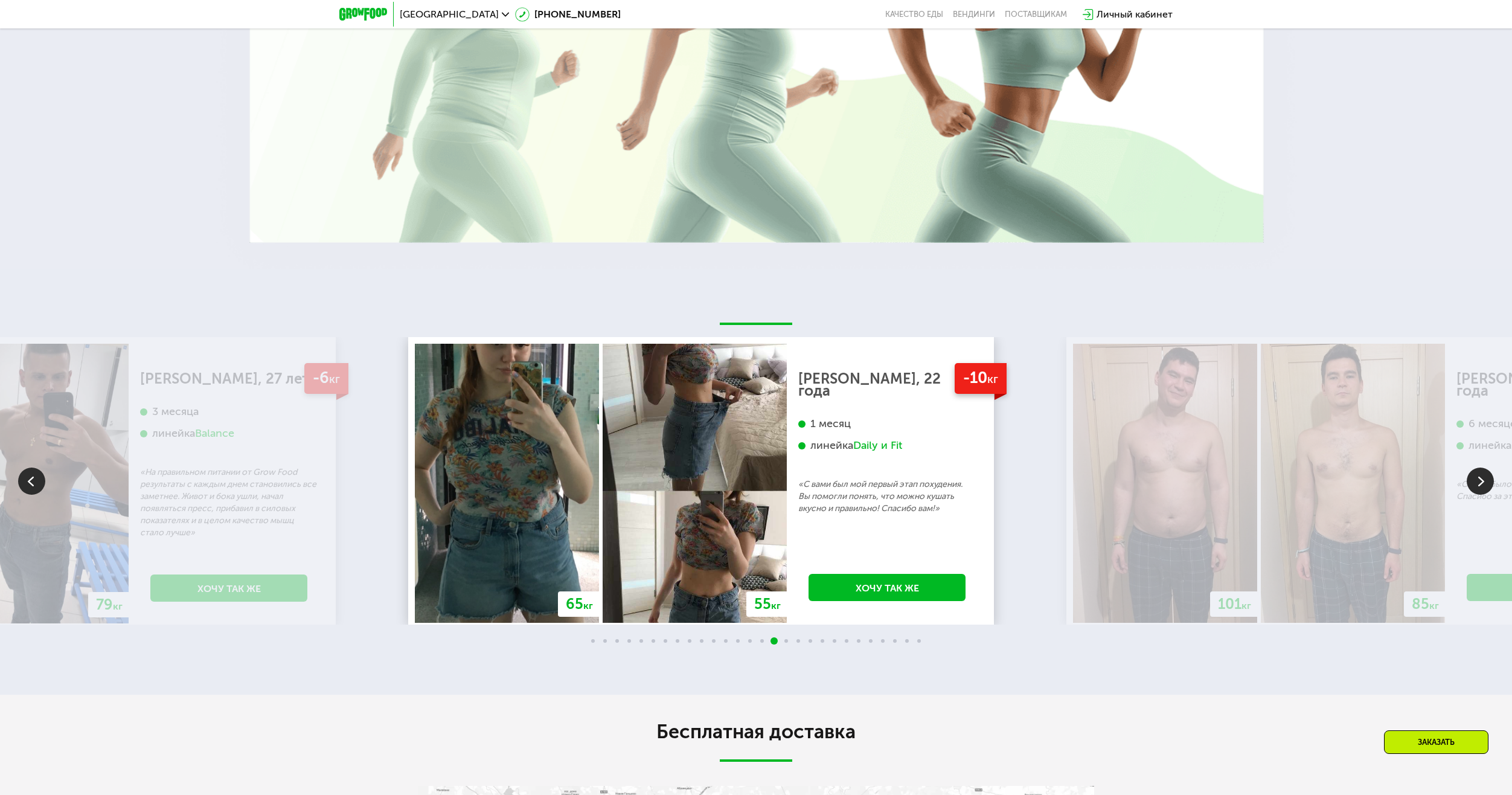
click at [851, 417] on div "1 месяц" at bounding box center [887, 424] width 178 height 14
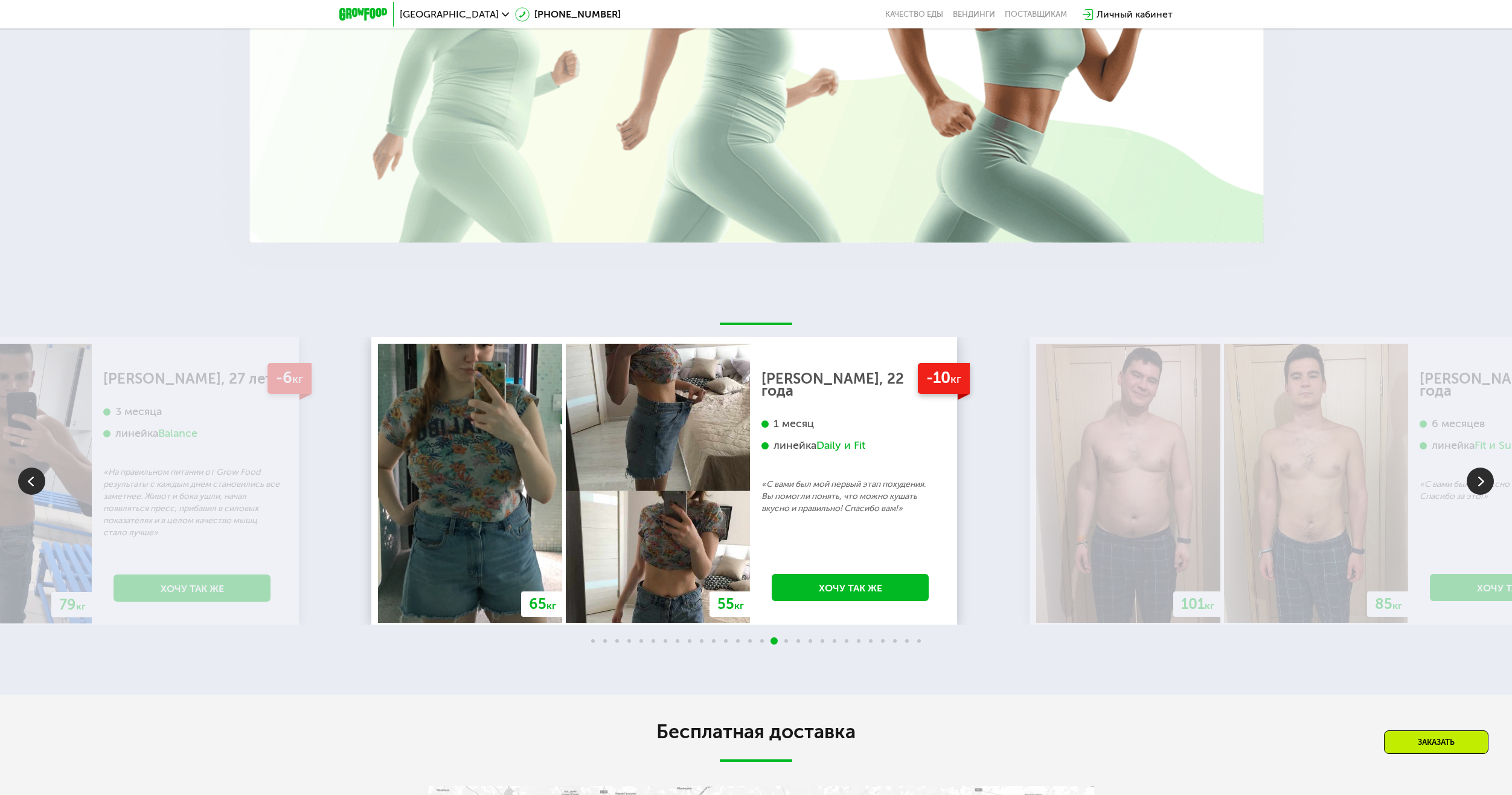
click at [635, 424] on img at bounding box center [658, 483] width 184 height 279
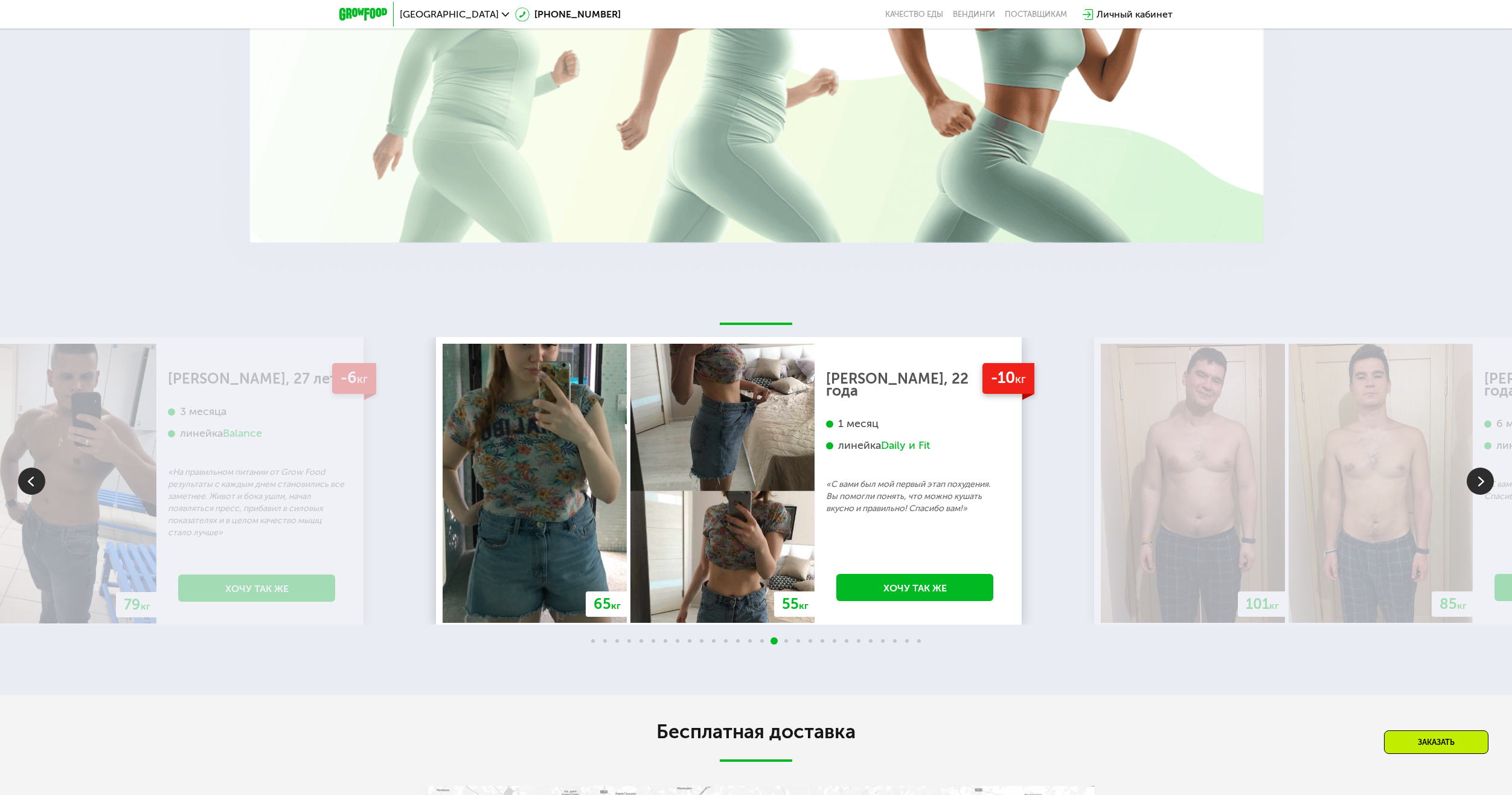
click at [630, 421] on img at bounding box center [722, 483] width 184 height 279
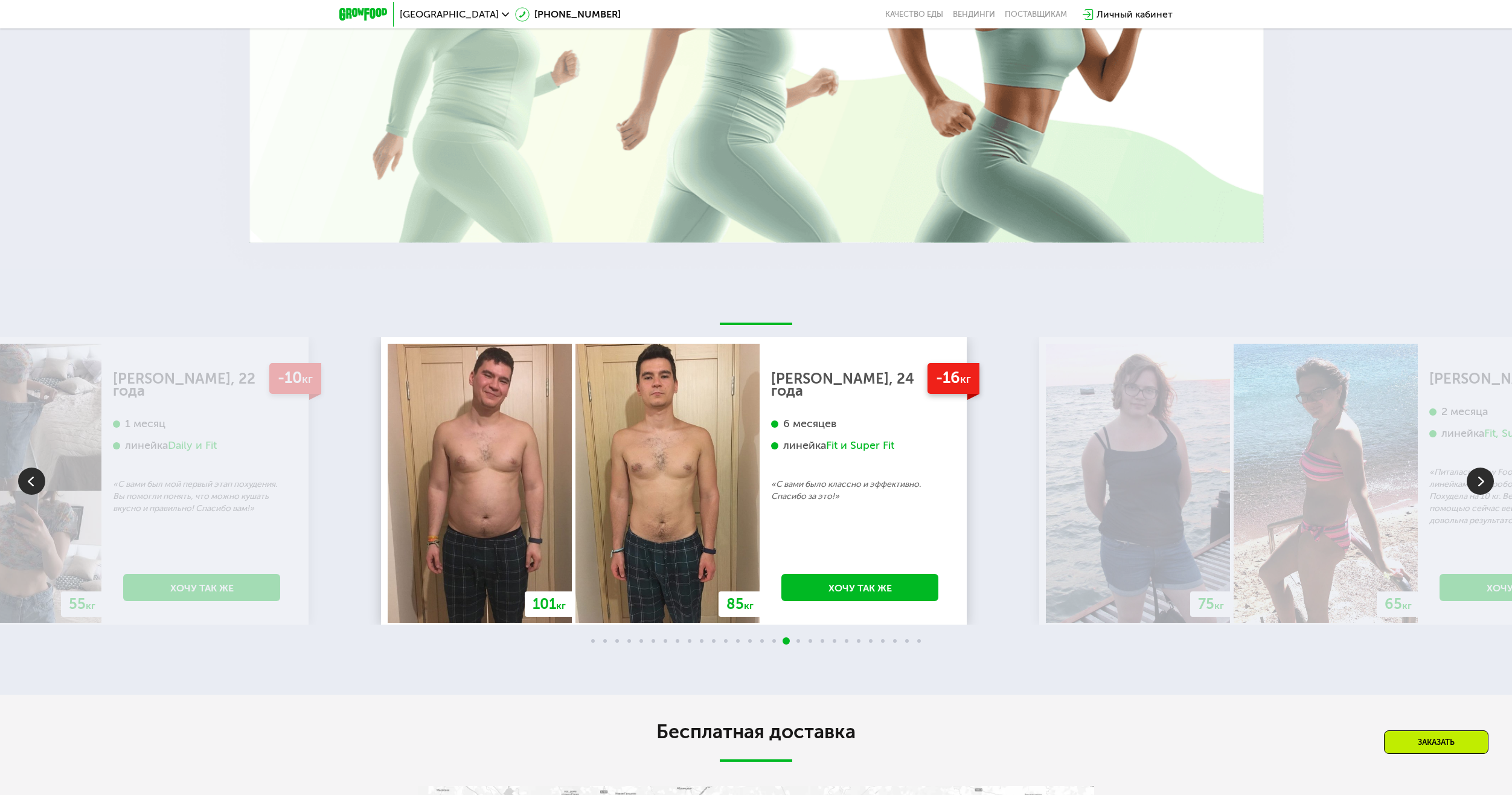
click at [580, 376] on img at bounding box center [667, 483] width 184 height 279
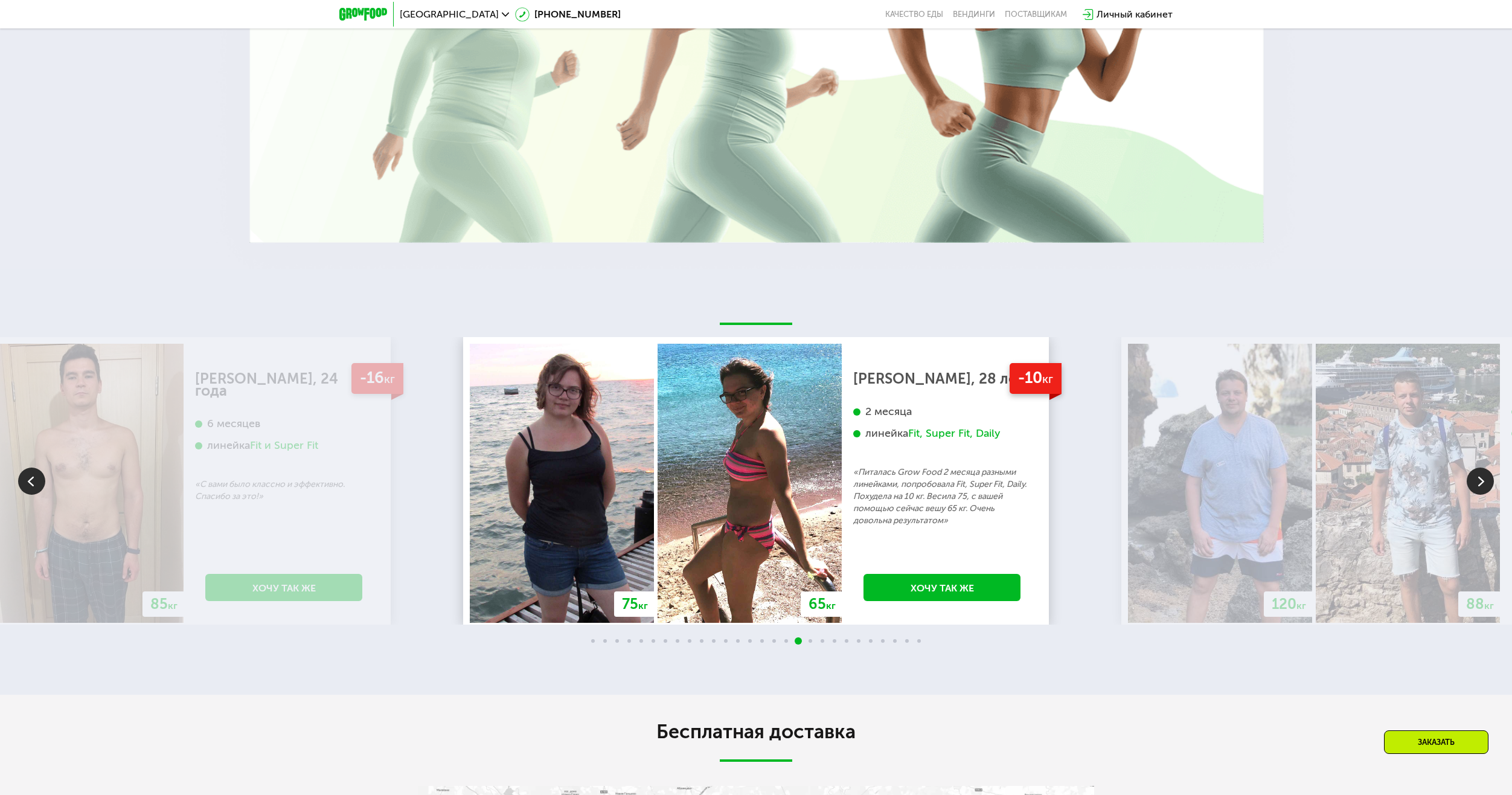
click at [658, 395] on img at bounding box center [749, 483] width 184 height 279
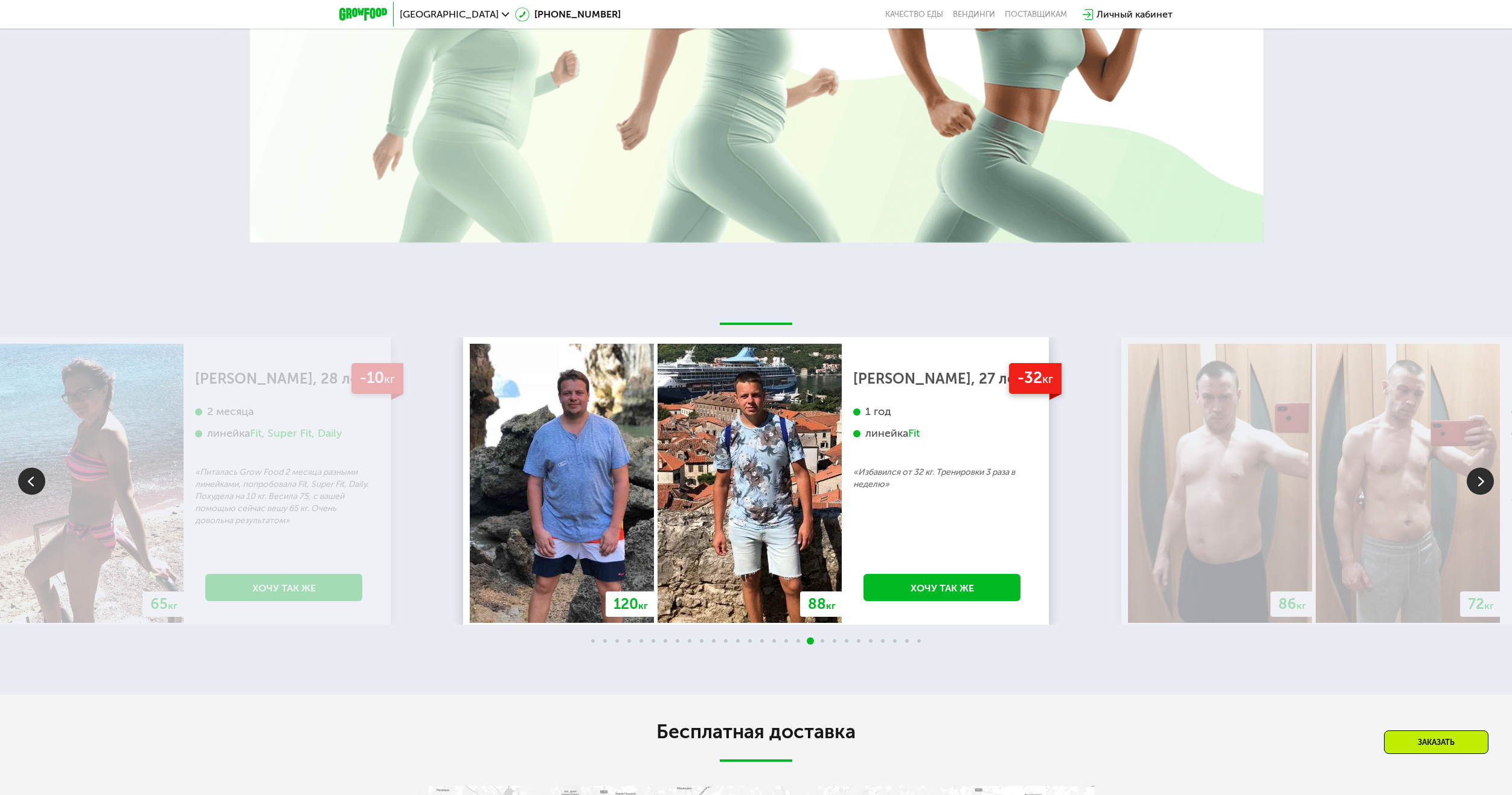
click at [658, 398] on img at bounding box center [749, 483] width 184 height 279
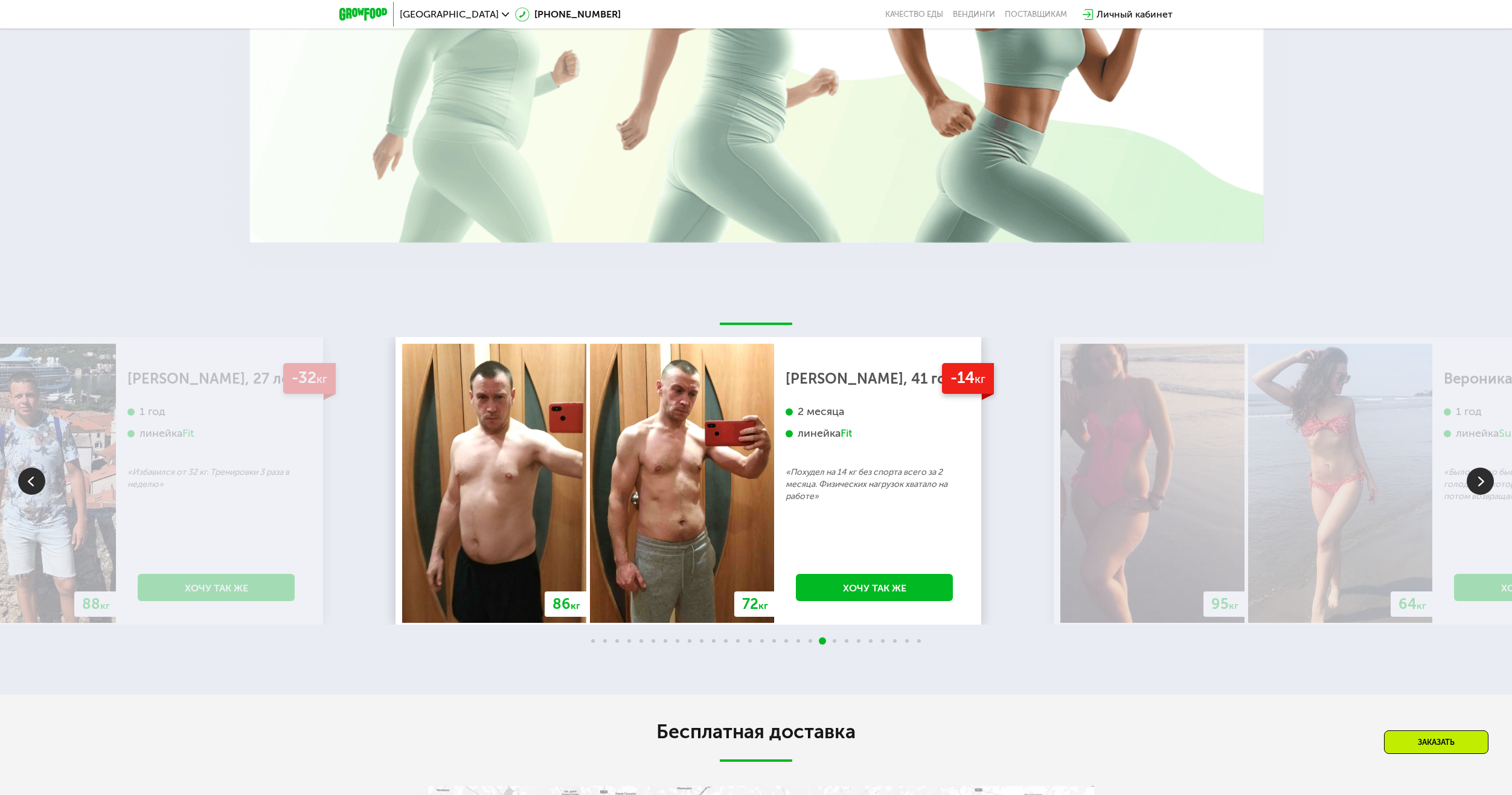
click at [590, 426] on img at bounding box center [682, 483] width 184 height 279
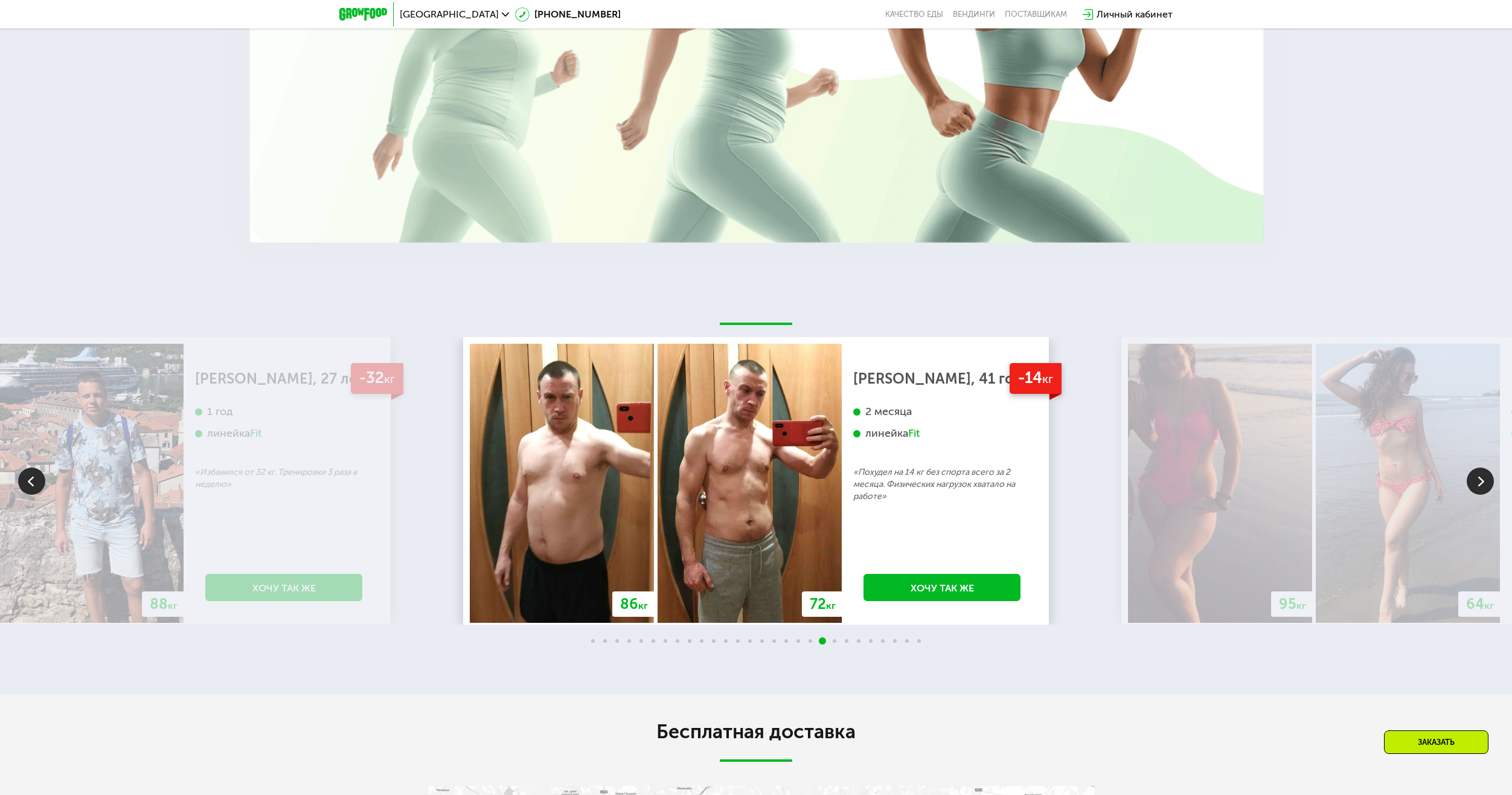
click at [658, 430] on img at bounding box center [749, 483] width 184 height 279
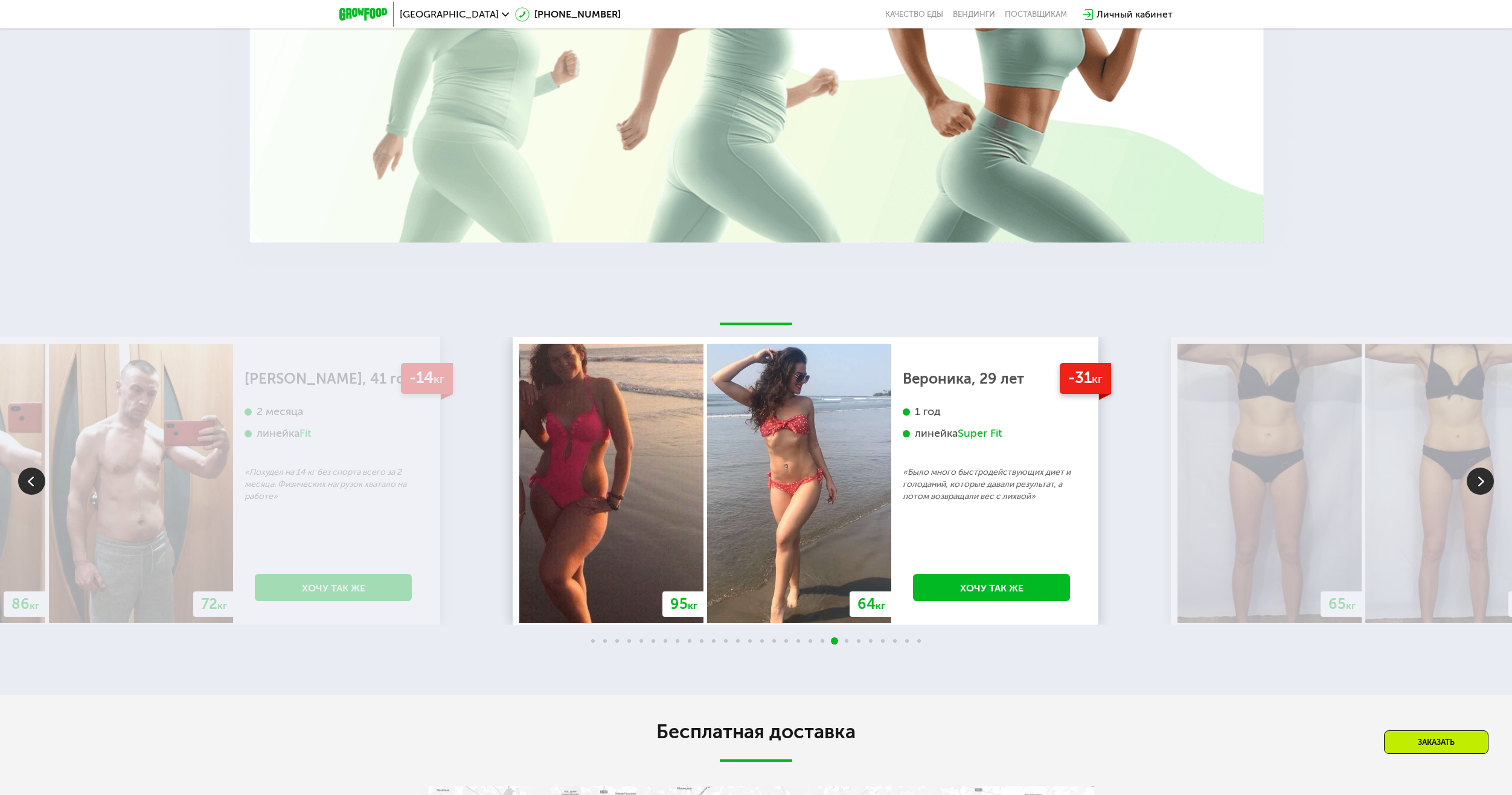
click at [704, 417] on img at bounding box center [611, 483] width 184 height 279
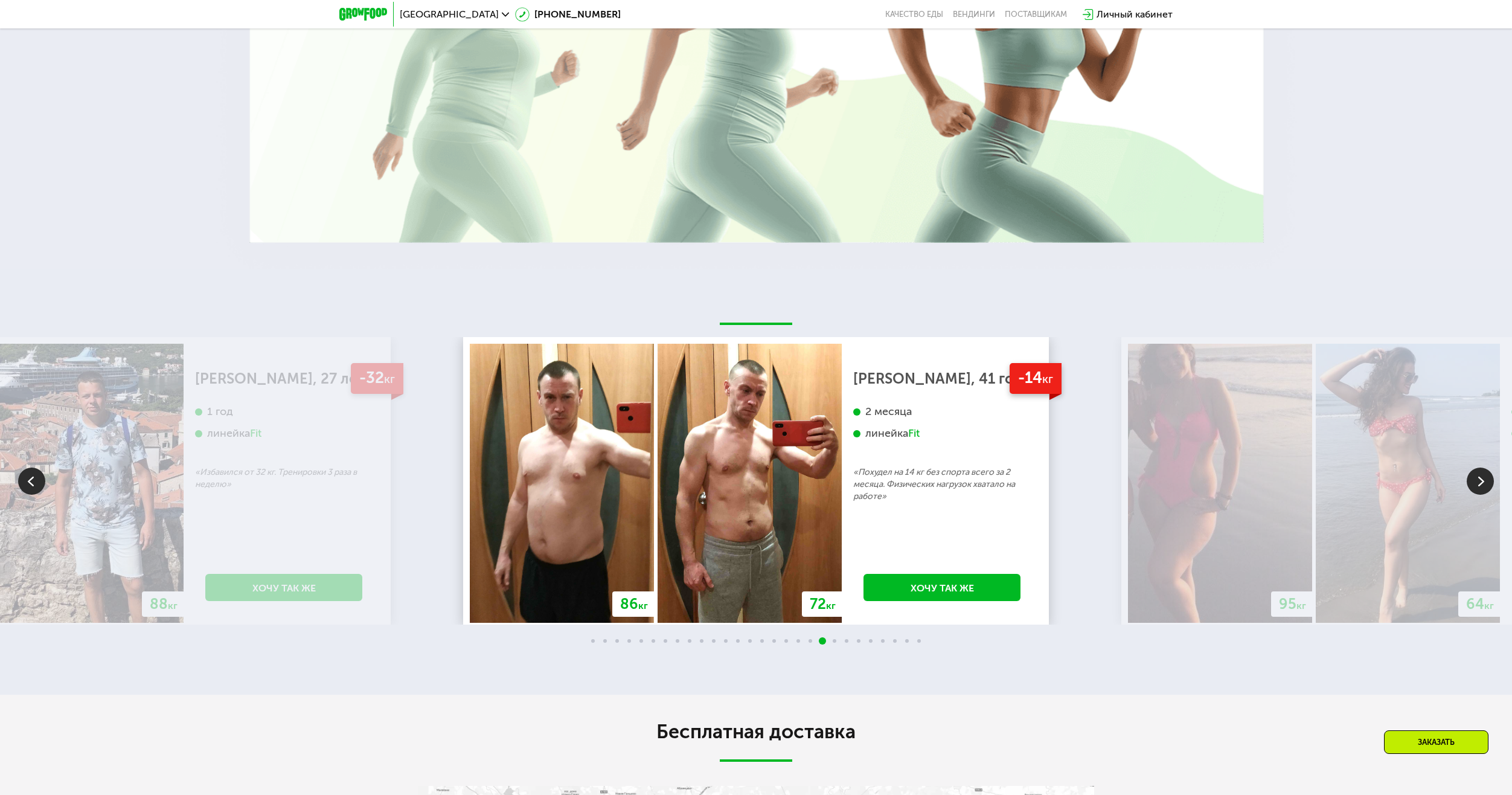
click at [470, 337] on div "86 кг 72 кг -14 кг [PERSON_NAME], 41 год 2 месяца линейка Fit «Похудел на 14 кг…" at bounding box center [756, 481] width 586 height 288
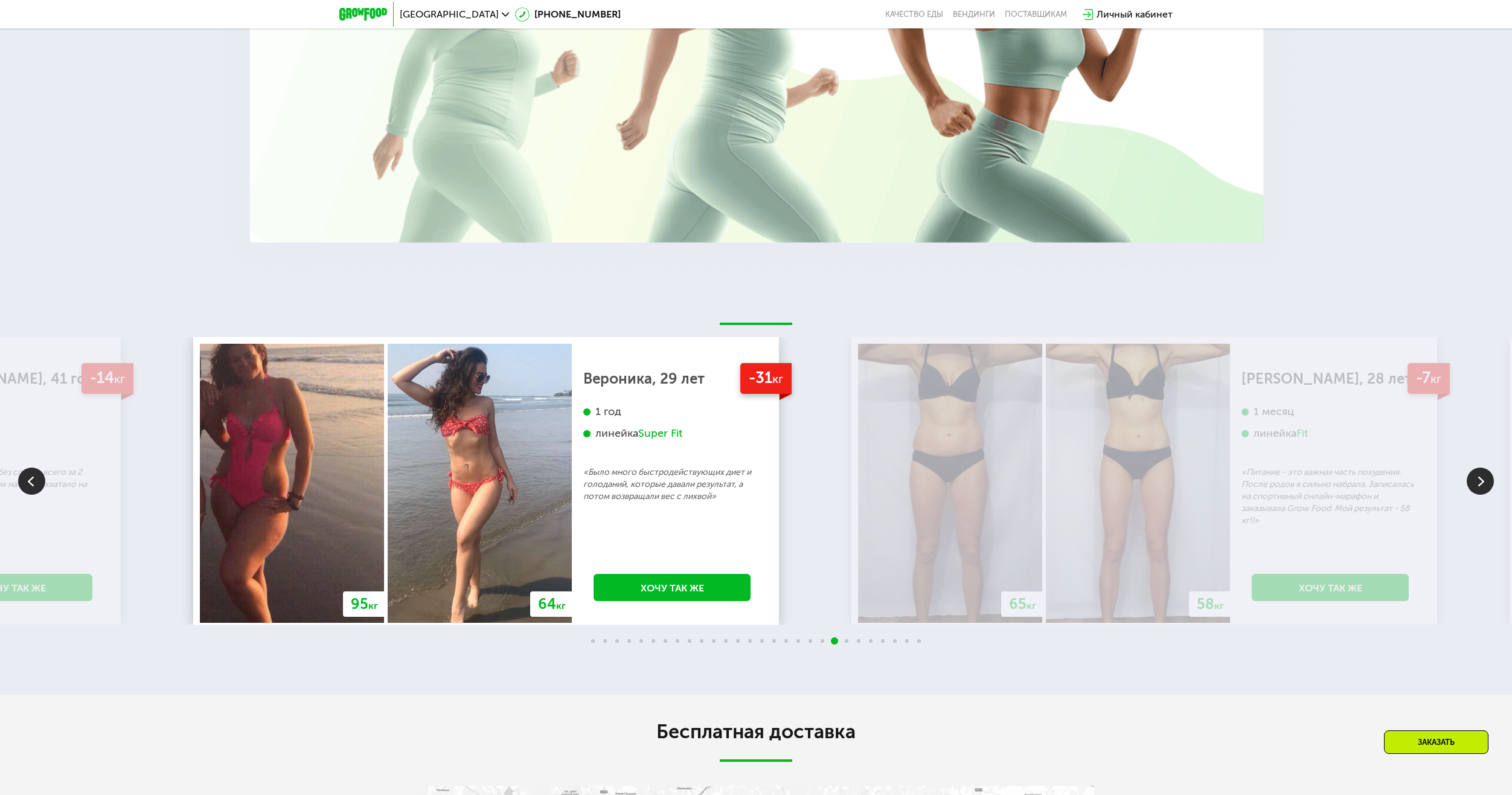
click at [474, 409] on img at bounding box center [479, 483] width 184 height 279
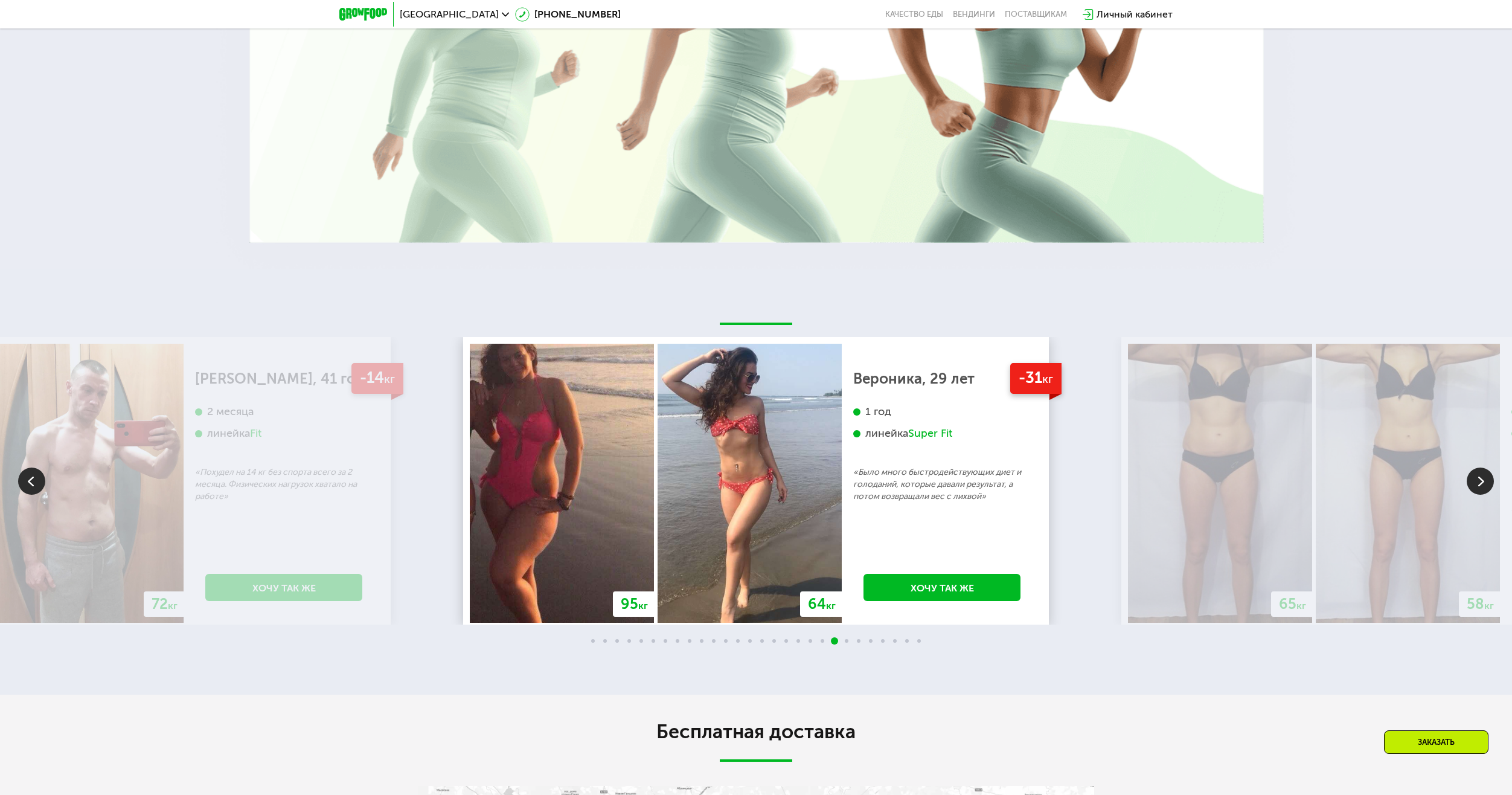
click at [854, 441] on div "1 год линейка Super Fit" at bounding box center [942, 435] width 178 height 61
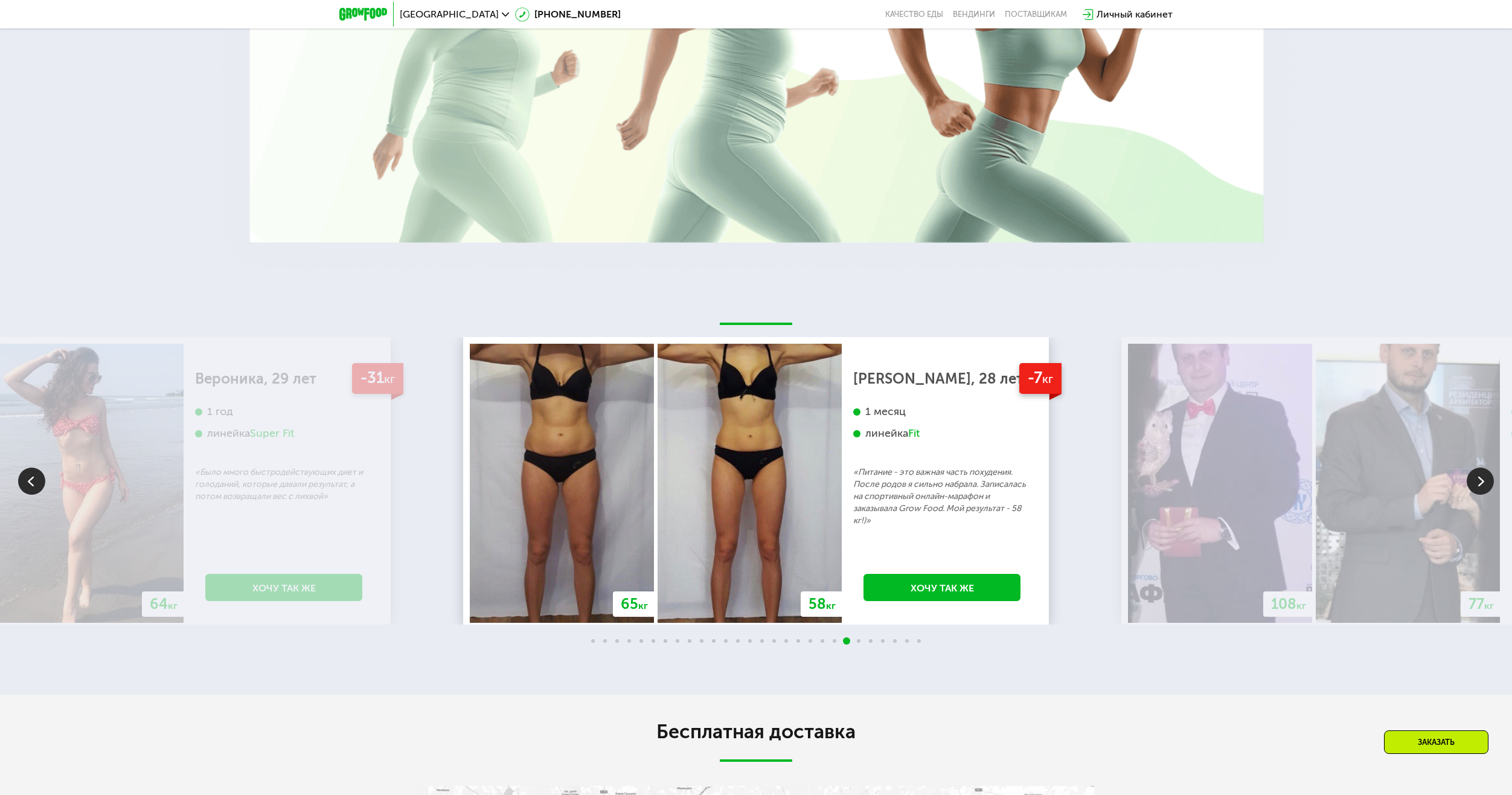
click at [658, 459] on img at bounding box center [749, 483] width 184 height 279
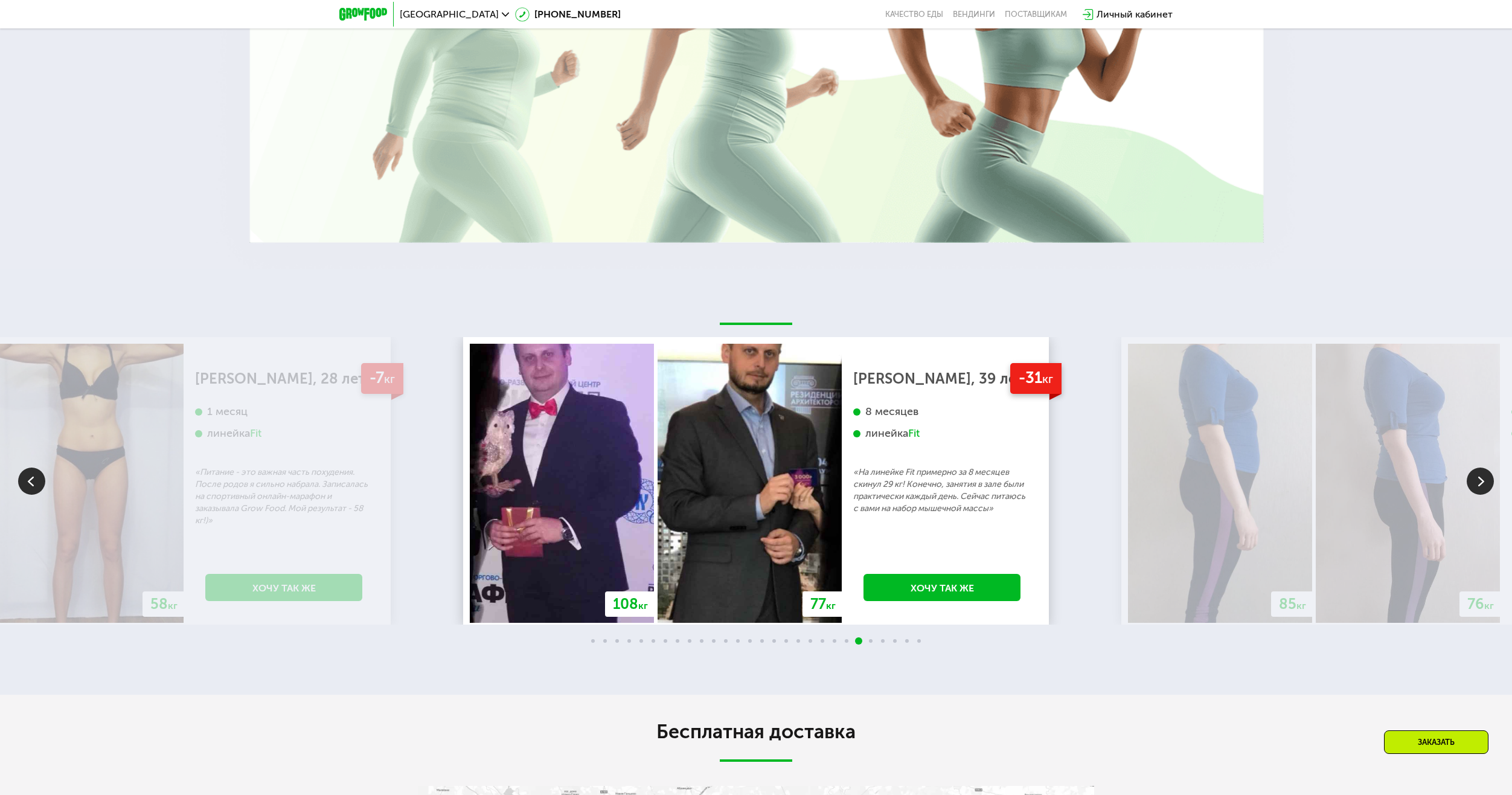
click at [868, 405] on div "8 месяцев" at bounding box center [942, 412] width 178 height 14
click at [894, 435] on div "8 месяцев линейка Fit" at bounding box center [942, 435] width 178 height 61
click at [854, 488] on div "[PERSON_NAME], 39 лет 8 месяцев линейка Fit «На линейке Fit примерно за 8 месяц…" at bounding box center [942, 444] width 178 height 142
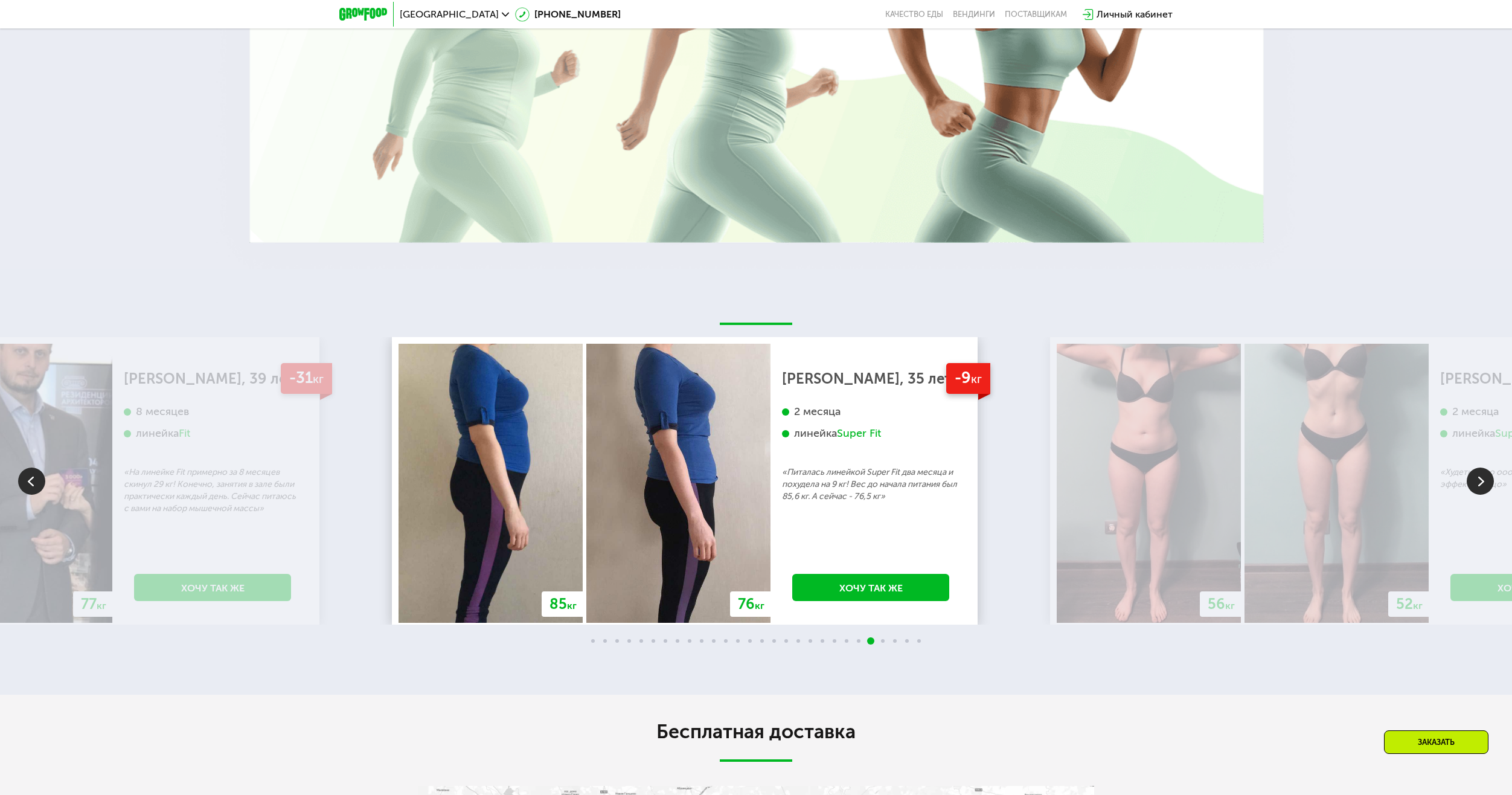
click at [589, 441] on img at bounding box center [678, 483] width 184 height 279
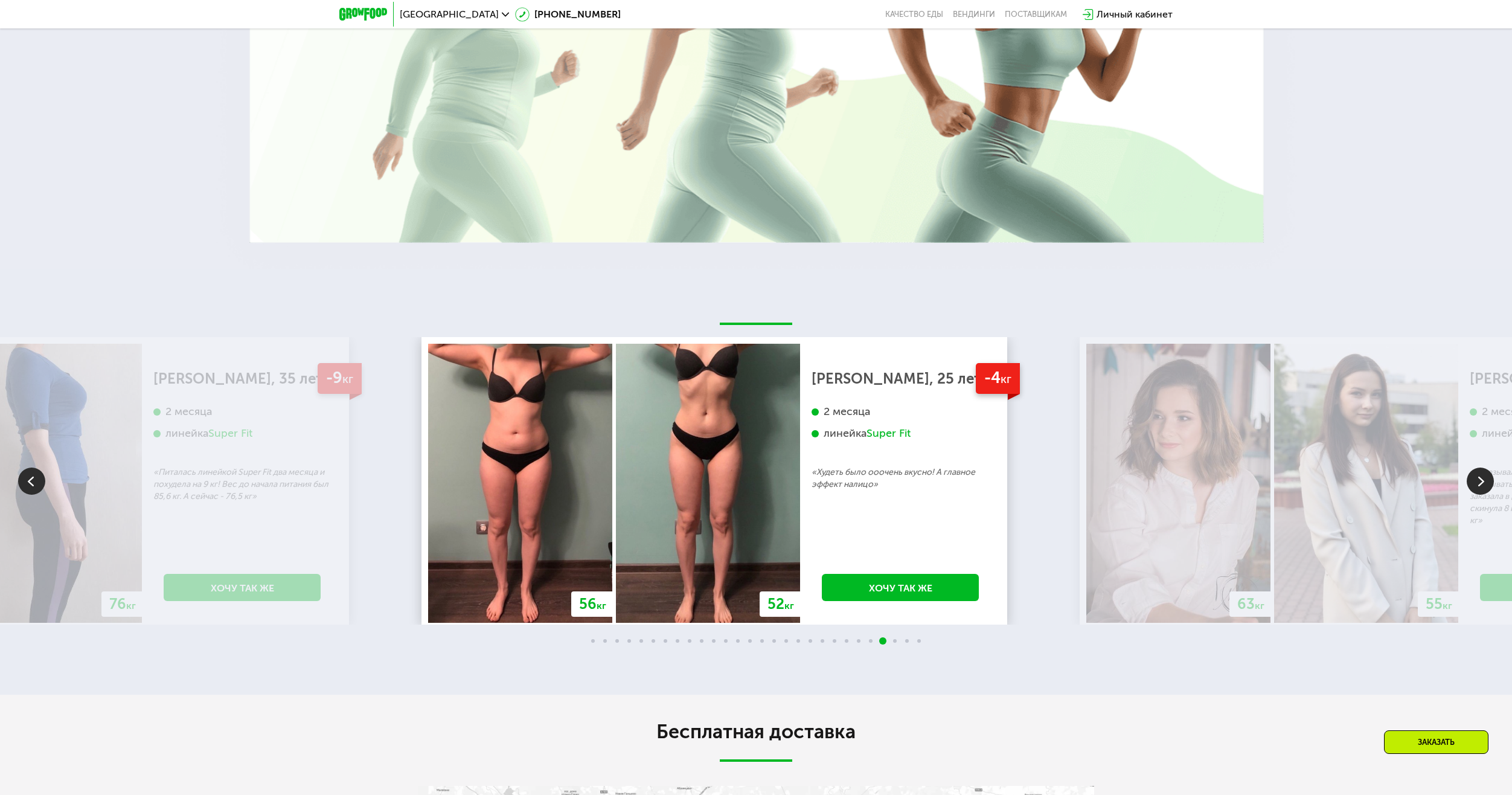
click at [812, 436] on div "2 месяца линейка Super Fit" at bounding box center [901, 435] width 178 height 61
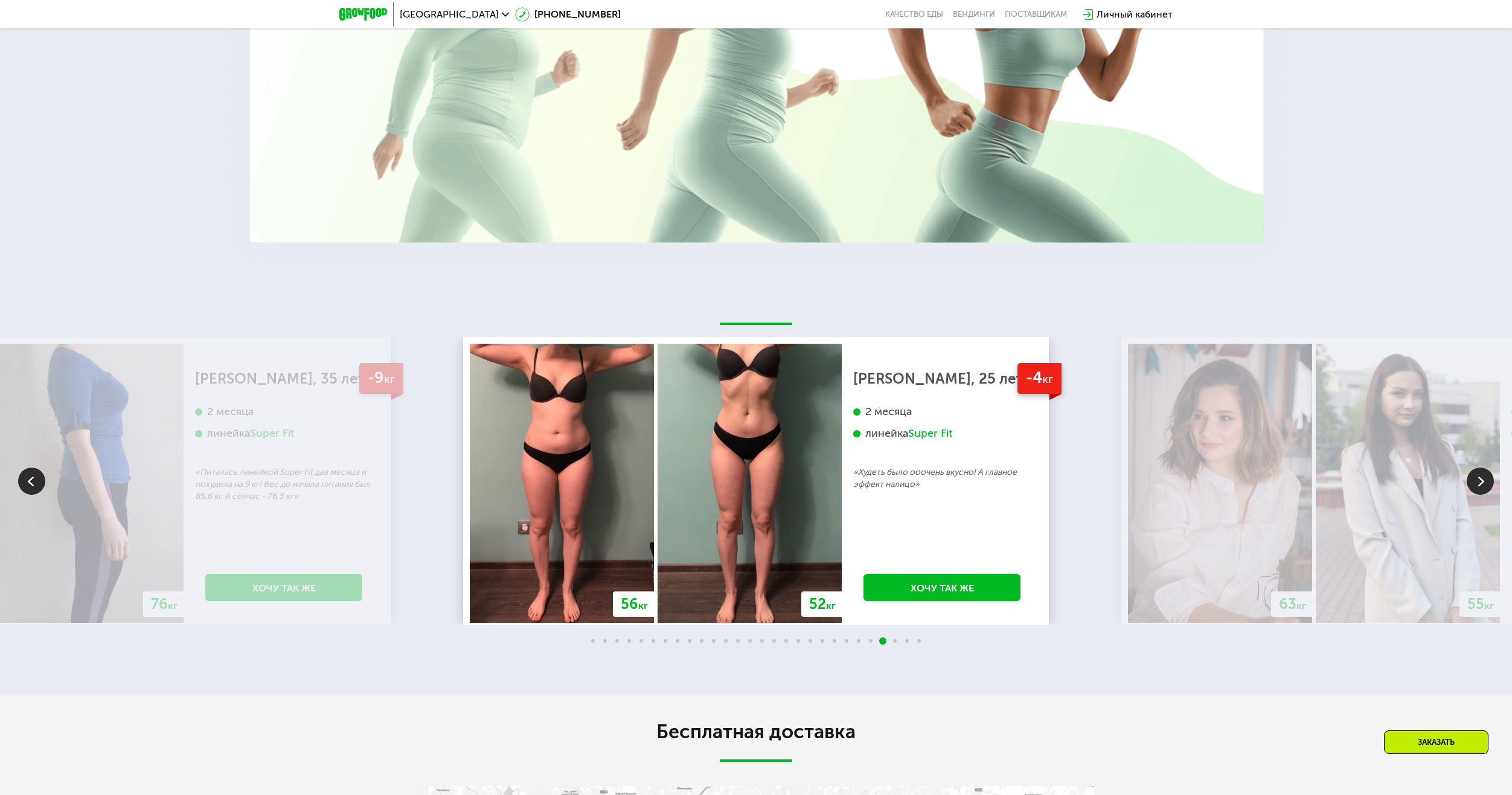
click at [908, 426] on div "Super Fit" at bounding box center [930, 433] width 44 height 14
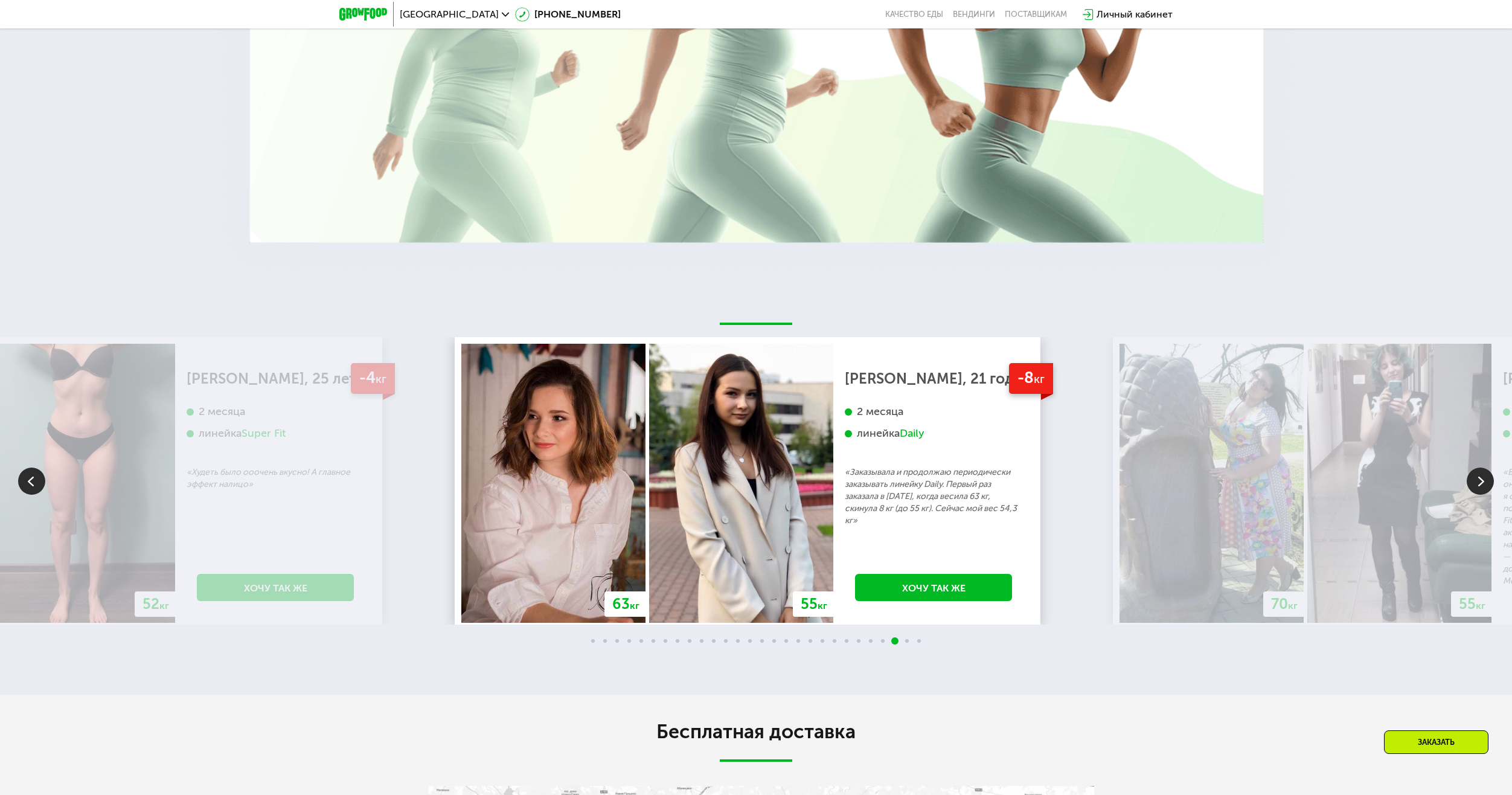
click at [737, 422] on img at bounding box center [741, 483] width 184 height 279
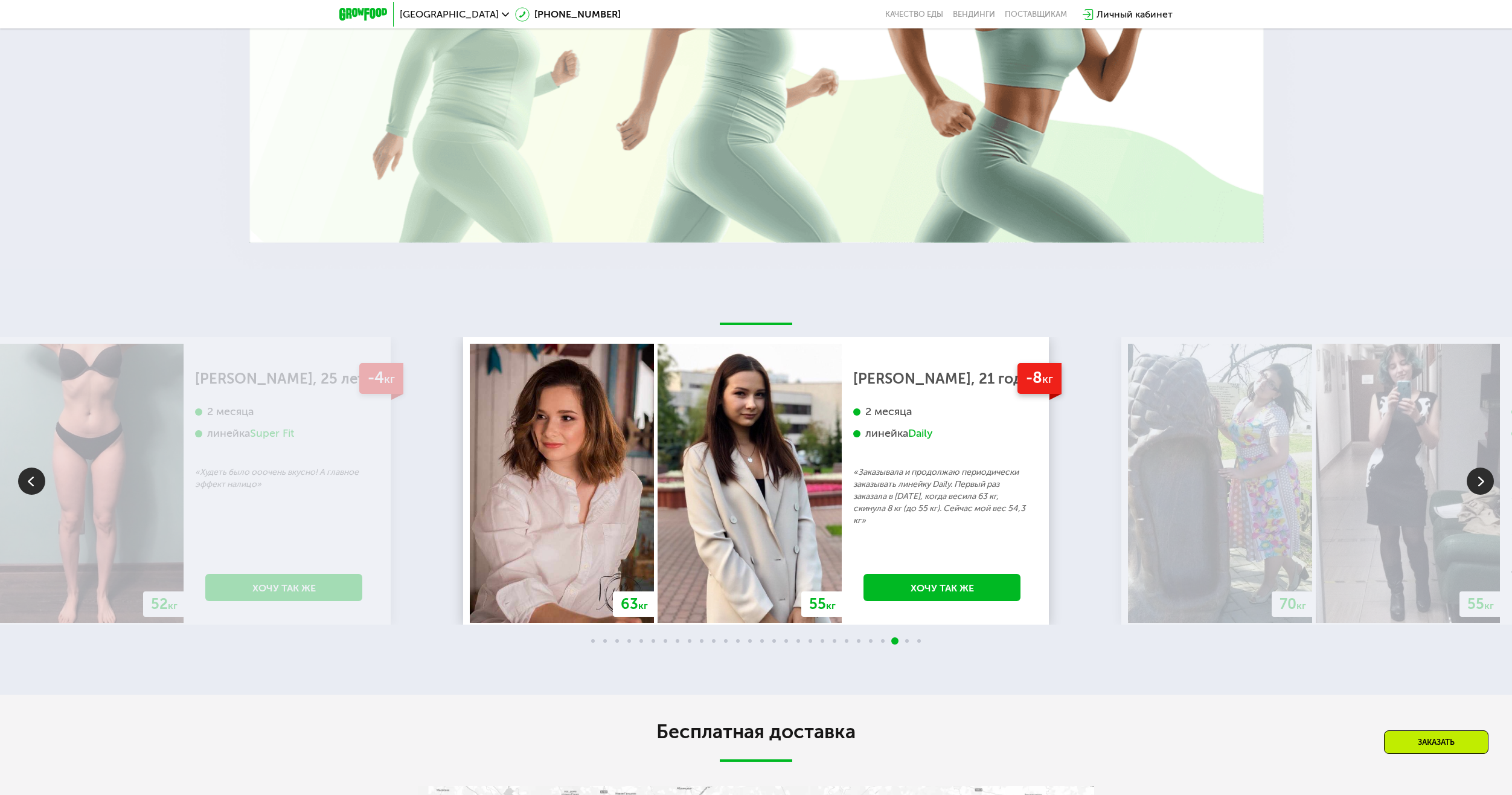
click at [624, 393] on div "63 кг 55 кг -8 кг [PERSON_NAME], 21 год 2 месяца линейка Daily «Заказывала и пр…" at bounding box center [756, 483] width 573 height 279
click at [658, 425] on img at bounding box center [749, 483] width 184 height 279
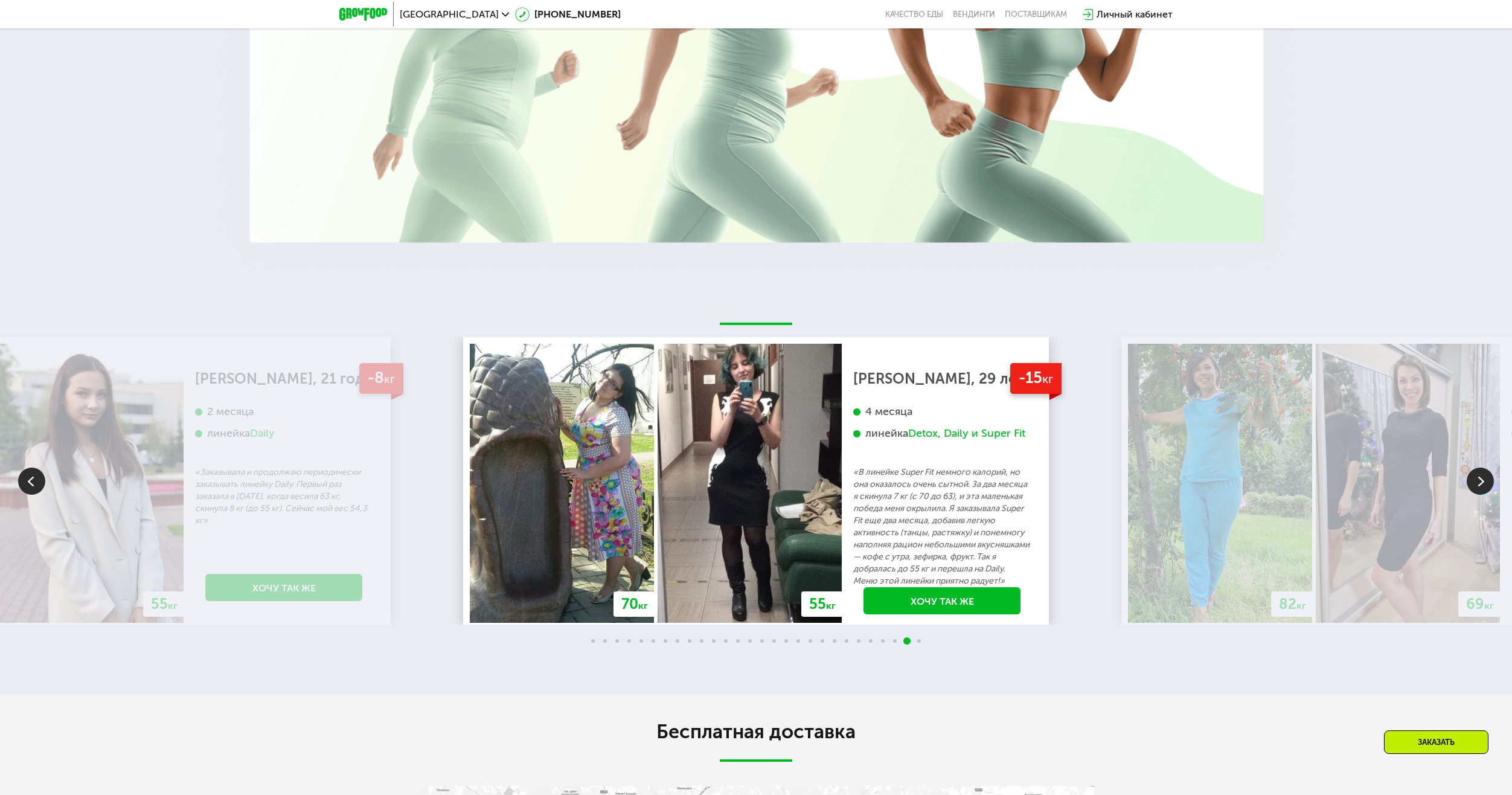
click at [854, 422] on div "4 месяца линейка Detox, Daily и Super Fit" at bounding box center [942, 435] width 178 height 61
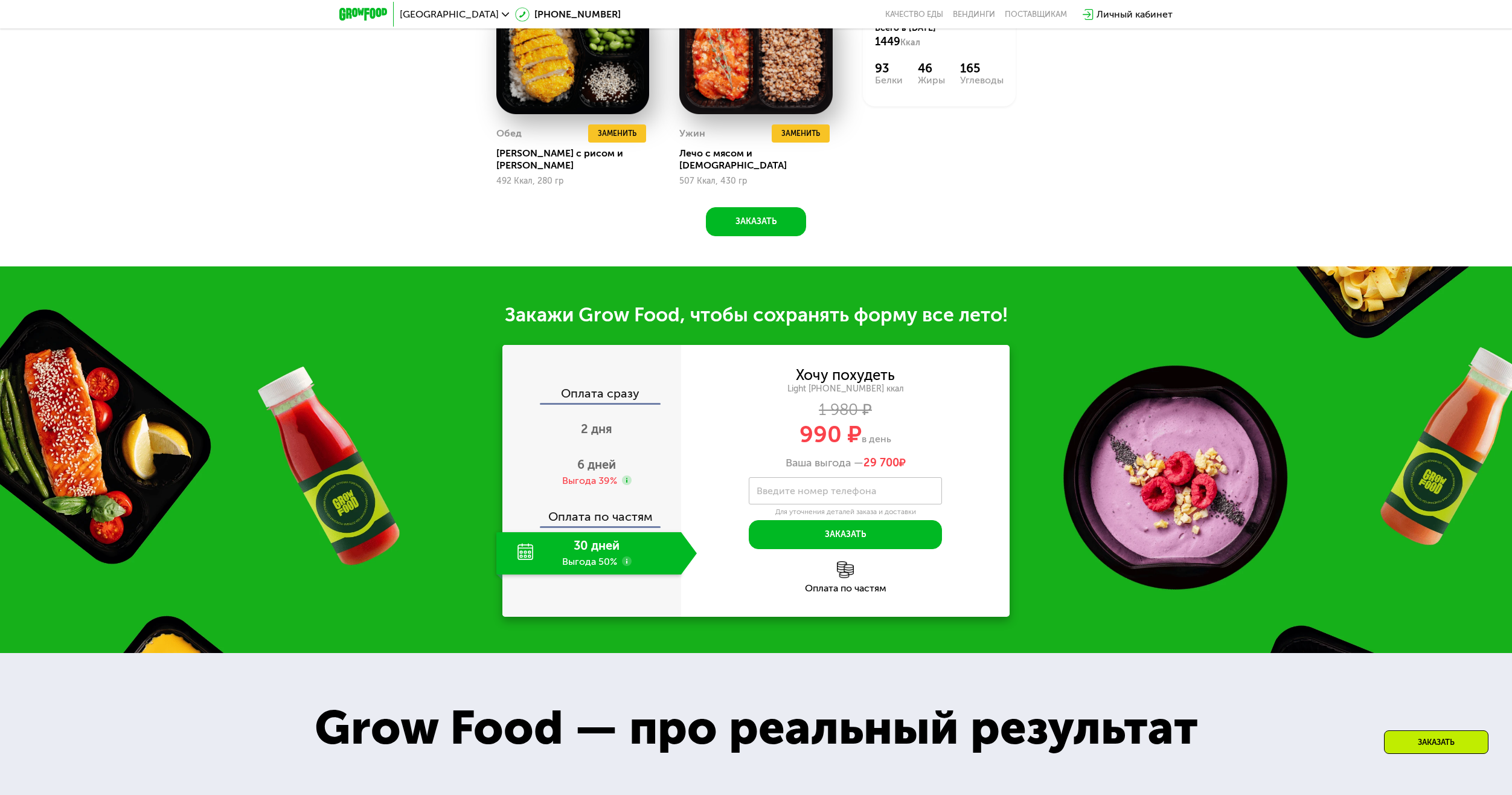
scroll to position [1330, 0]
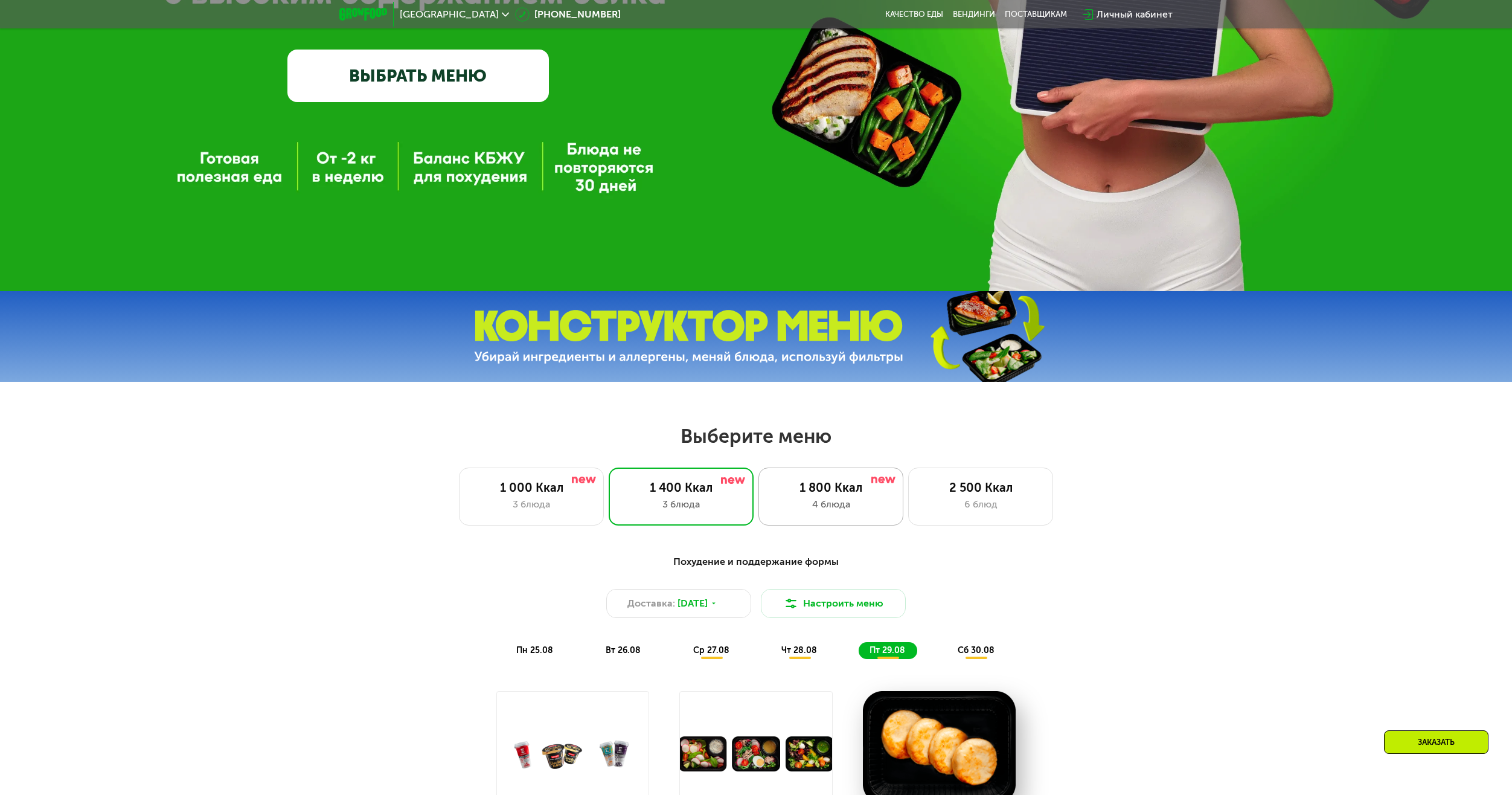
click at [908, 484] on div "1 800 Ккал 4 блюда" at bounding box center [981, 497] width 145 height 58
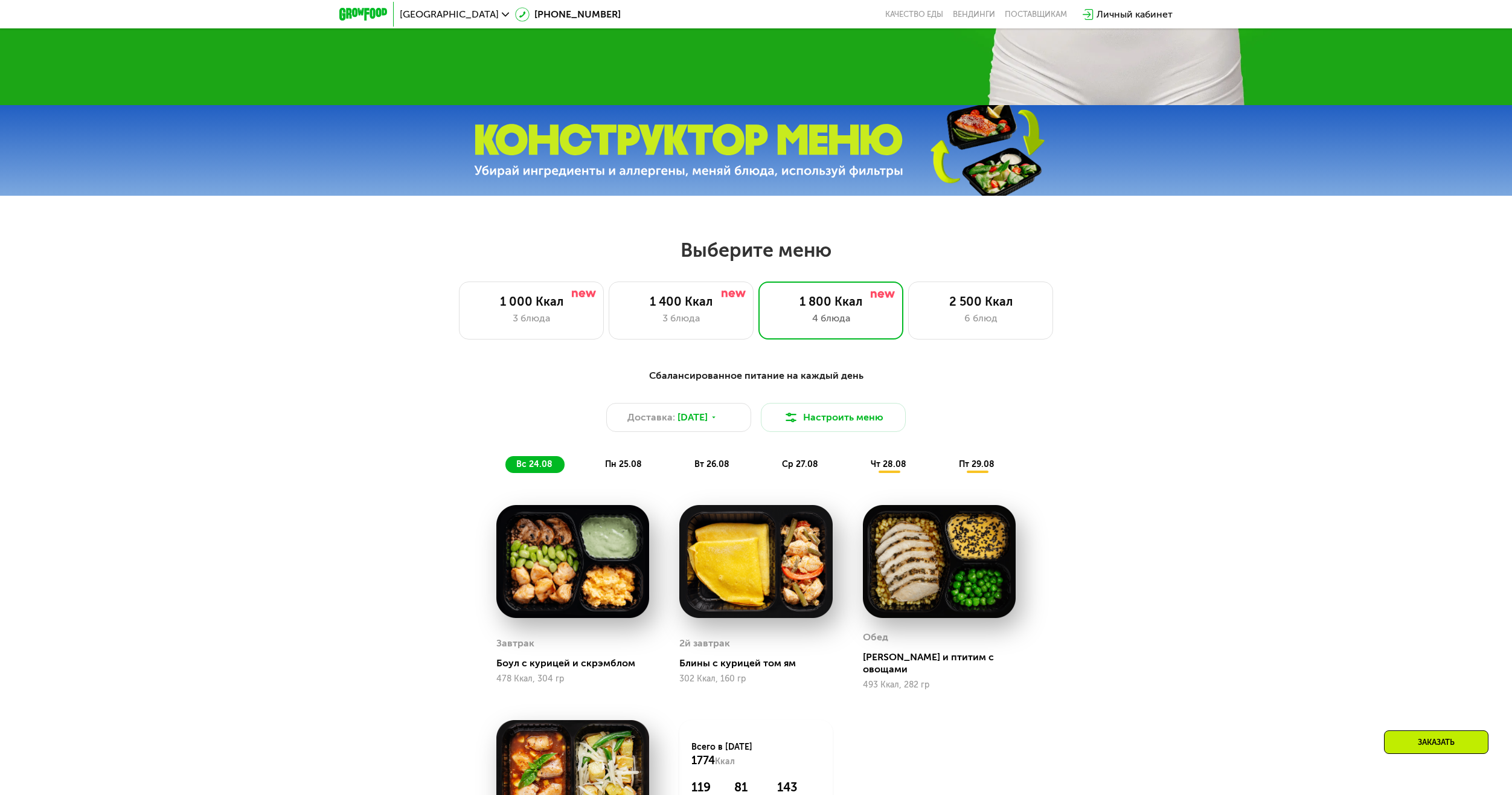
scroll to position [399, 0]
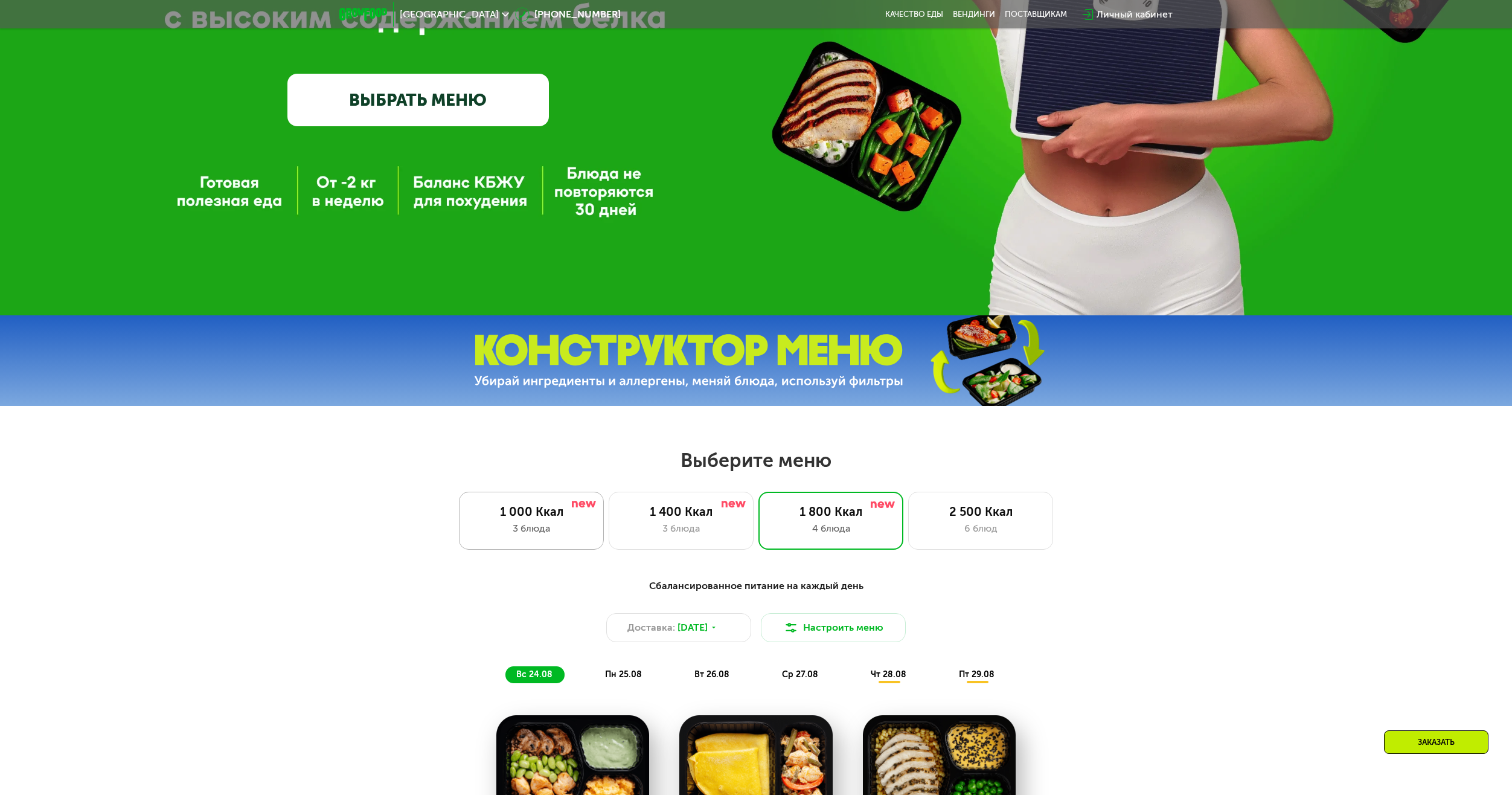
click at [608, 497] on div "1 000 Ккал 3 блюда" at bounding box center [681, 521] width 145 height 58
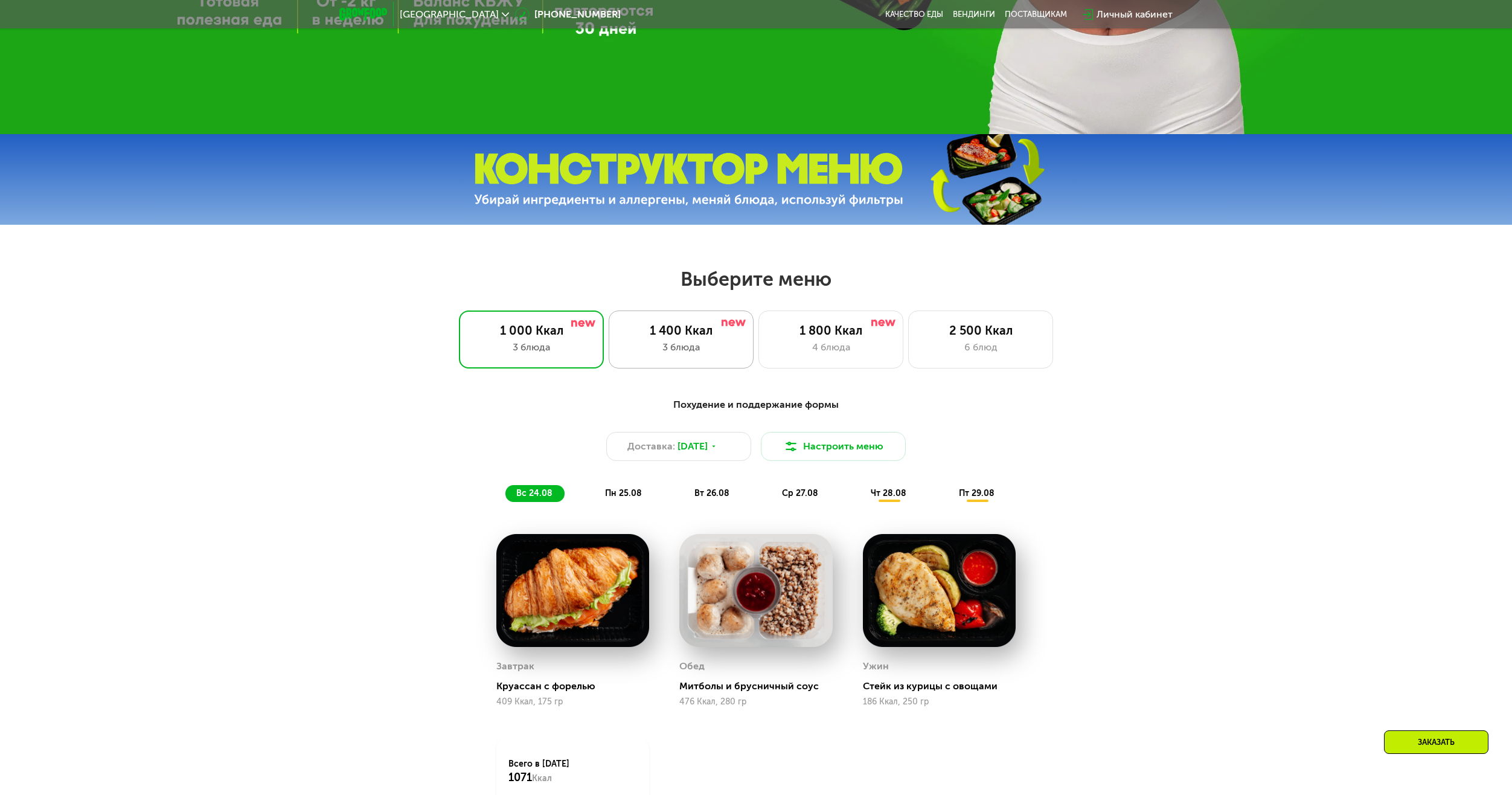
click at [688, 331] on div "1 400 Ккал" at bounding box center [681, 330] width 120 height 14
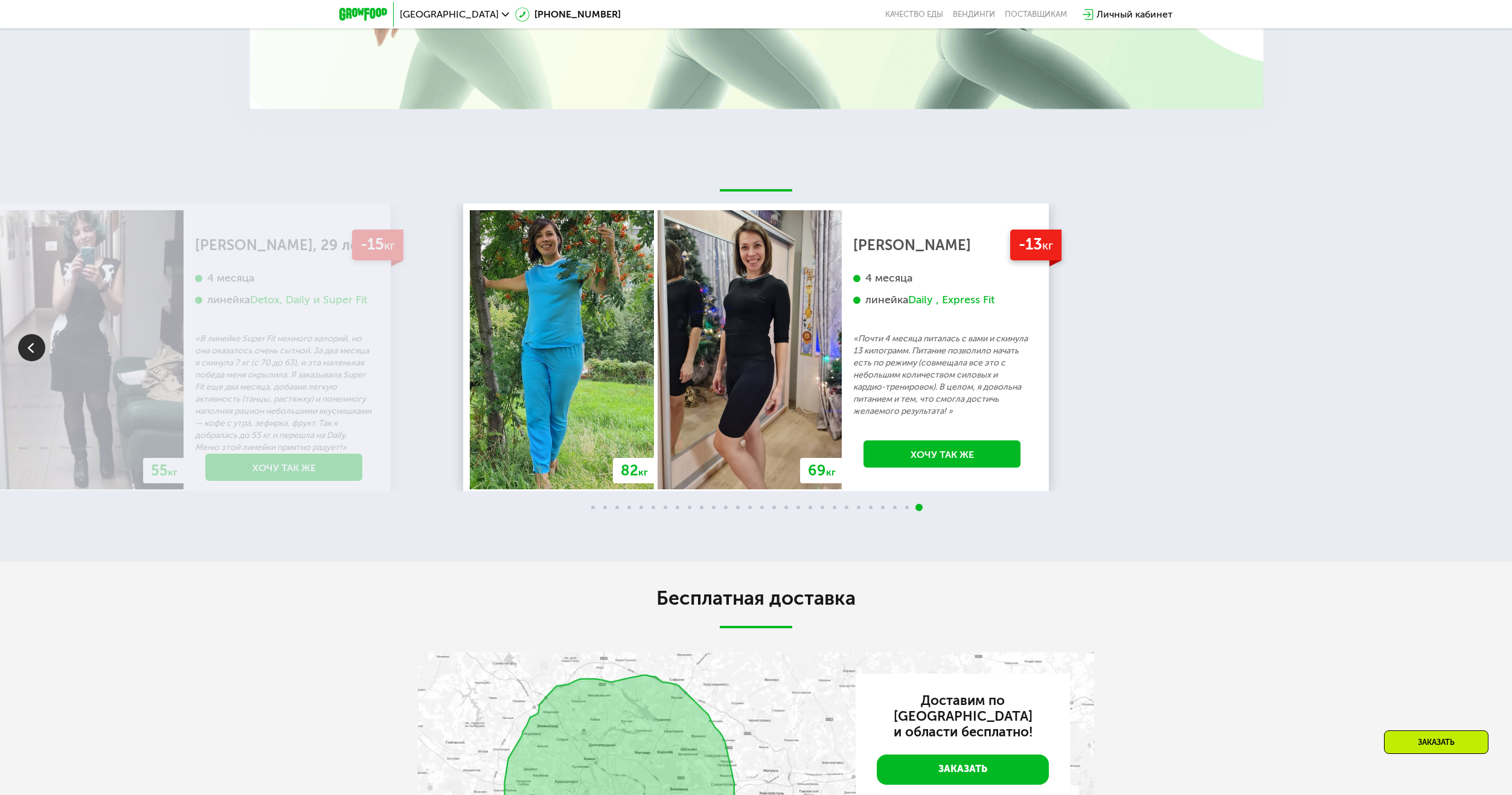
scroll to position [2514, 0]
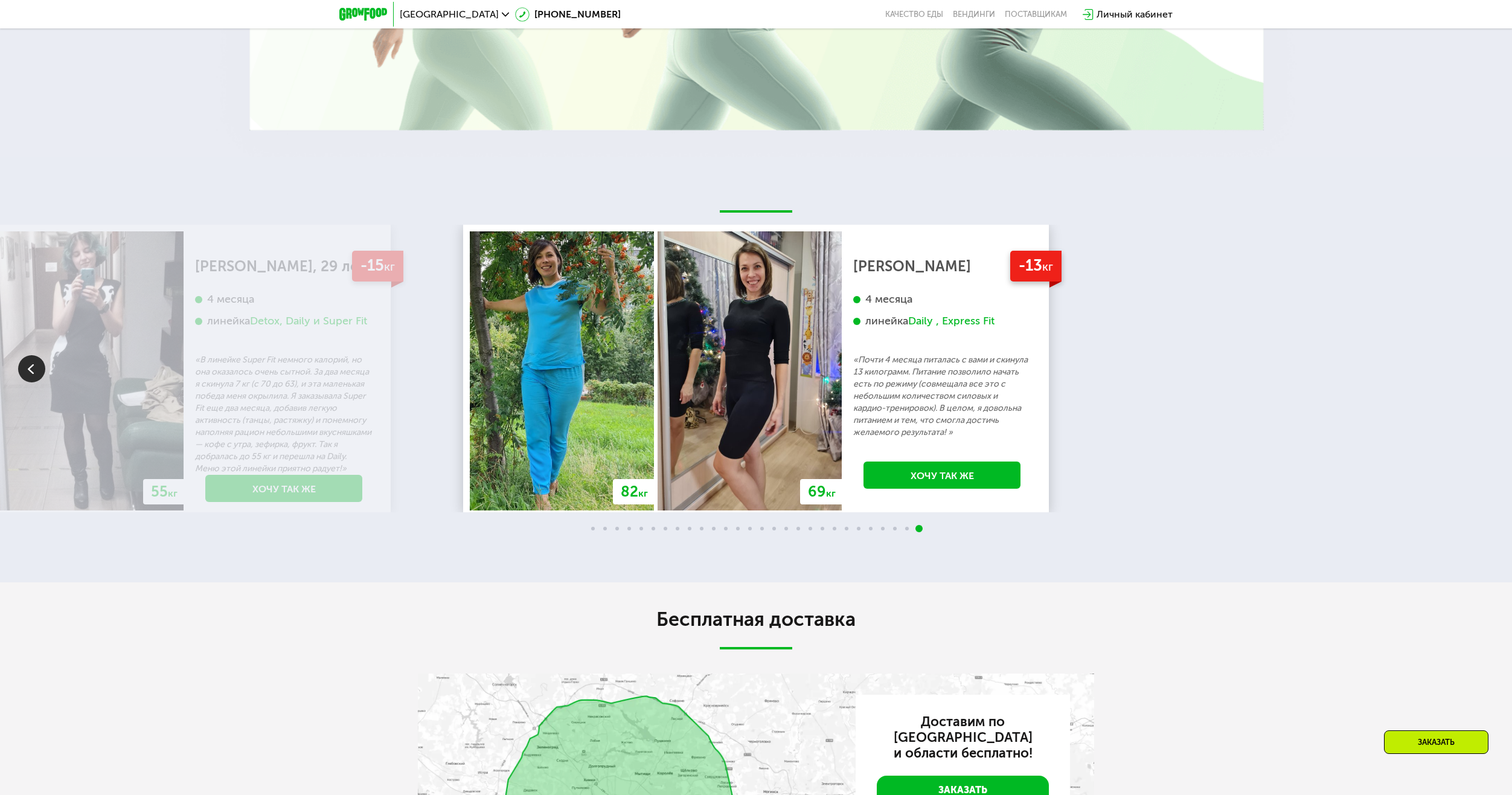
click at [372, 358] on div "[PERSON_NAME], 29 лет 4 месяца линейка Detox, Daily и Super Fit «В линейке Supe…" at bounding box center [284, 367] width 178 height 214
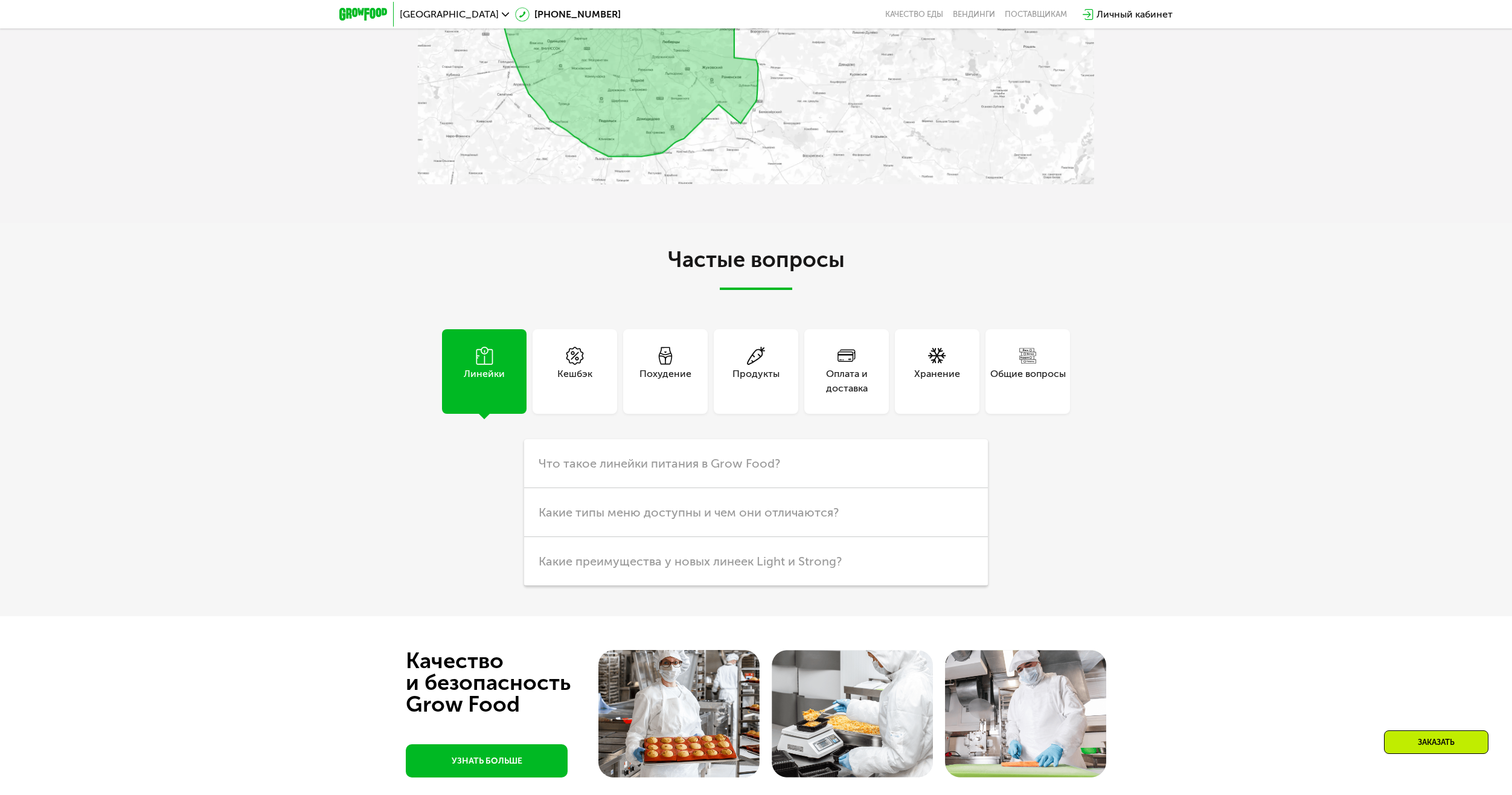
scroll to position [3493, 0]
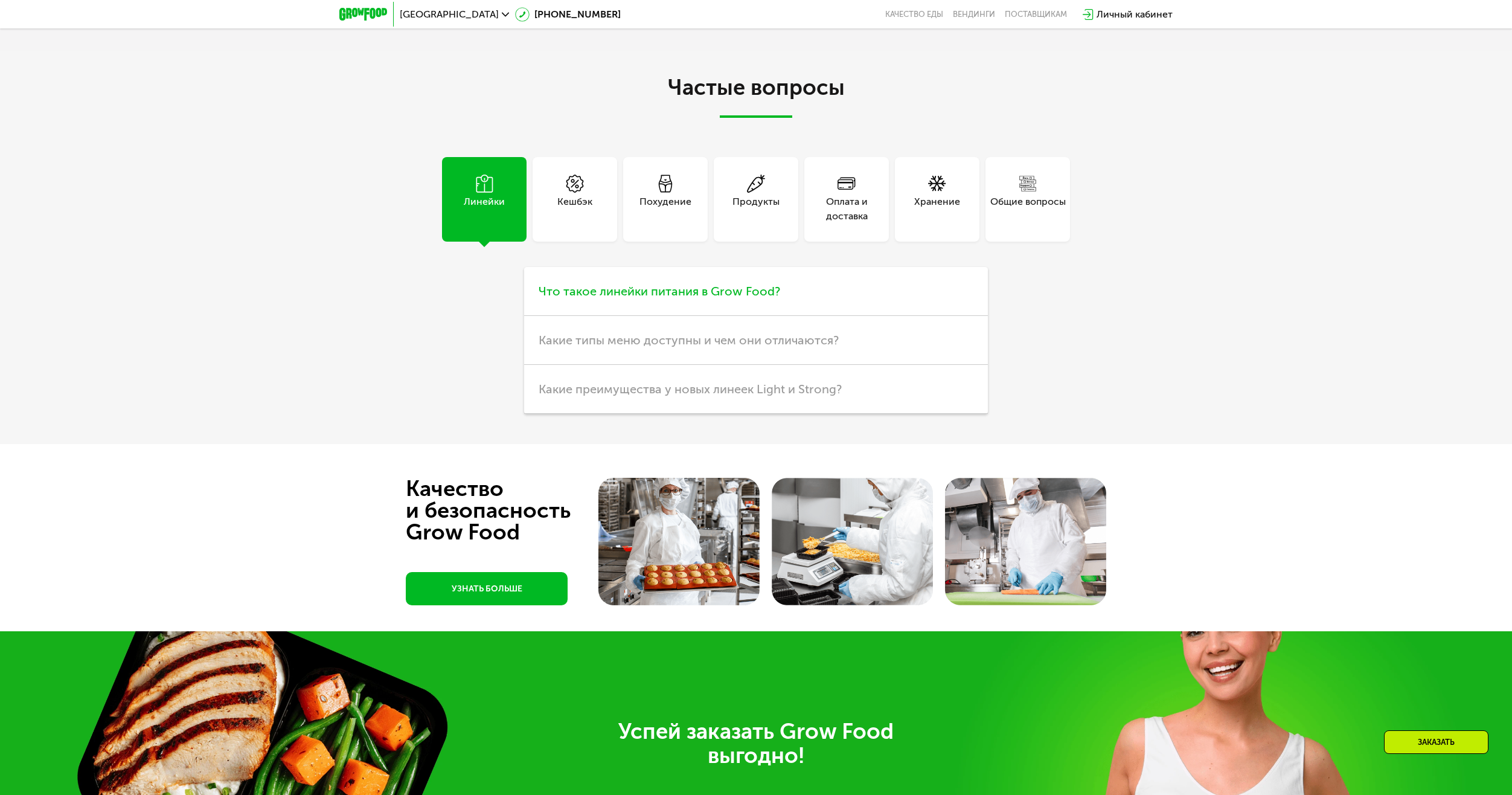
click at [651, 298] on span "Что такое линейки питания в Grow Food?" at bounding box center [659, 291] width 241 height 14
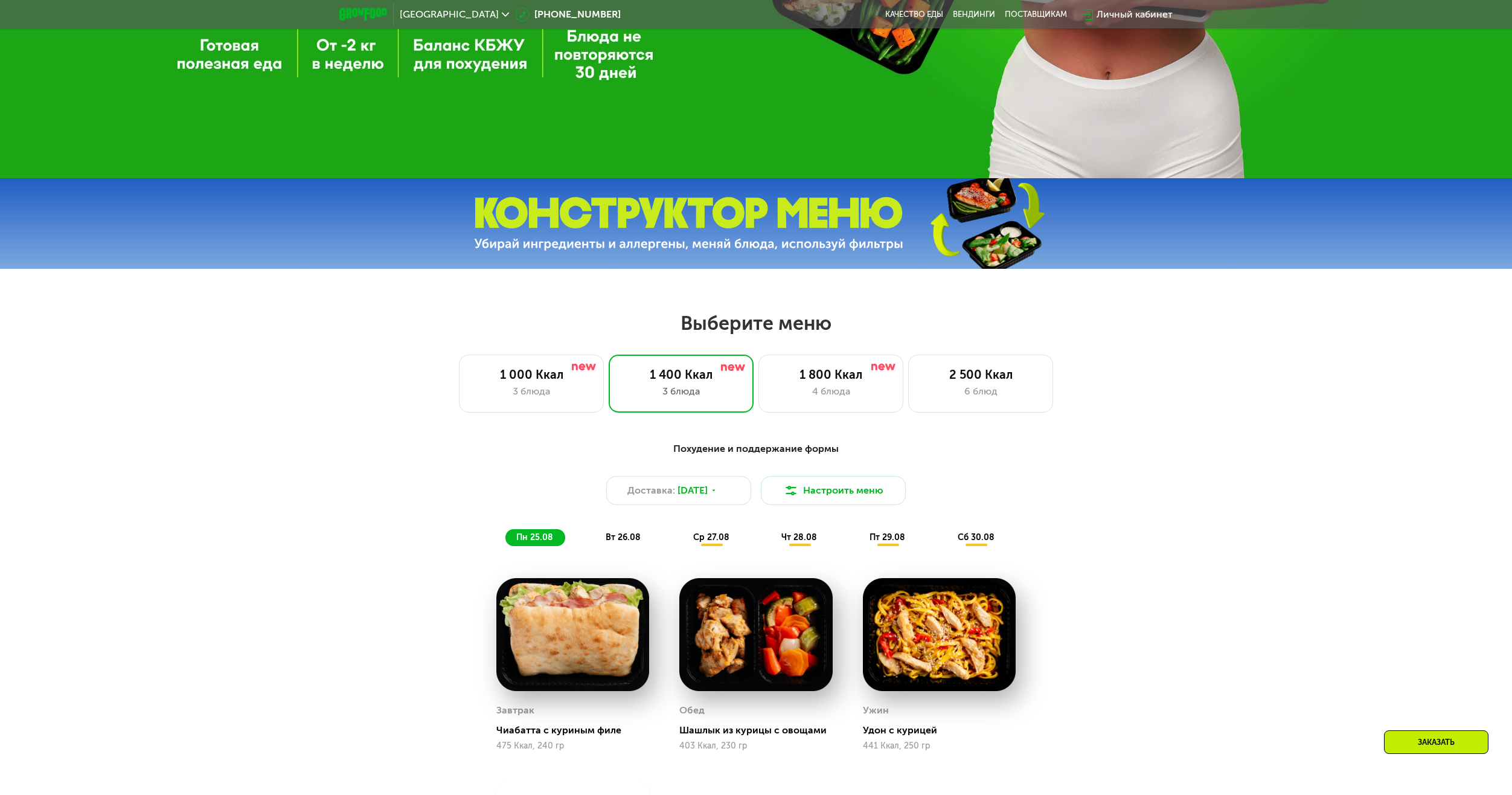
scroll to position [713, 0]
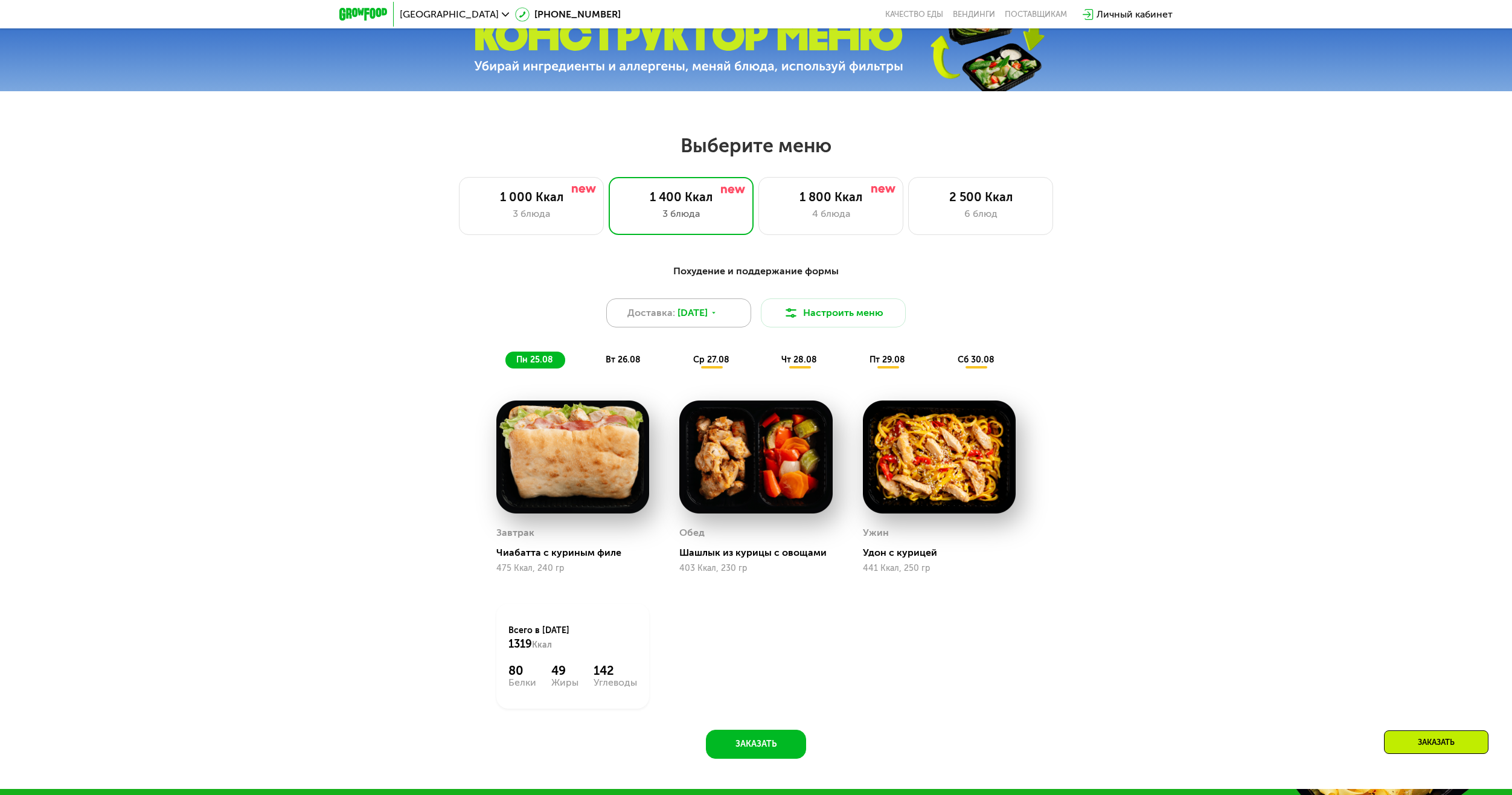
click at [737, 313] on div "Доставка: [DATE]" at bounding box center [679, 313] width 145 height 29
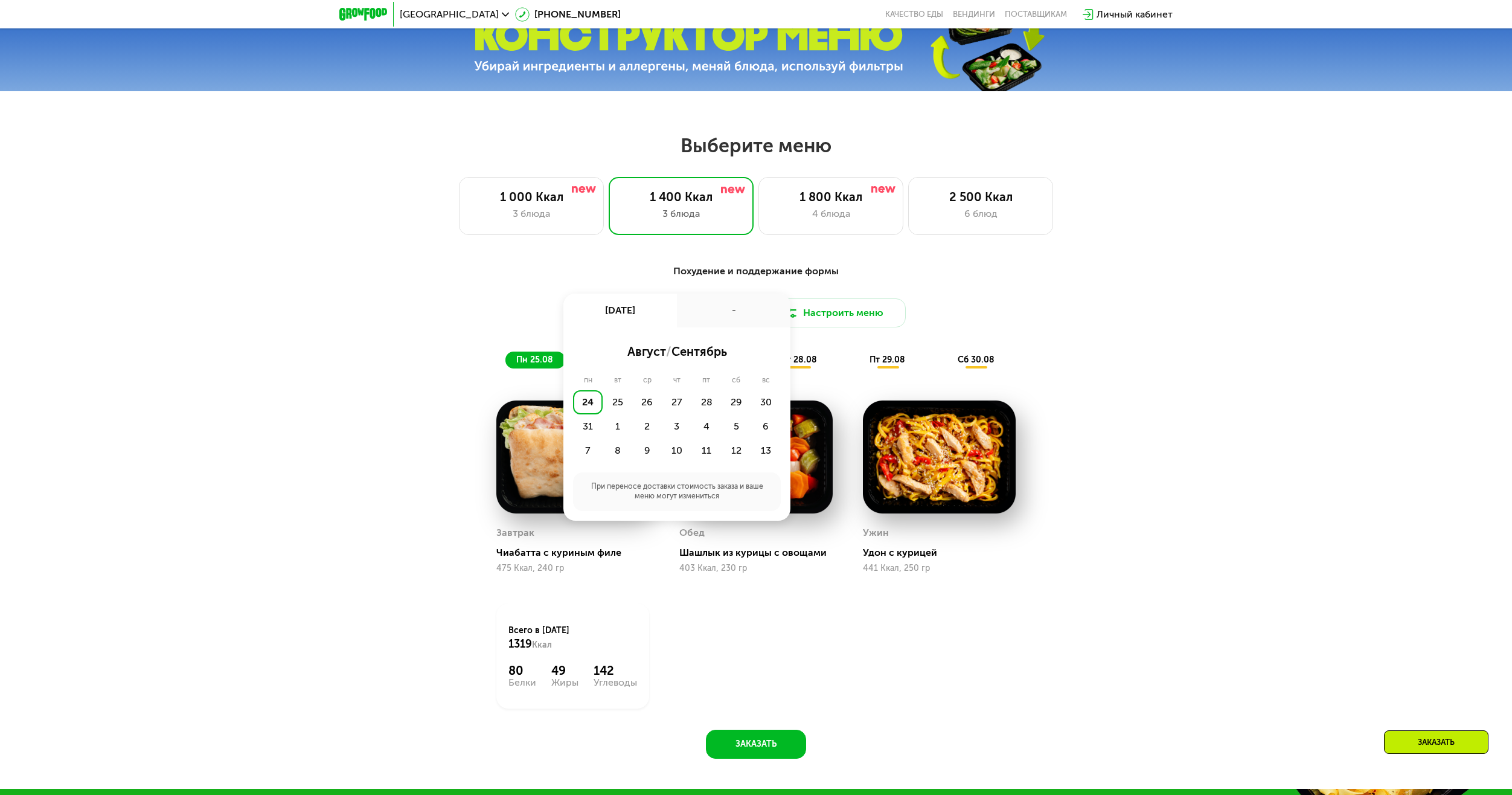
click at [976, 304] on div "Доставка: [DATE] авг, вс - август / сентябрь пн вт ср чт пт сб вс 24 25 26 27 2…" at bounding box center [756, 313] width 715 height 29
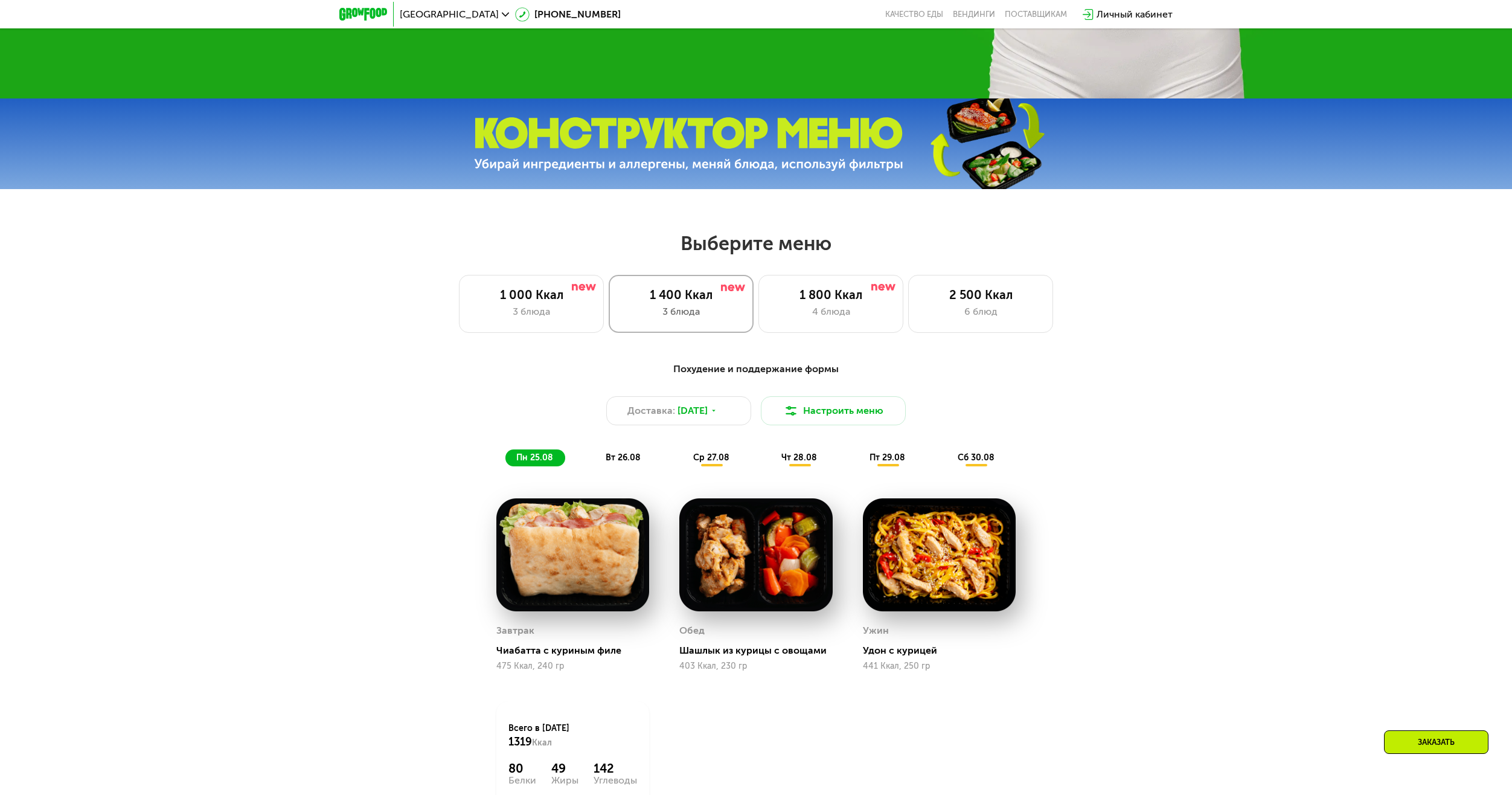
scroll to position [593, 0]
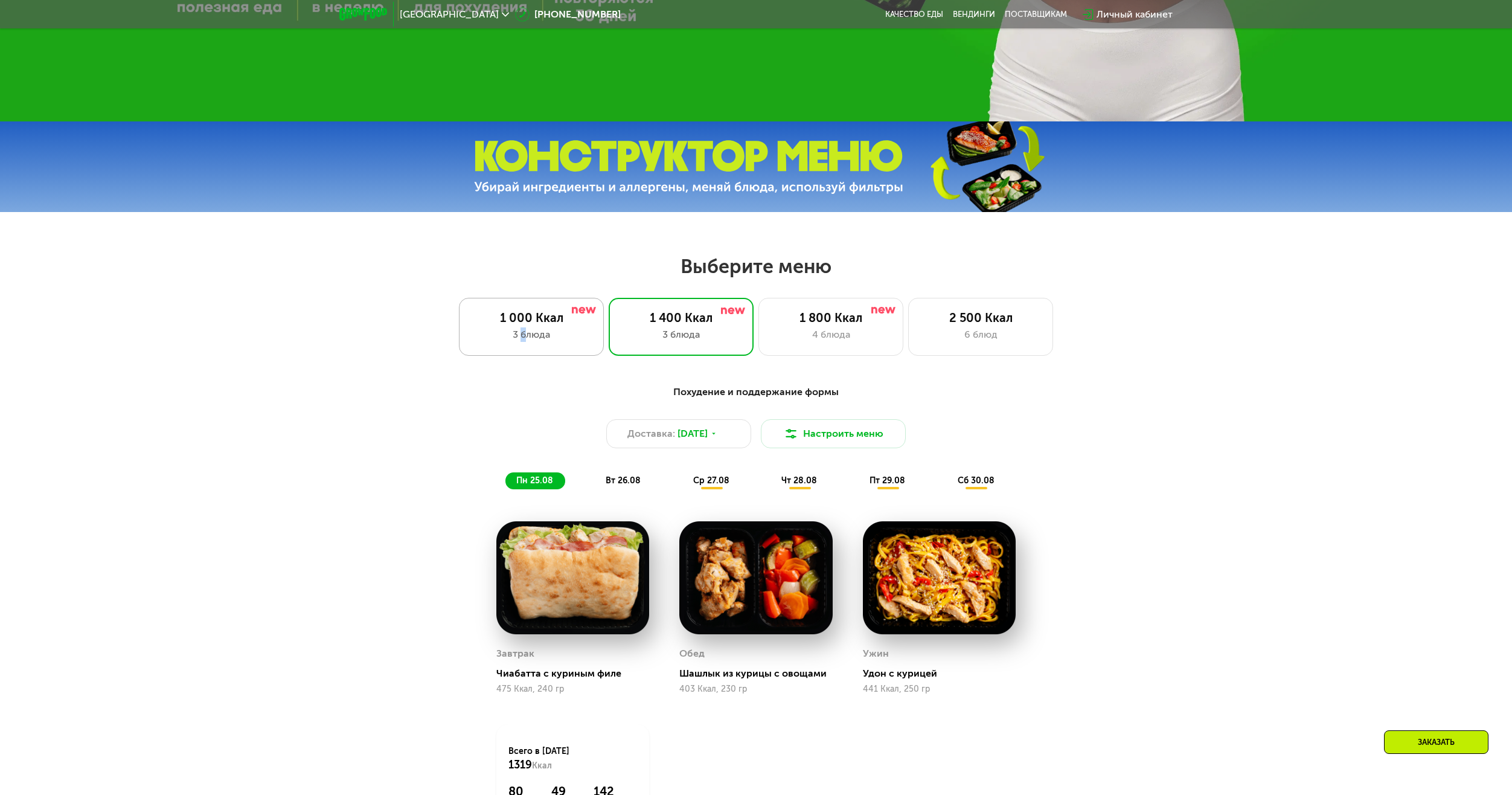
click at [608, 332] on div "1 000 Ккал 3 блюда" at bounding box center [681, 326] width 145 height 58
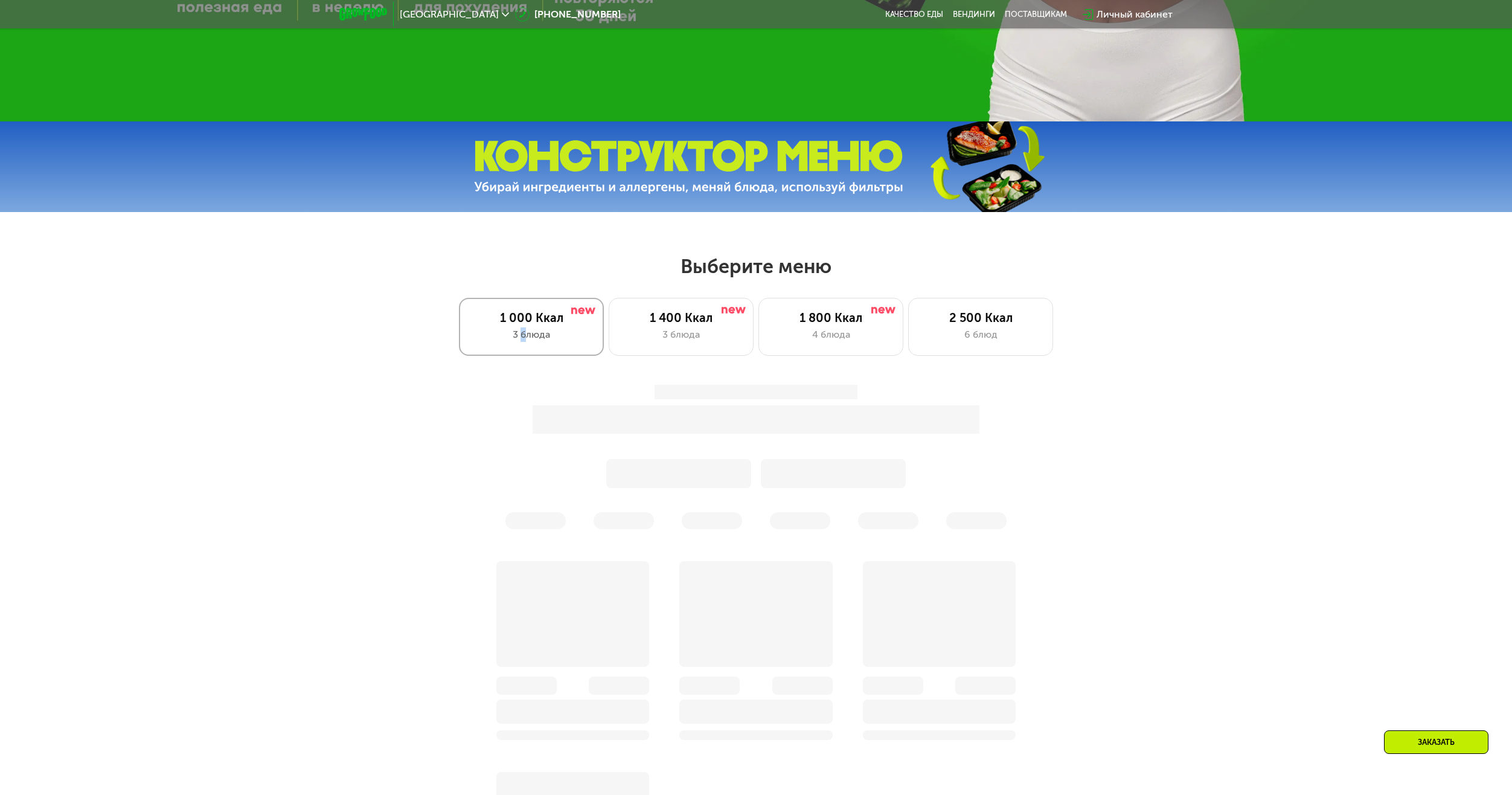
click at [521, 336] on div "3 блюда" at bounding box center [531, 335] width 120 height 14
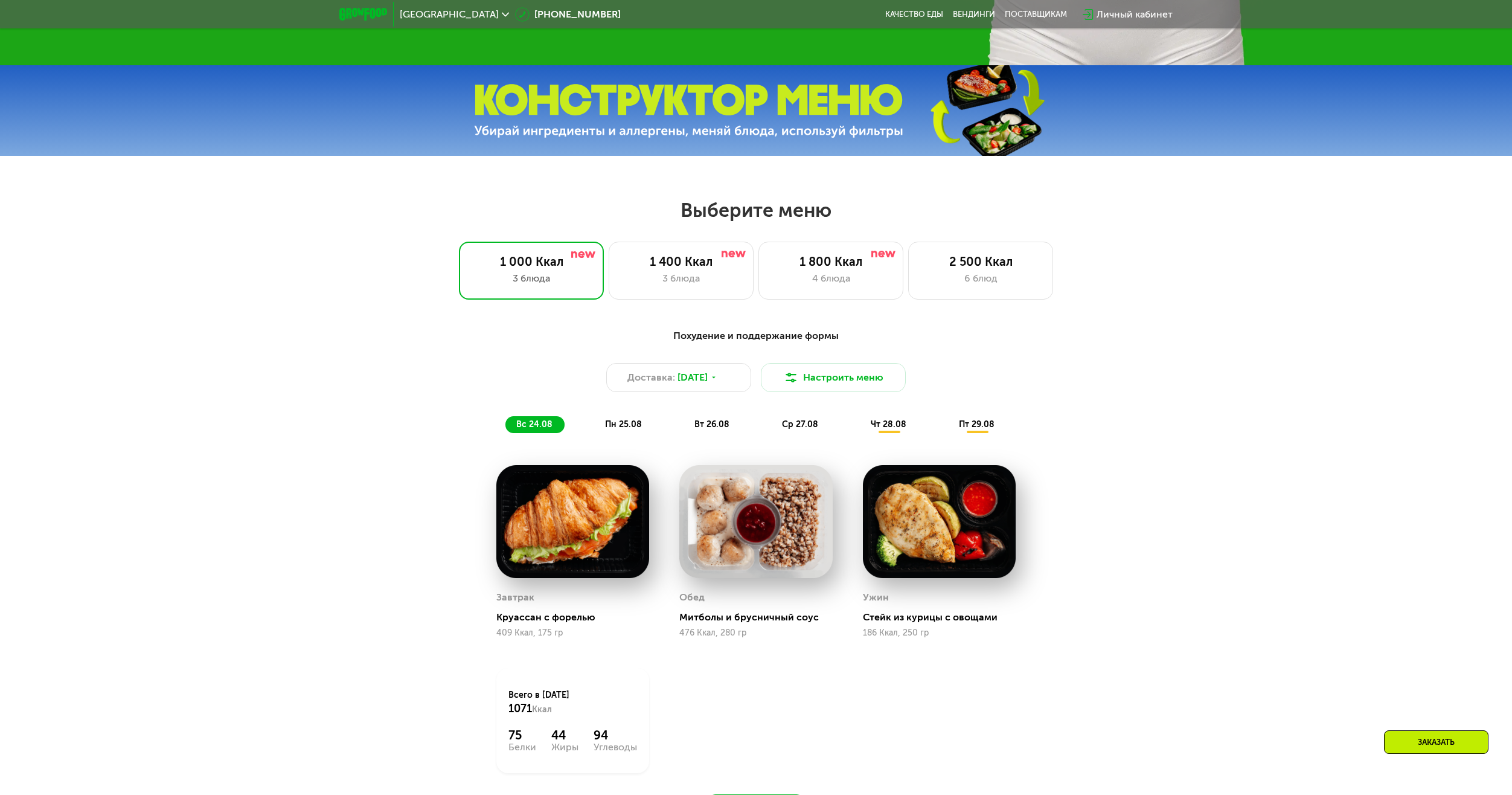
scroll to position [834, 0]
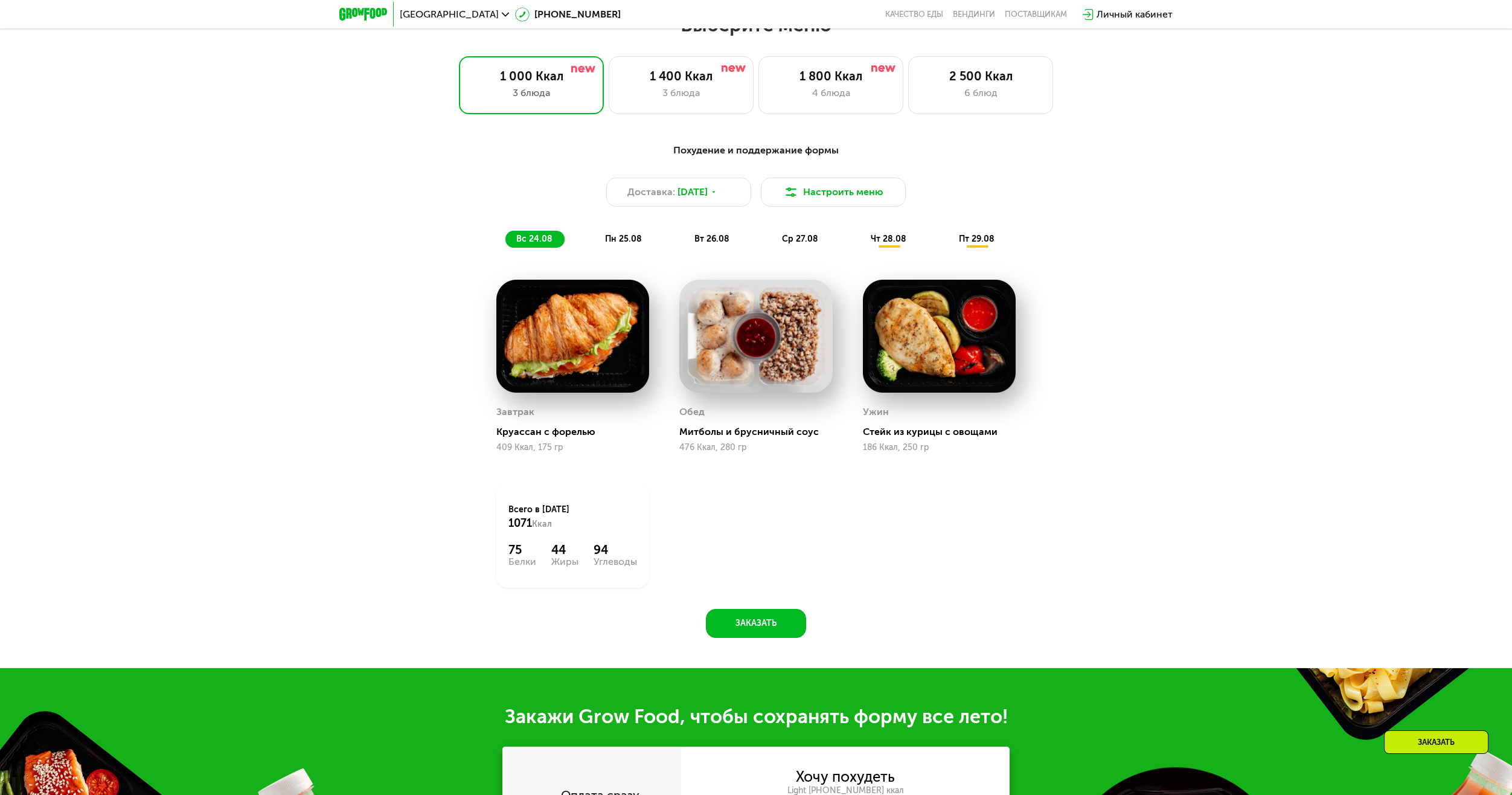
click at [606, 242] on span "пн 25.08" at bounding box center [624, 239] width 37 height 11
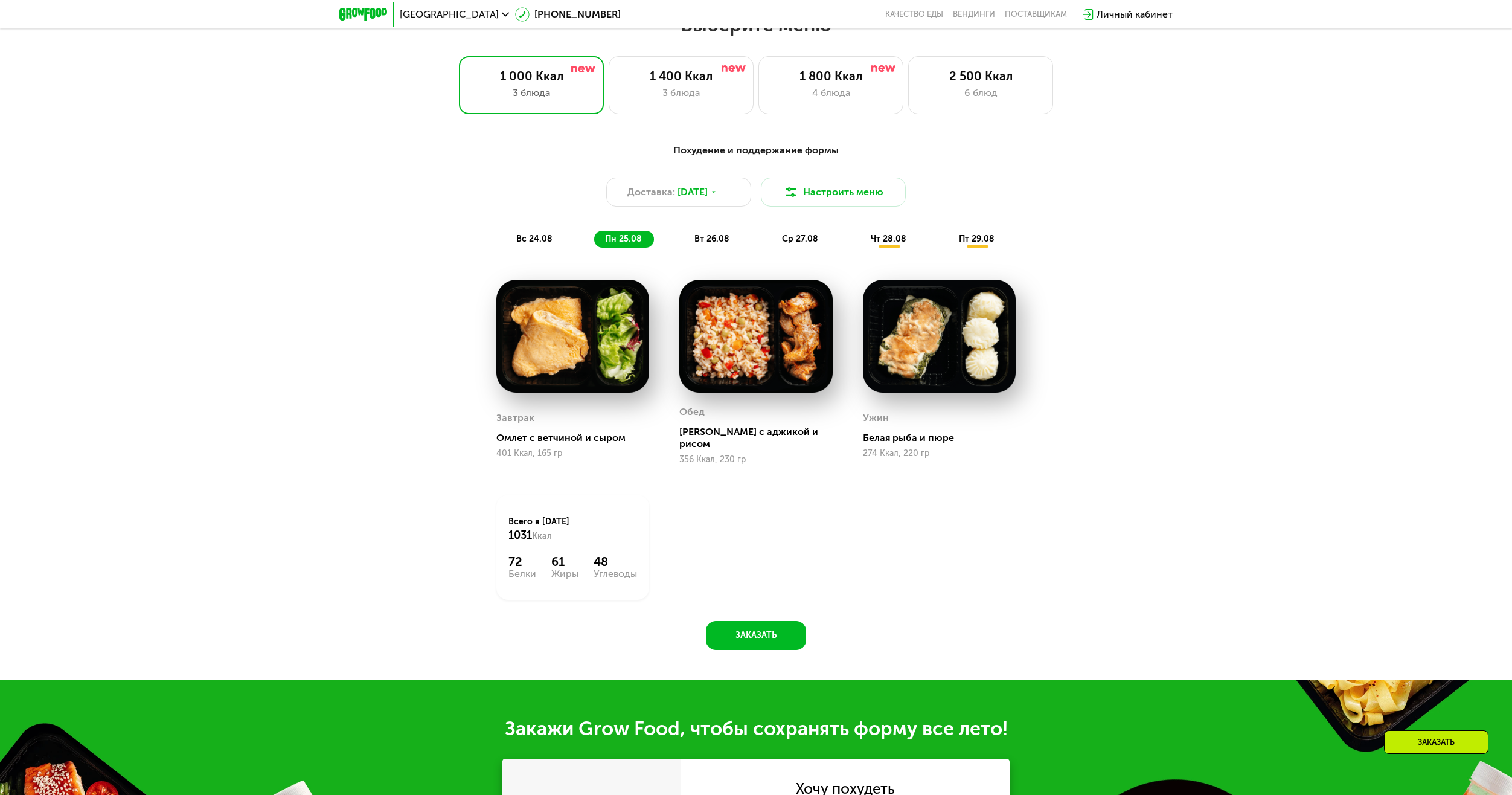
click at [705, 238] on span "вт 26.08" at bounding box center [712, 239] width 35 height 11
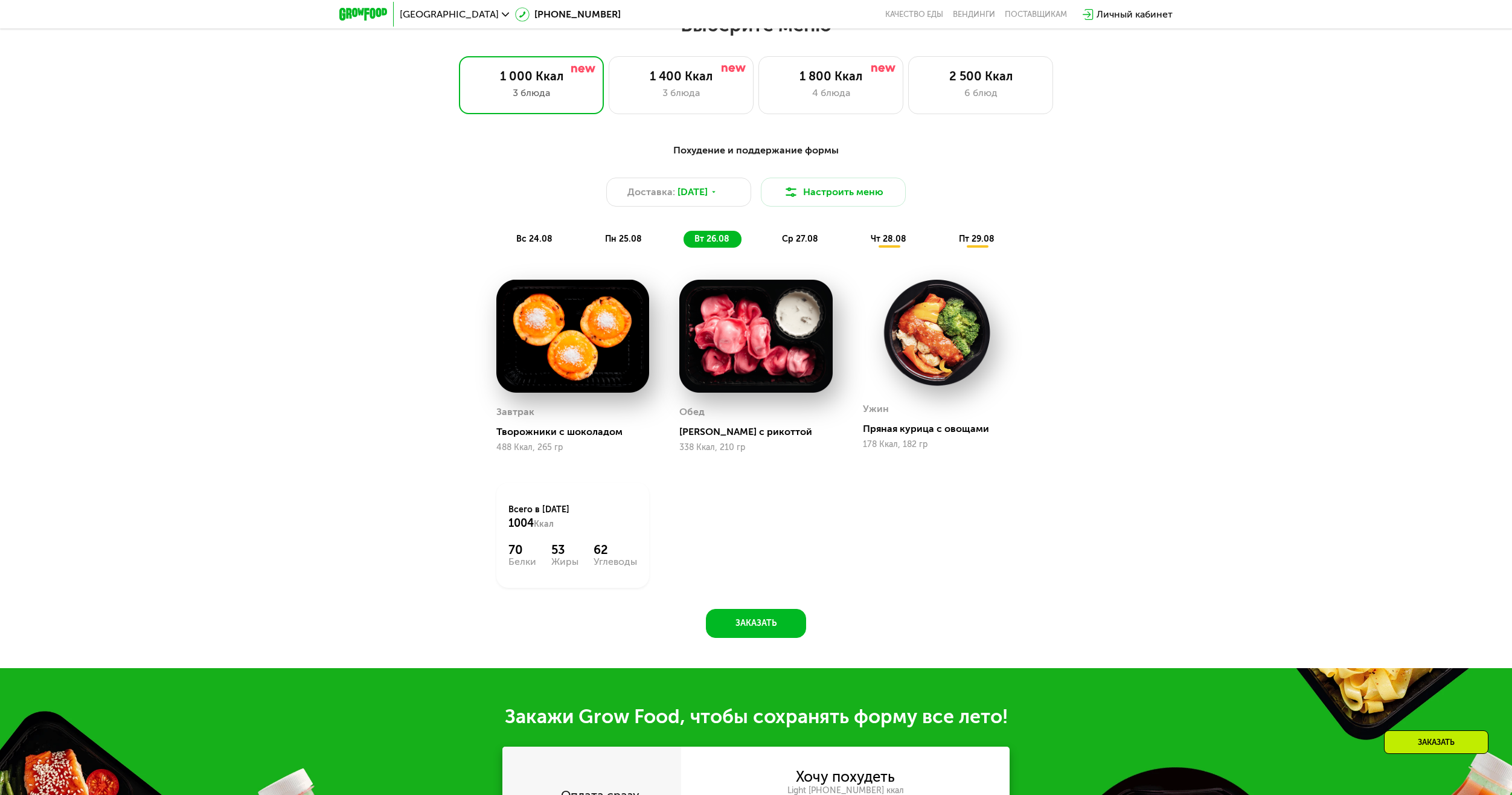
click at [791, 243] on span "ср 27.08" at bounding box center [800, 239] width 36 height 11
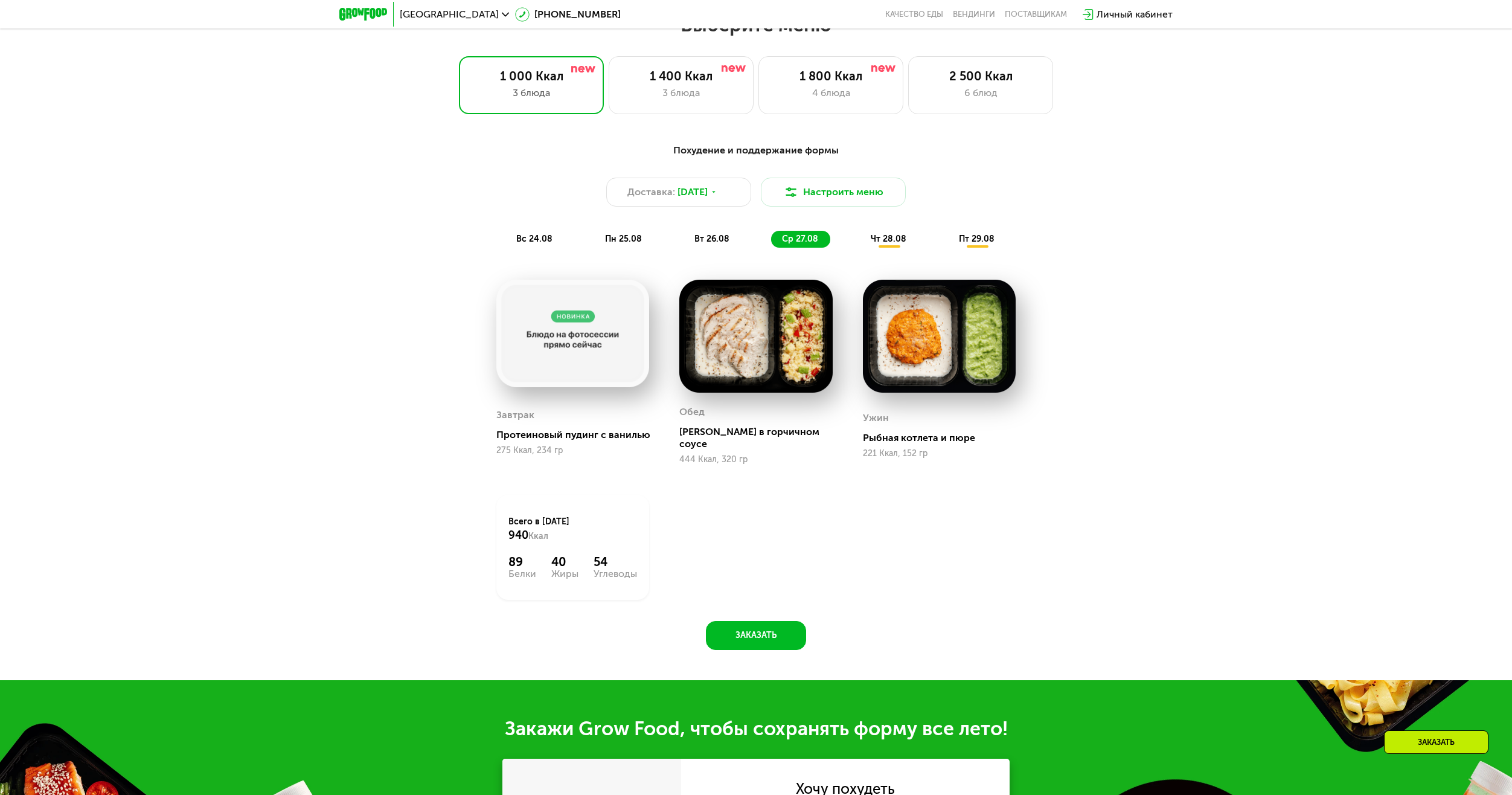
click at [948, 248] on div "чт 28.08" at bounding box center [977, 239] width 58 height 17
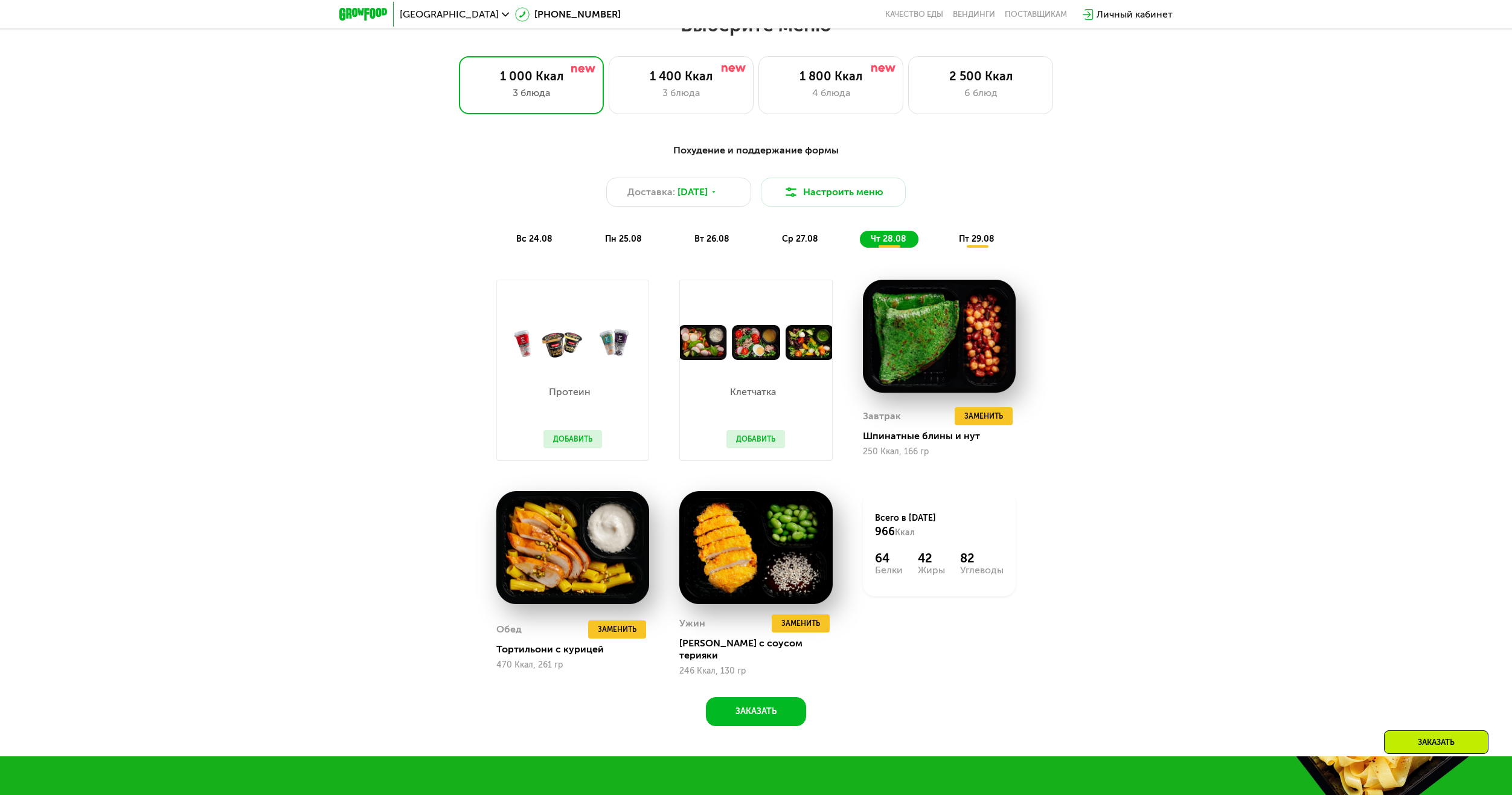
click at [683, 245] on div "пн 25.08" at bounding box center [712, 239] width 58 height 17
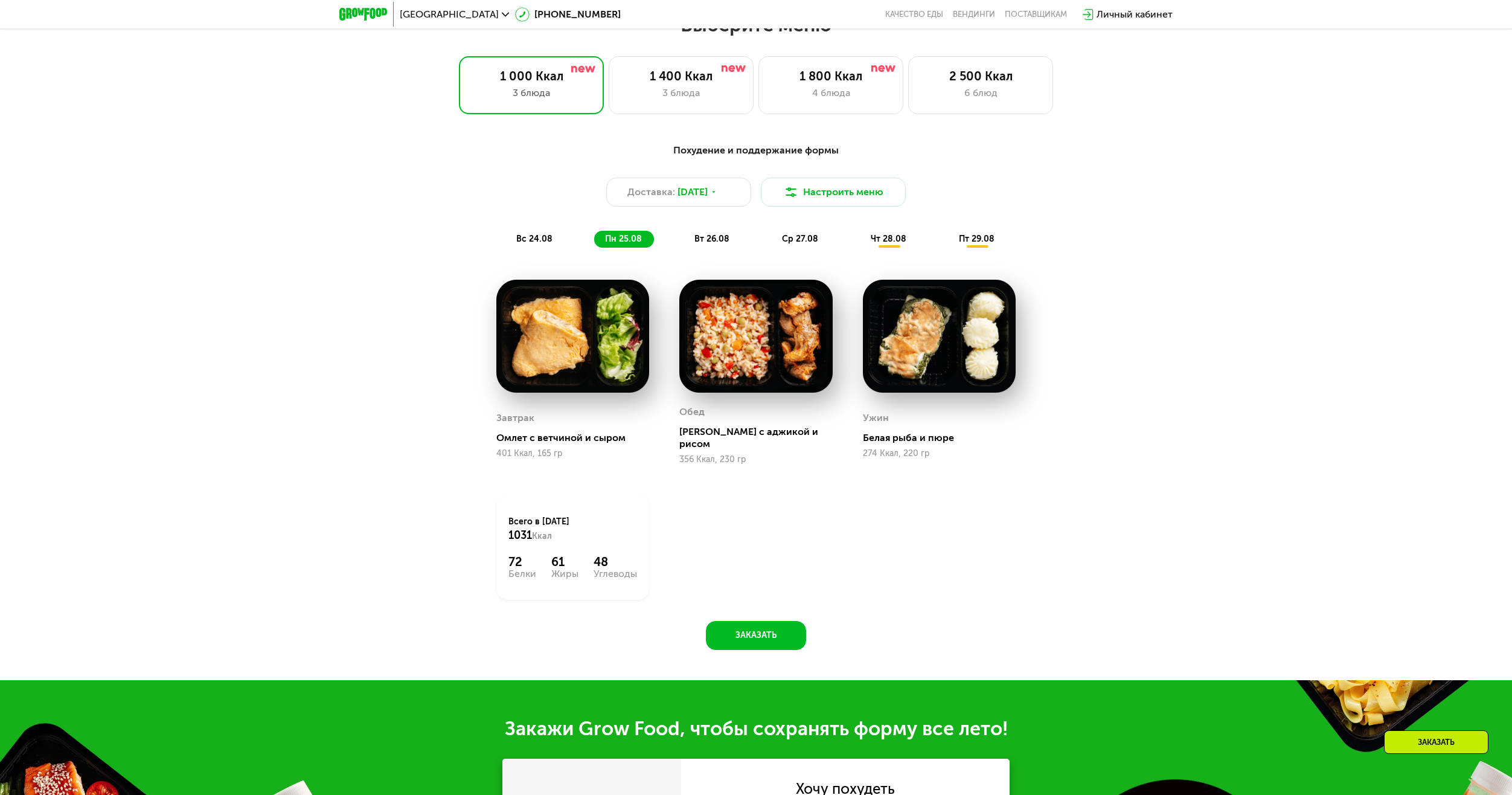
click at [594, 236] on div "вс 24.08" at bounding box center [624, 239] width 60 height 17
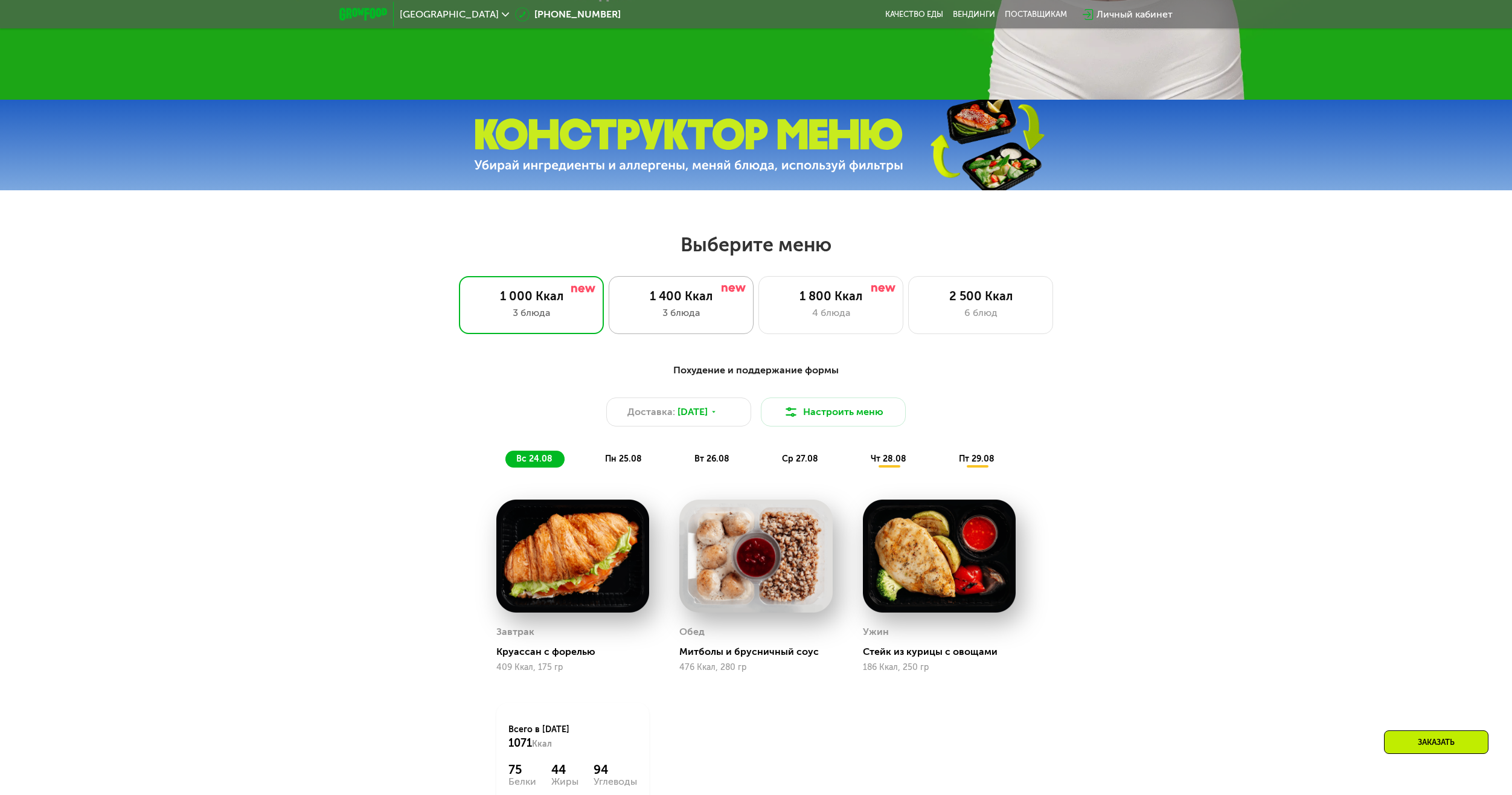
scroll to position [653, 0]
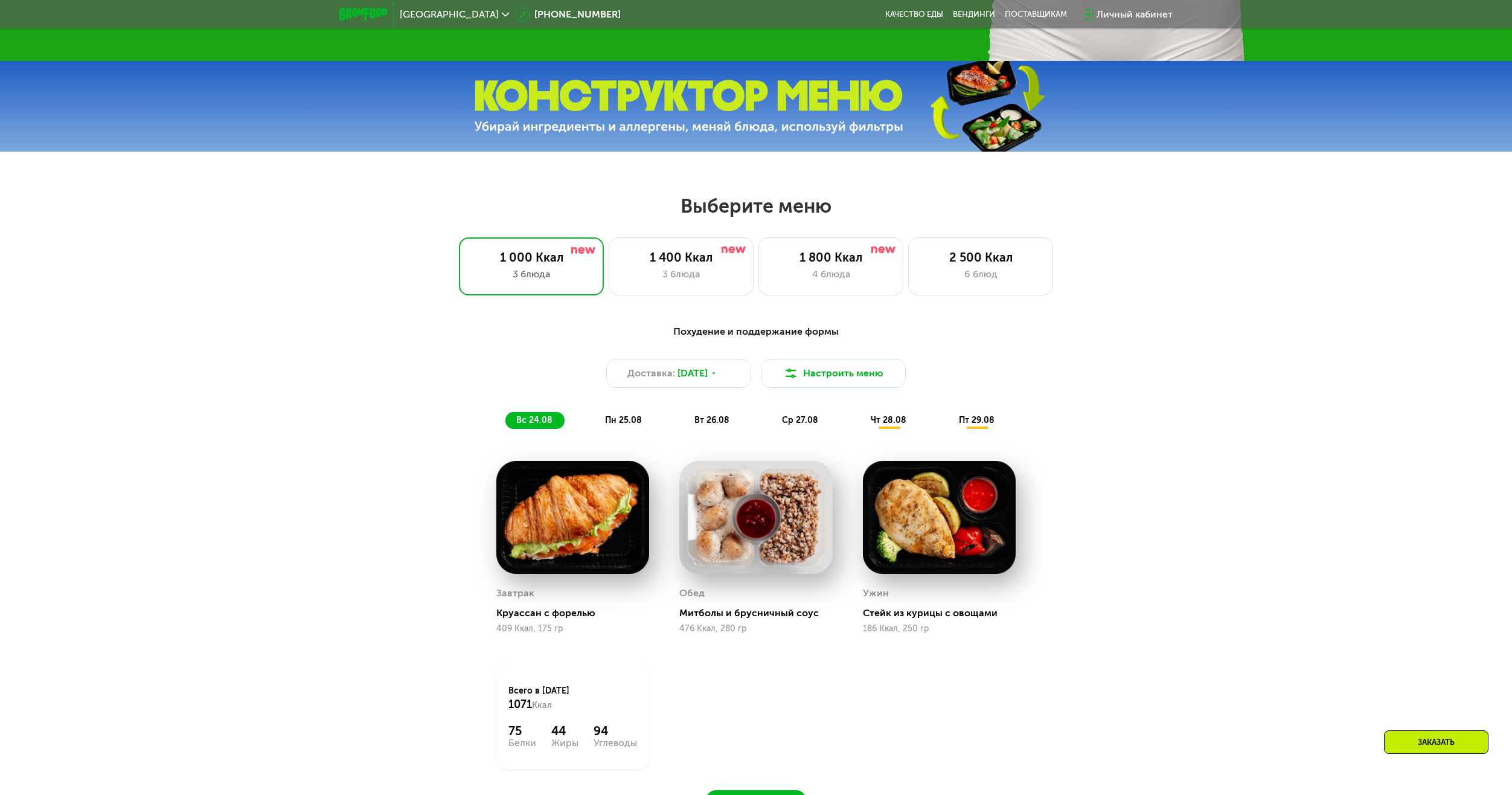
click at [970, 21] on div "Москва [PHONE_NUMBER] Качество еды [PERSON_NAME] поставщикам Личный кабинет" at bounding box center [756, 14] width 845 height 26
click at [970, 14] on link "Вендинги" at bounding box center [974, 14] width 42 height 10
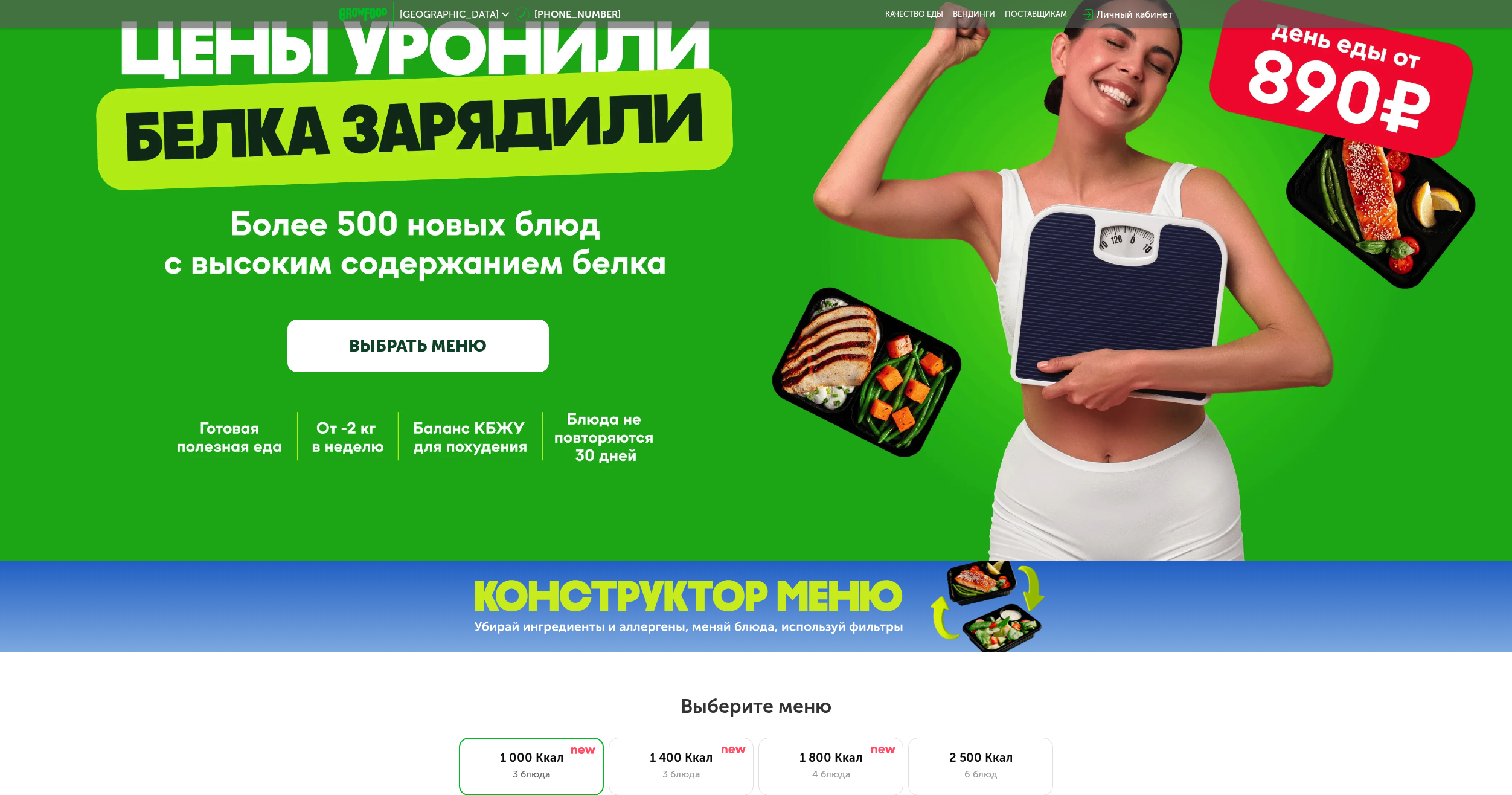
scroll to position [0, 0]
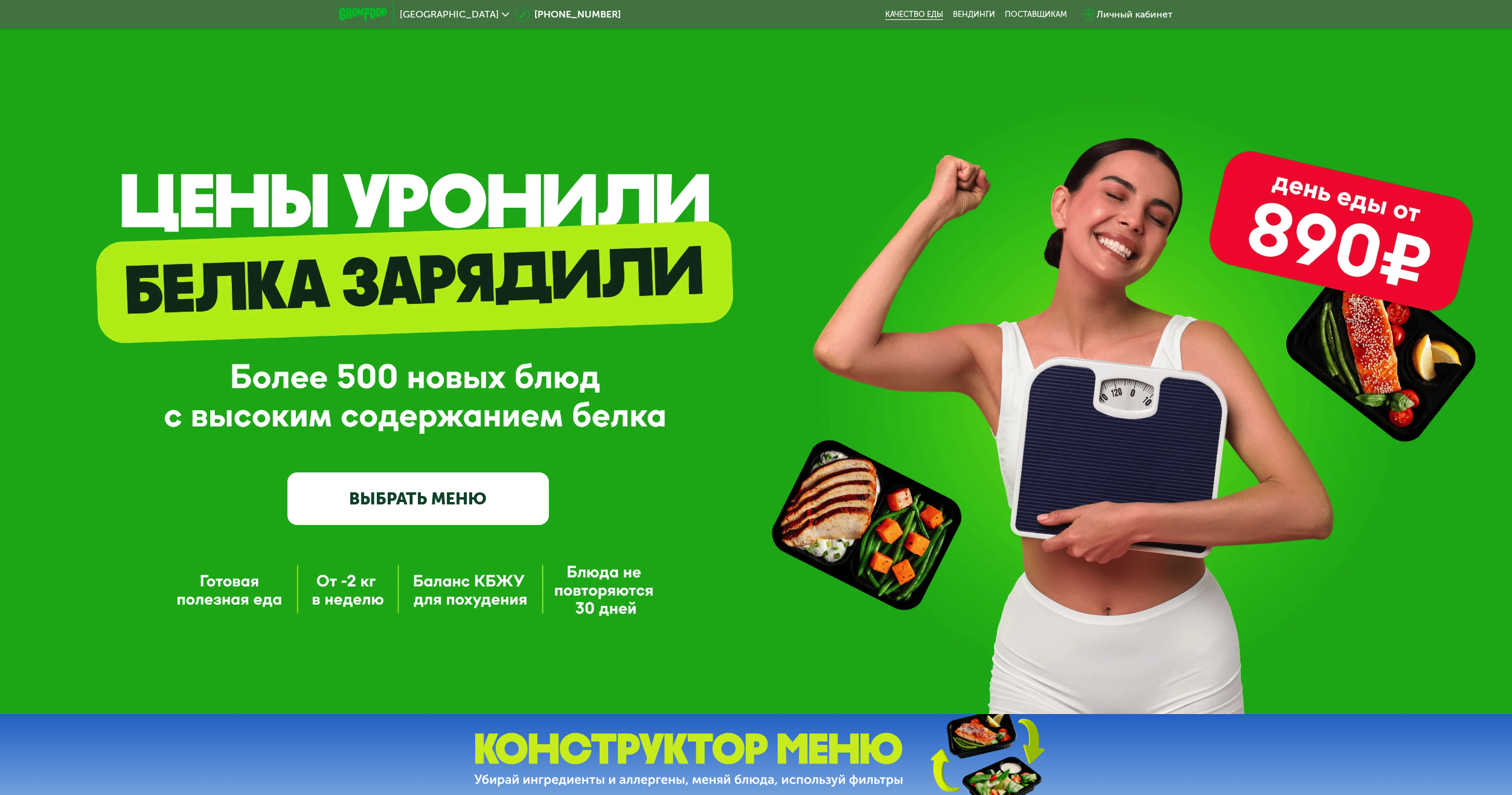
click at [916, 17] on link "Качество еды" at bounding box center [914, 14] width 58 height 10
